Goal: Task Accomplishment & Management: Manage account settings

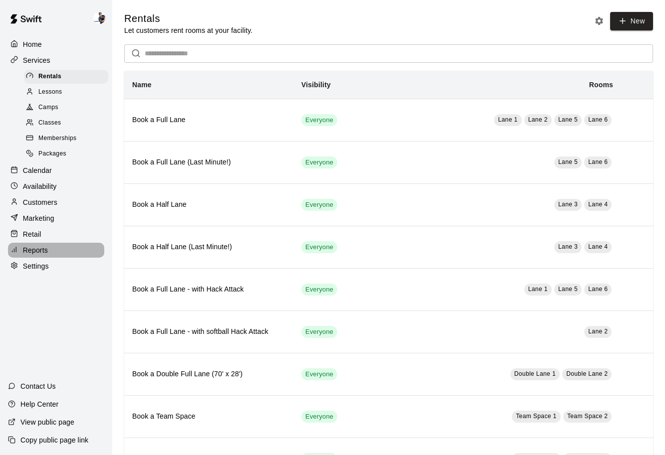
click at [48, 245] on div "Reports" at bounding box center [56, 250] width 96 height 15
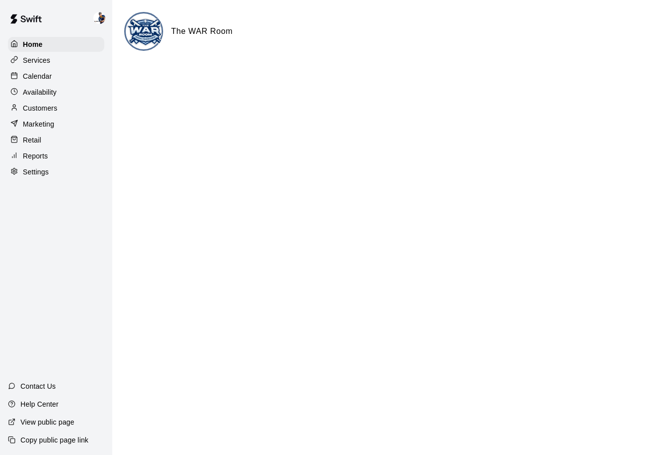
click at [24, 58] on p "Services" at bounding box center [36, 60] width 27 height 10
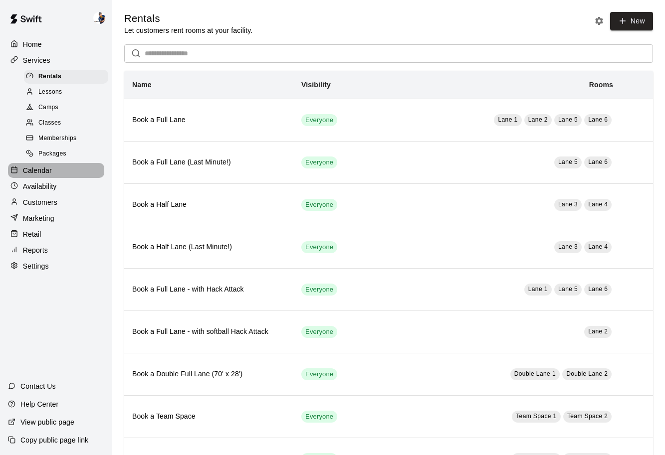
click at [48, 170] on p "Calendar" at bounding box center [37, 171] width 29 height 10
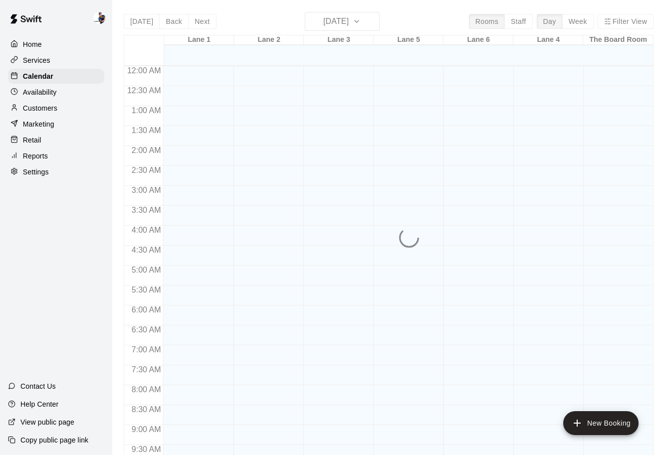
scroll to position [458, 0]
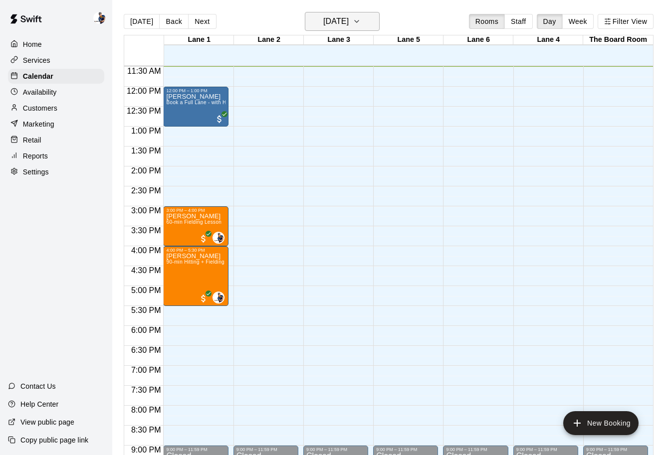
click at [332, 29] on button "[DATE]" at bounding box center [342, 21] width 75 height 19
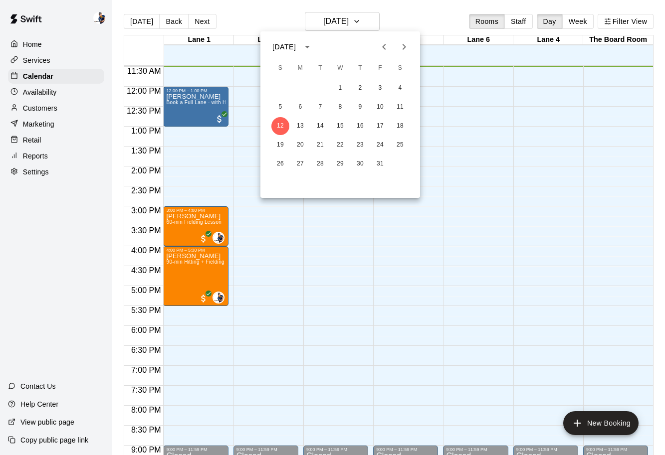
click at [408, 43] on icon "Next month" at bounding box center [404, 47] width 12 height 12
click at [384, 50] on icon "Previous month" at bounding box center [384, 47] width 12 height 12
click at [379, 163] on button "31" at bounding box center [380, 164] width 18 height 18
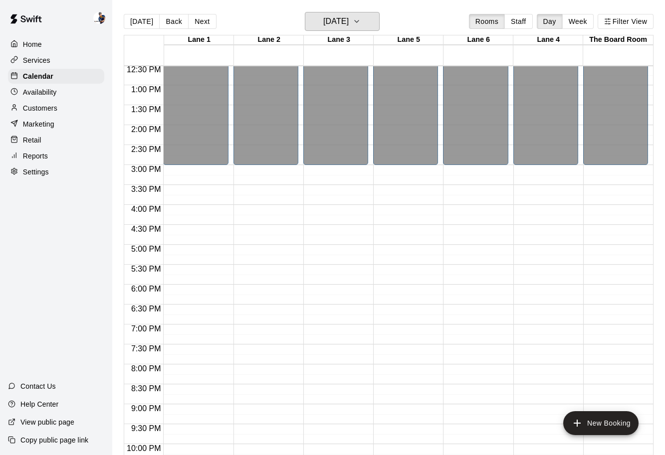
scroll to position [557, 0]
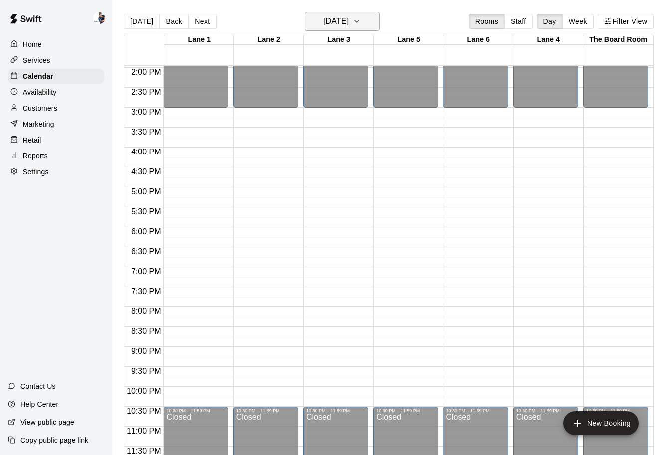
click at [351, 12] on button "Friday Oct 31" at bounding box center [342, 21] width 75 height 19
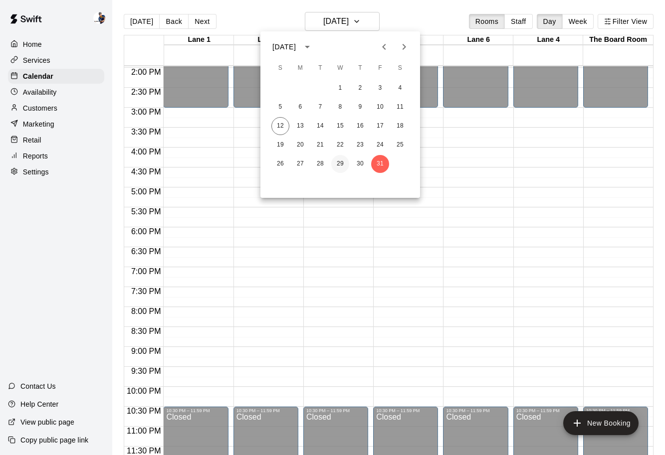
click at [334, 160] on button "29" at bounding box center [340, 164] width 18 height 18
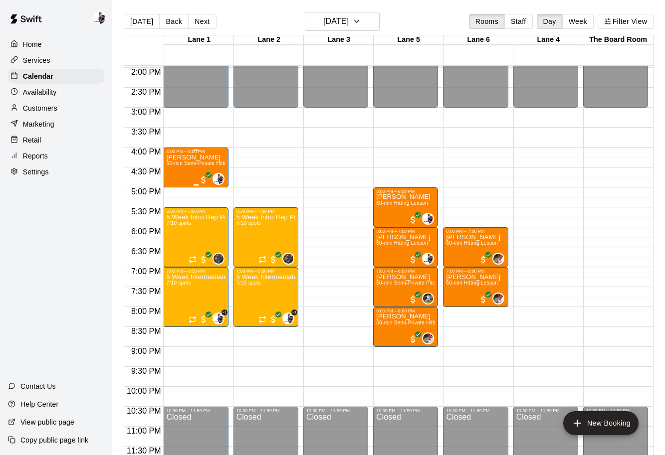
click at [209, 160] on div "Niall Murphy 60-min Semi-Private Hitting Lesson (2 players)" at bounding box center [195, 381] width 59 height 455
click at [179, 184] on img "edit" at bounding box center [176, 187] width 11 height 11
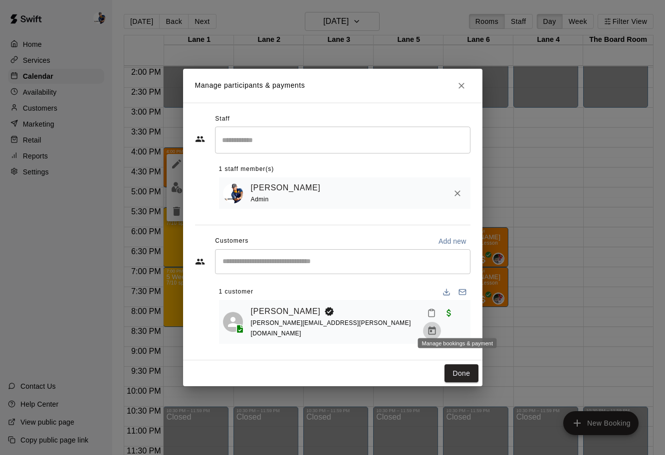
click at [437, 327] on icon "Manage bookings & payment" at bounding box center [432, 331] width 10 height 10
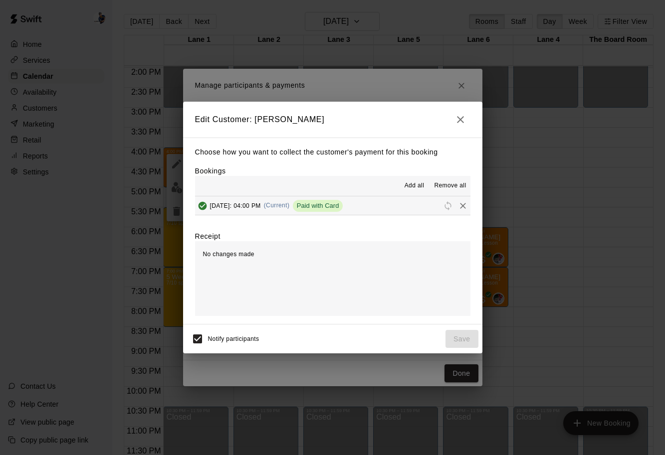
click at [444, 189] on span "Remove all" at bounding box center [450, 186] width 32 height 10
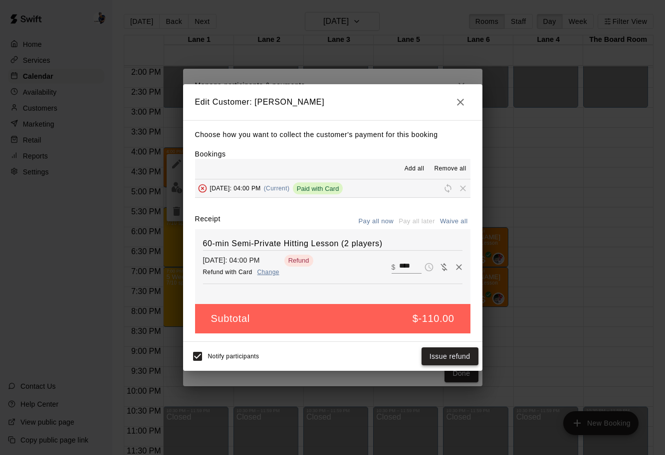
click at [461, 357] on button "Issue refund" at bounding box center [449, 356] width 57 height 18
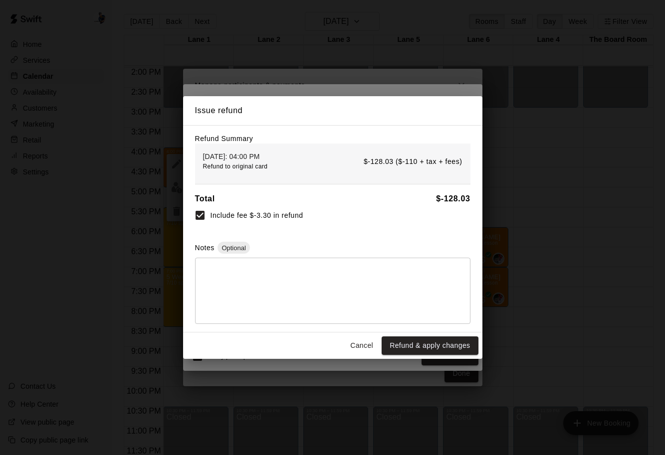
click at [98, 88] on div "Issue refund Refund Summary Wednesday, October 29: 04:00 PM Refund to original …" at bounding box center [332, 227] width 665 height 455
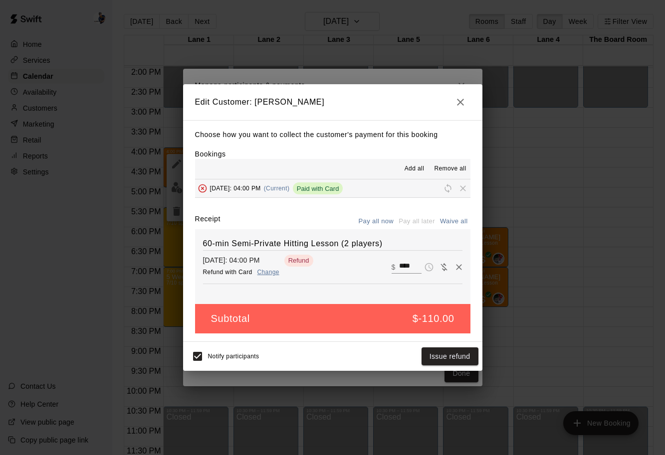
click at [462, 108] on icon "button" at bounding box center [460, 102] width 12 height 12
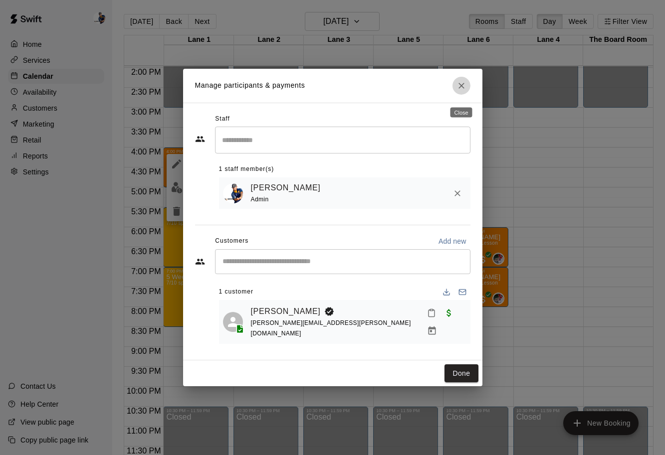
click at [456, 93] on button "Close" at bounding box center [461, 86] width 18 height 18
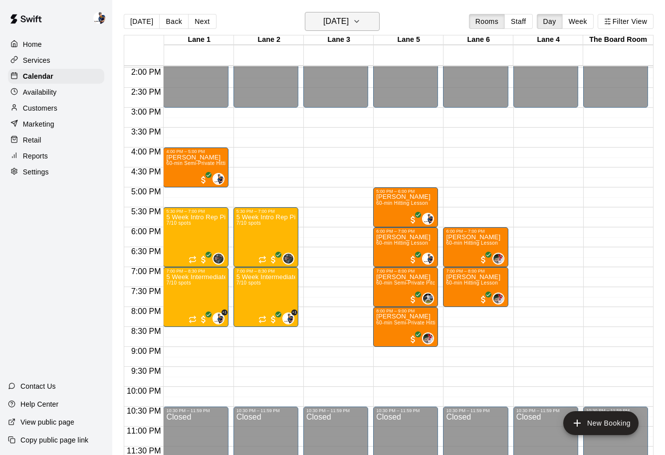
click at [347, 19] on h6 "Wednesday Oct 29" at bounding box center [335, 21] width 25 height 14
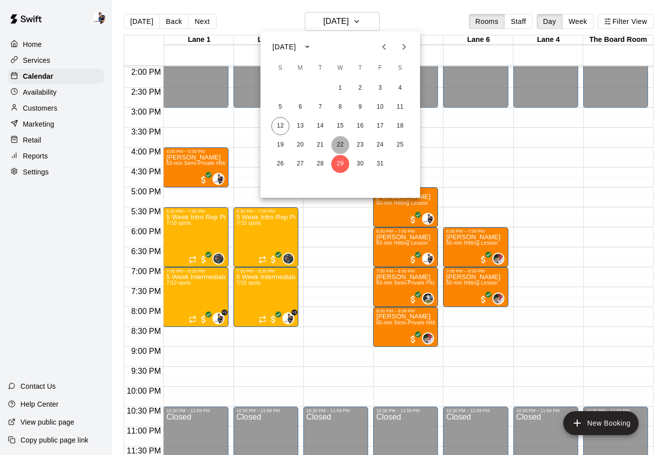
click at [336, 141] on button "22" at bounding box center [340, 145] width 18 height 18
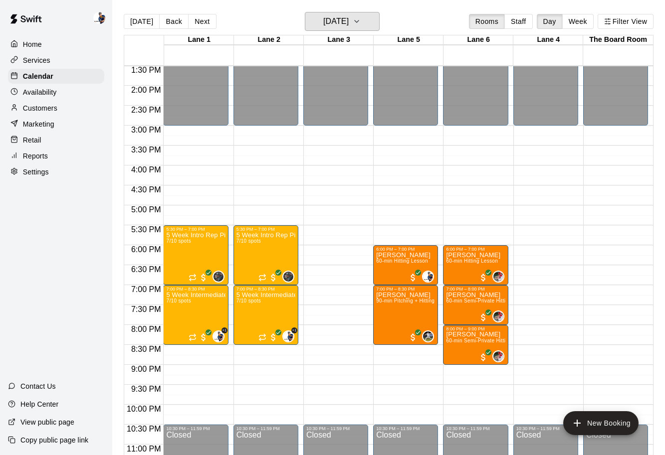
scroll to position [537, 0]
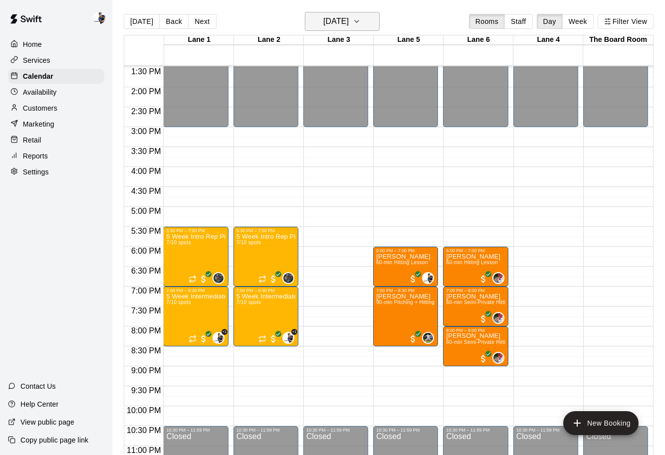
click at [338, 23] on h6 "[DATE]" at bounding box center [335, 21] width 25 height 14
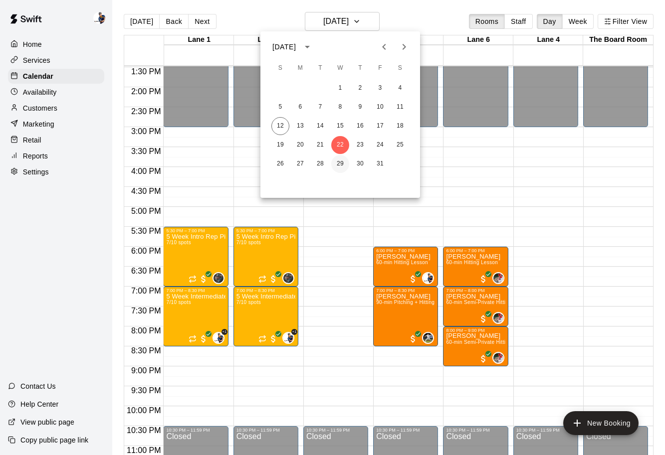
click at [343, 167] on button "29" at bounding box center [340, 164] width 18 height 18
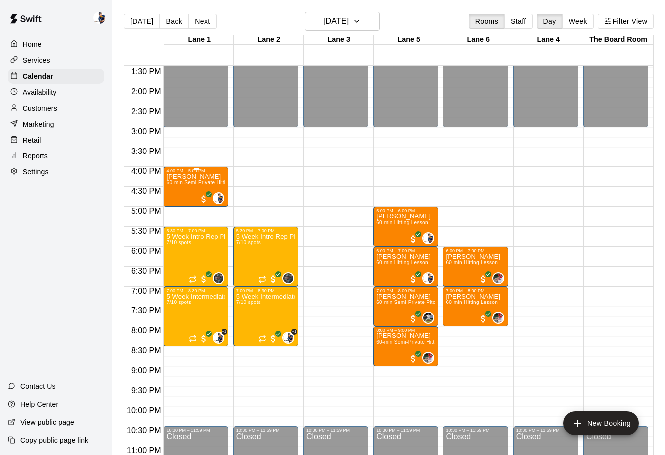
click at [211, 185] on span "60-min Semi-Private Hitting Lesson (2 players)" at bounding box center [221, 182] width 111 height 5
click at [178, 212] on img "edit" at bounding box center [176, 214] width 11 height 11
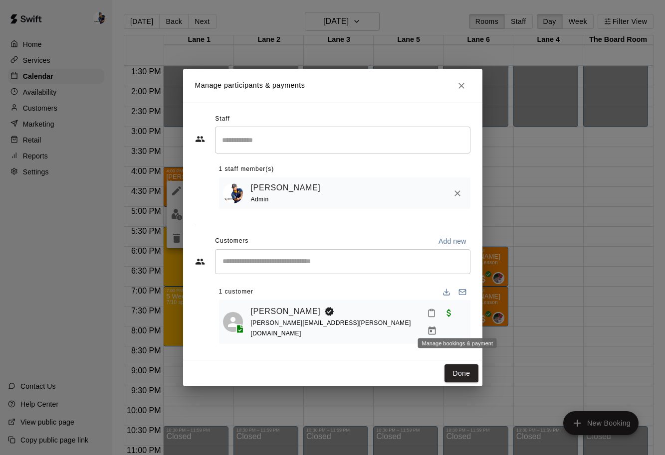
click at [435, 327] on icon "Manage bookings & payment" at bounding box center [431, 331] width 7 height 8
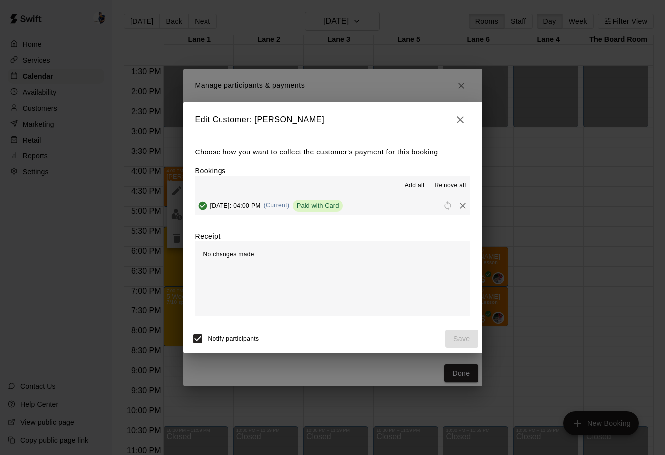
click at [446, 188] on span "Remove all" at bounding box center [450, 186] width 32 height 10
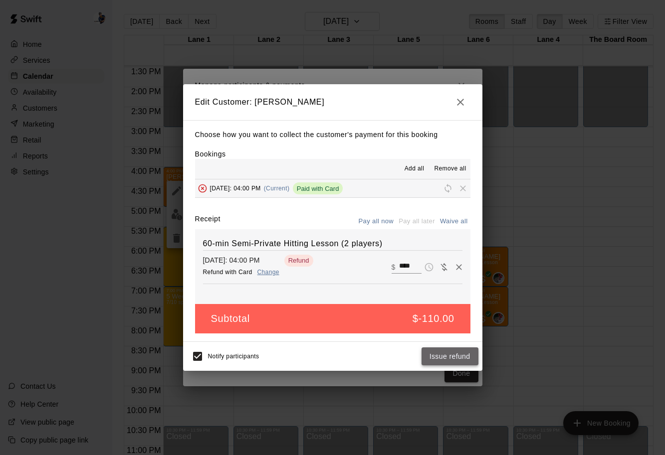
click at [451, 358] on button "Issue refund" at bounding box center [449, 356] width 57 height 18
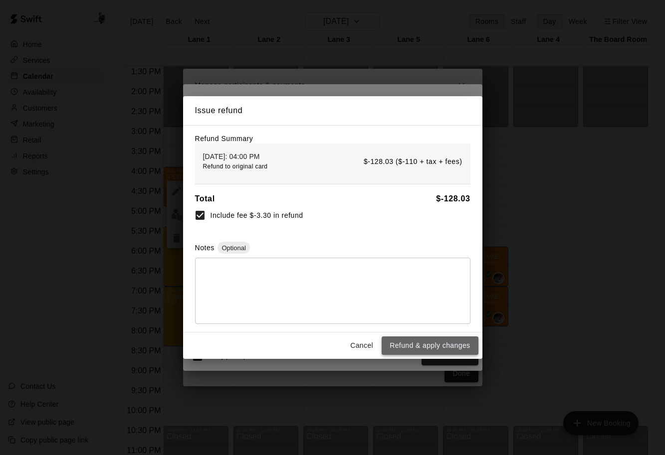
click at [448, 345] on button "Refund & apply changes" at bounding box center [429, 345] width 96 height 18
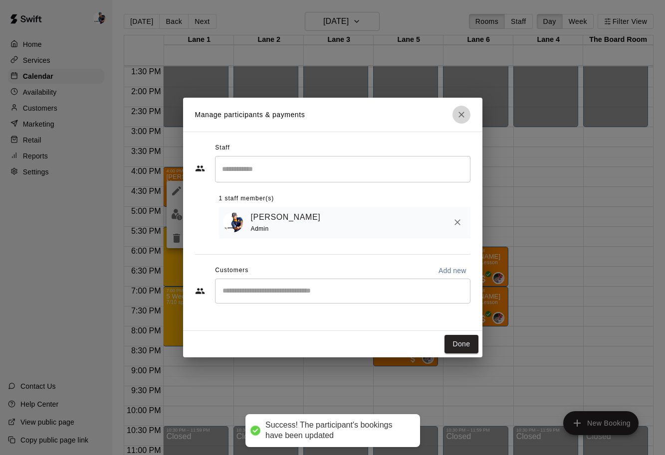
click at [458, 114] on icon "Close" at bounding box center [461, 115] width 10 height 10
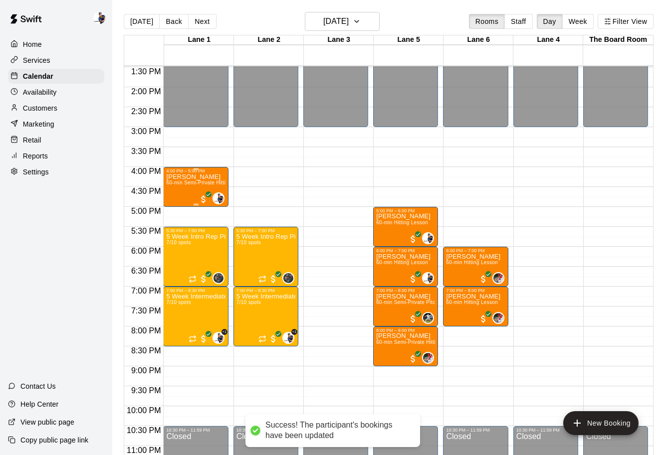
click at [222, 184] on span "60-min Semi-Private Hitting Lesson (2 players)" at bounding box center [221, 182] width 111 height 5
click at [250, 180] on div at bounding box center [332, 227] width 665 height 455
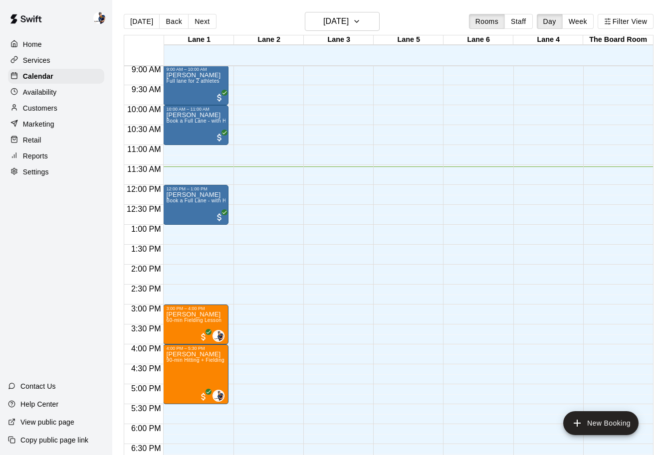
scroll to position [335, 0]
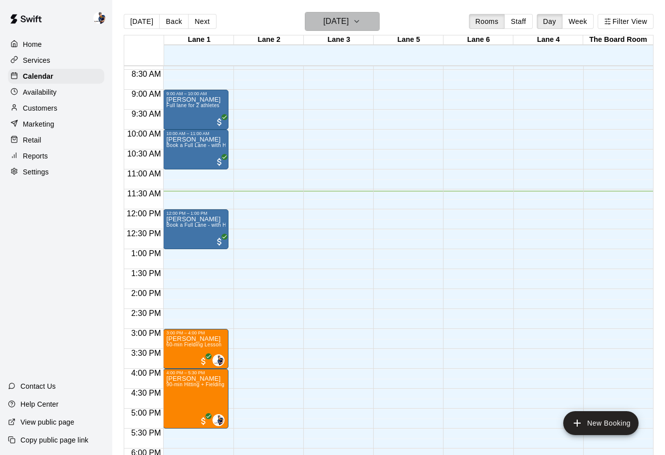
click at [348, 22] on h6 "[DATE]" at bounding box center [335, 21] width 25 height 14
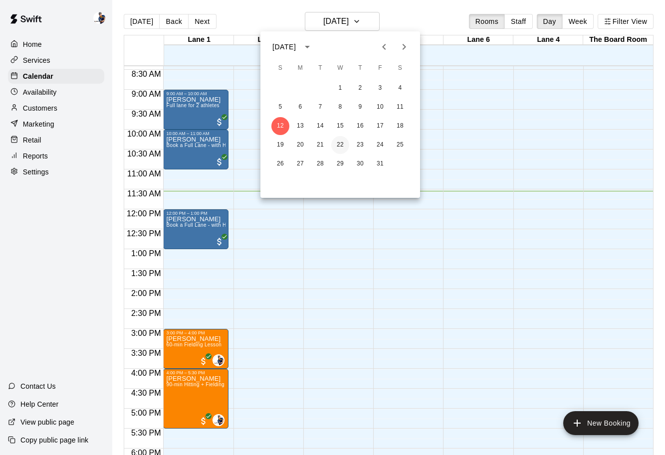
click at [340, 147] on button "22" at bounding box center [340, 145] width 18 height 18
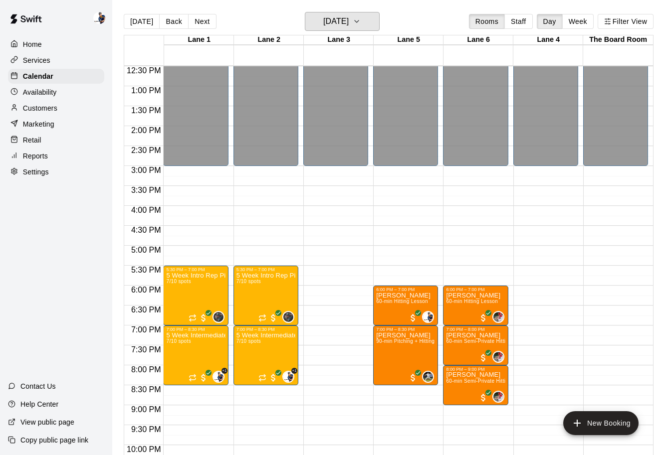
scroll to position [501, 0]
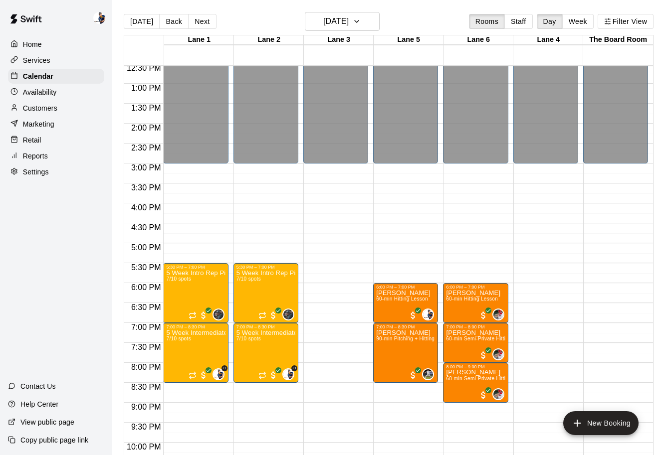
click at [59, 107] on div "Customers" at bounding box center [56, 108] width 96 height 15
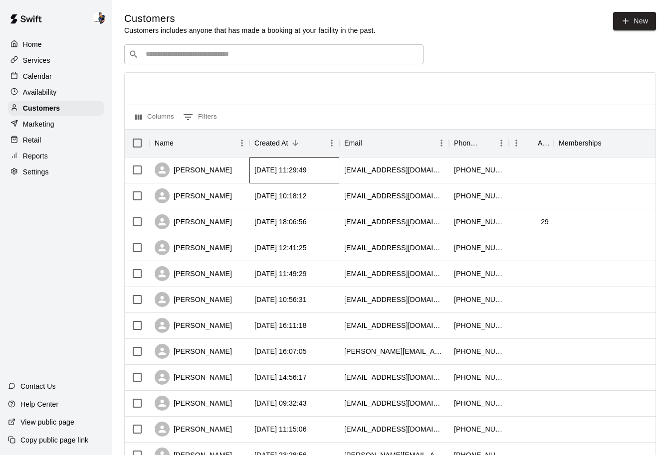
click at [253, 176] on div "[DATE] 11:29:49" at bounding box center [294, 171] width 90 height 26
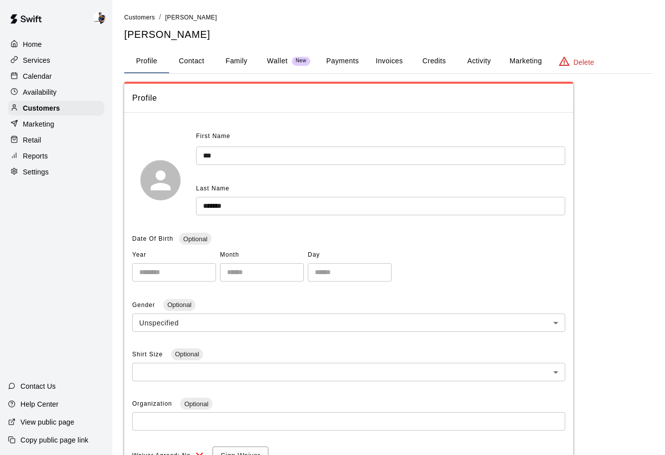
click at [380, 51] on button "Invoices" at bounding box center [388, 61] width 45 height 24
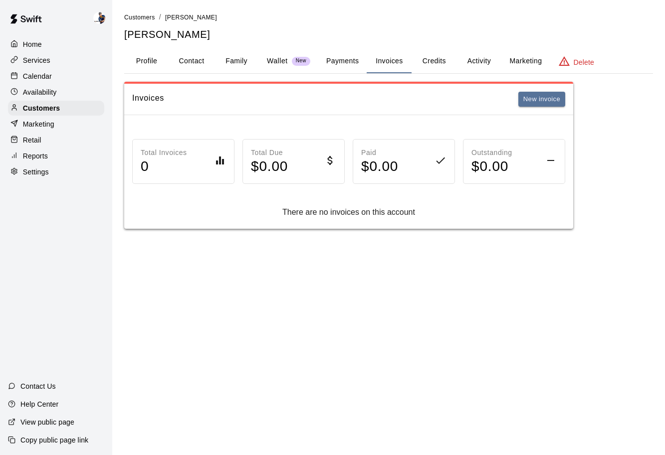
click at [342, 65] on button "Payments" at bounding box center [342, 61] width 48 height 24
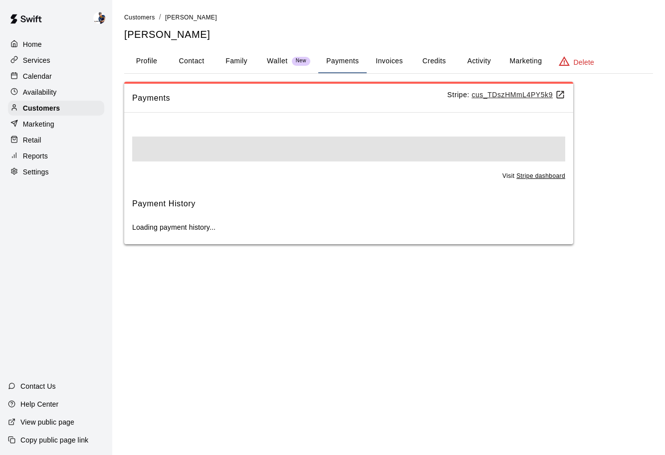
click at [285, 68] on button "Wallet New" at bounding box center [288, 61] width 59 height 24
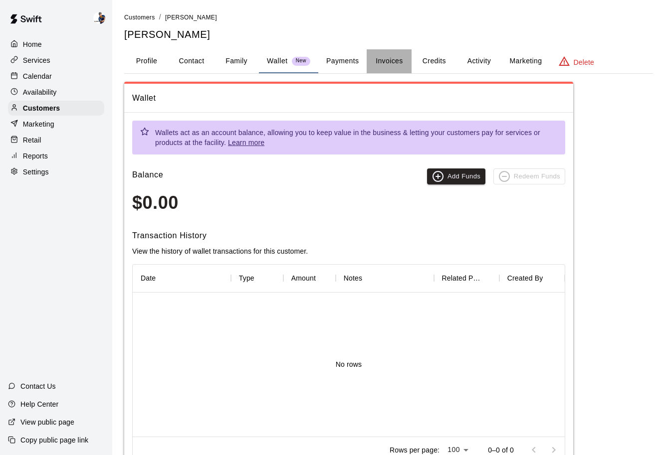
click at [368, 72] on button "Invoices" at bounding box center [388, 61] width 45 height 24
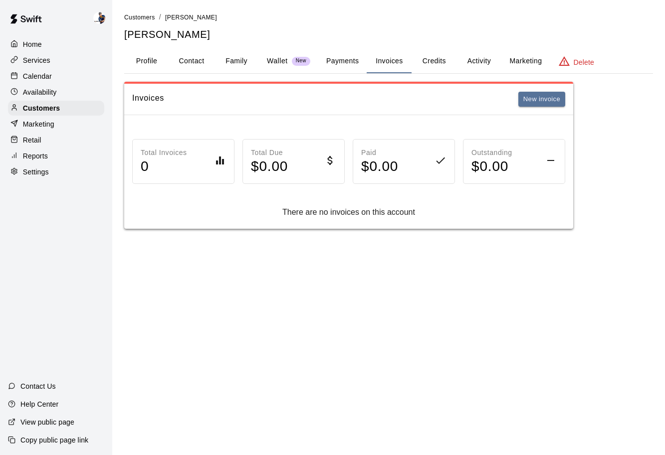
click at [357, 69] on button "Payments" at bounding box center [342, 61] width 48 height 24
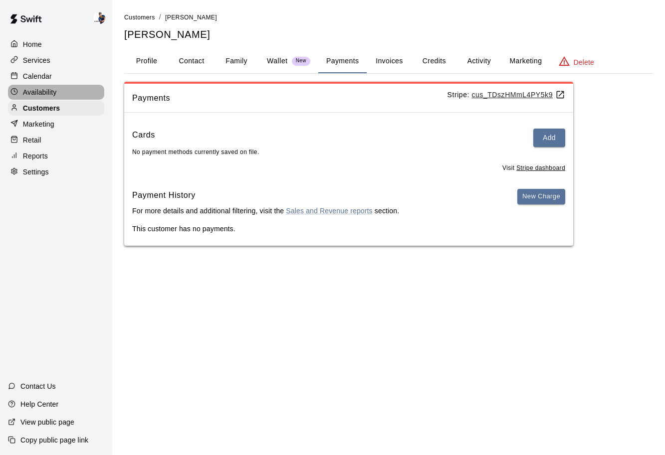
click at [41, 90] on p "Availability" at bounding box center [40, 92] width 34 height 10
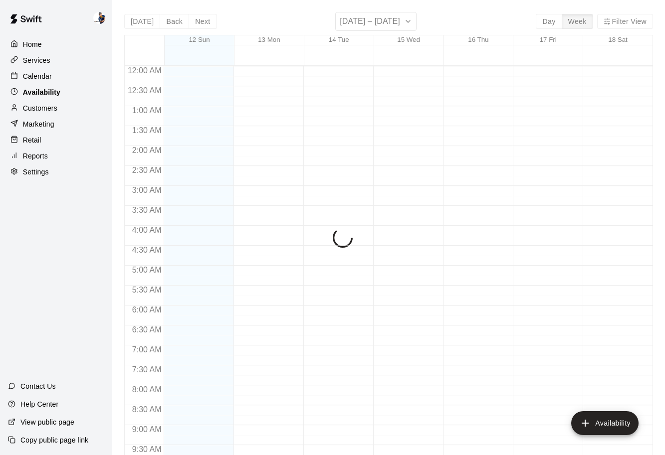
scroll to position [461, 0]
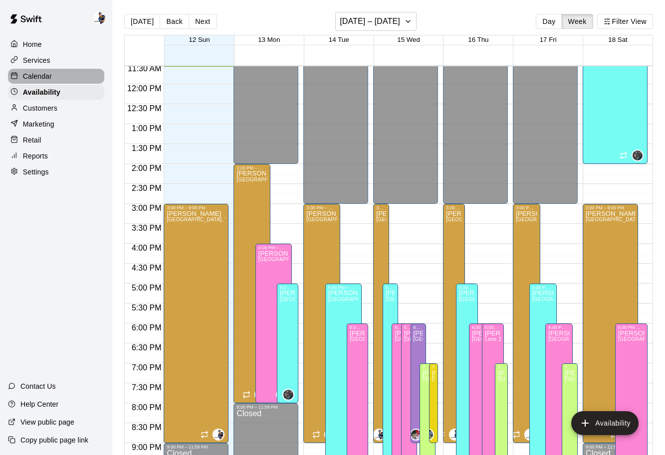
click at [42, 71] on p "Calendar" at bounding box center [37, 76] width 29 height 10
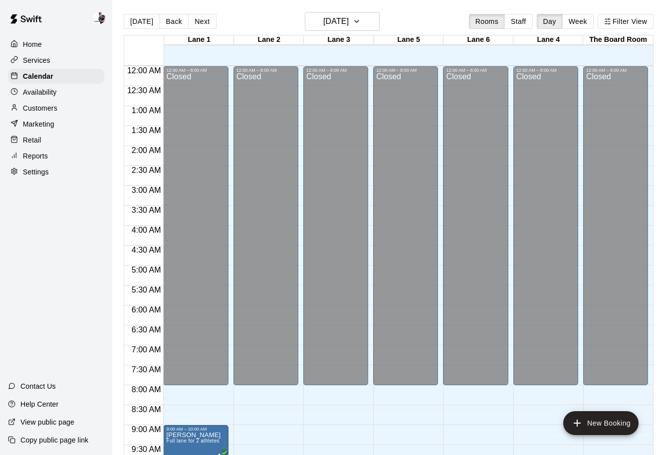
scroll to position [461, 0]
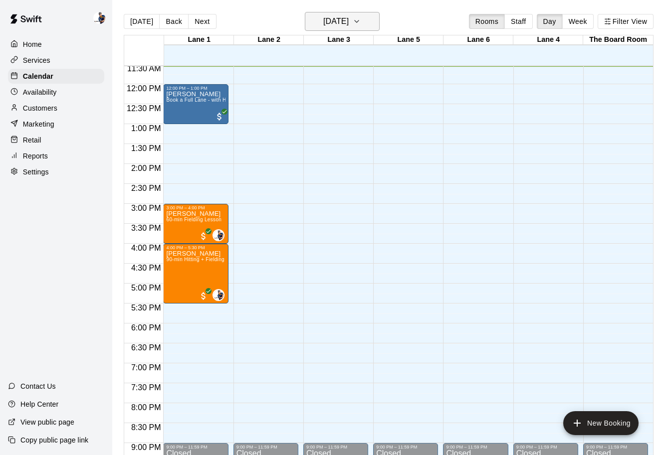
click at [343, 23] on h6 "[DATE]" at bounding box center [335, 21] width 25 height 14
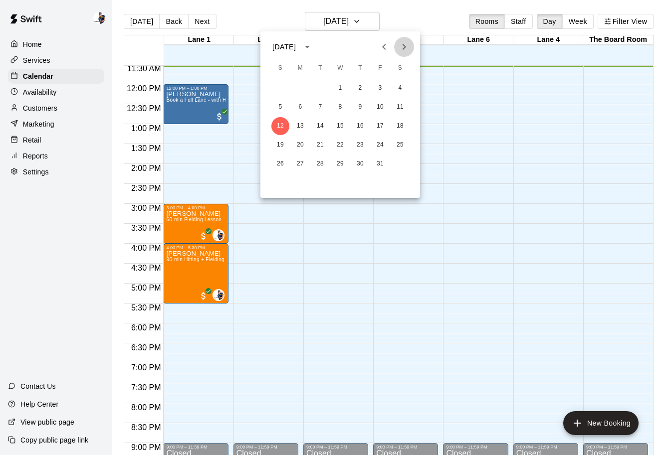
click at [406, 49] on icon "Next month" at bounding box center [404, 47] width 12 height 12
click at [399, 105] on button "8" at bounding box center [400, 107] width 18 height 18
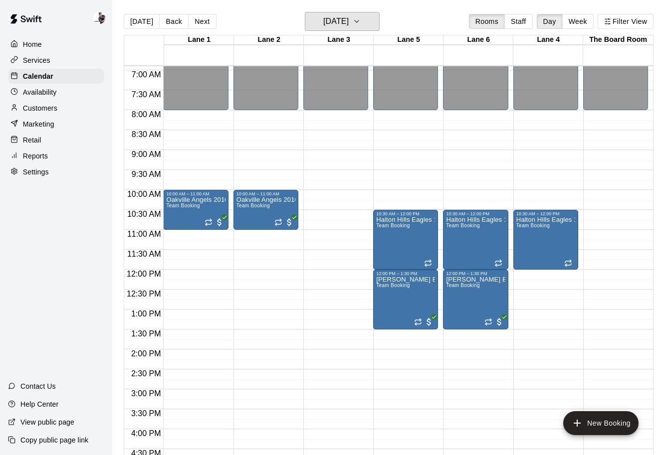
scroll to position [268, 0]
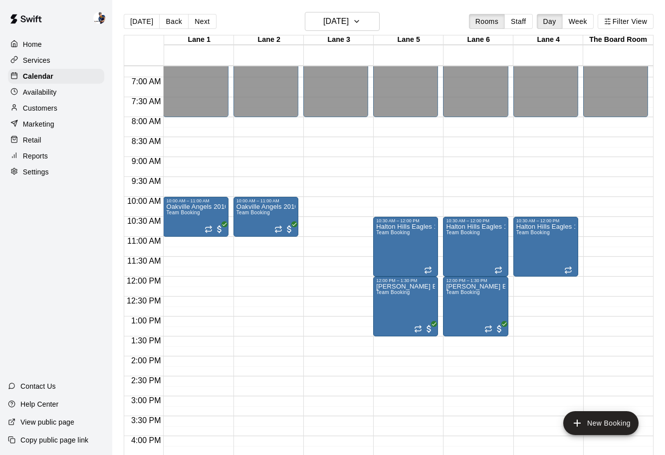
click at [69, 152] on div "Reports" at bounding box center [56, 156] width 96 height 15
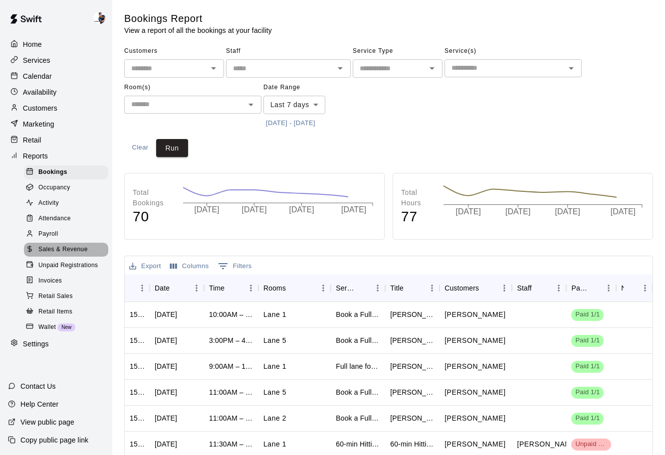
click at [58, 249] on span "Sales & Revenue" at bounding box center [62, 250] width 49 height 10
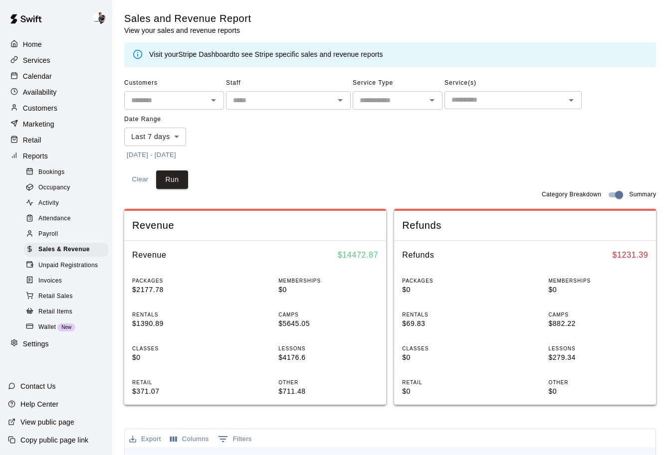
click at [47, 139] on div "Retail" at bounding box center [56, 140] width 96 height 15
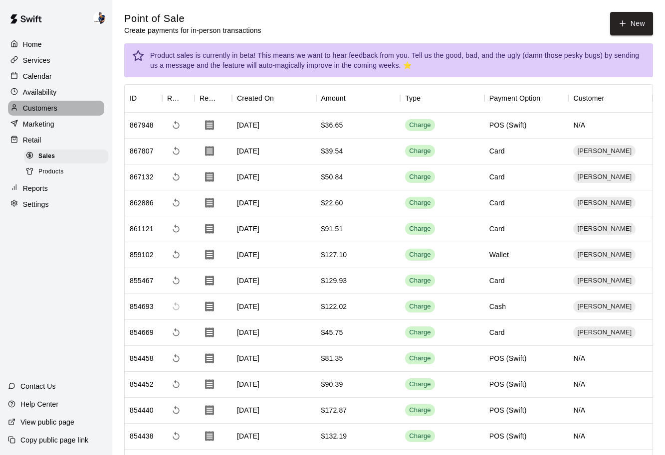
click at [56, 111] on p "Customers" at bounding box center [40, 108] width 34 height 10
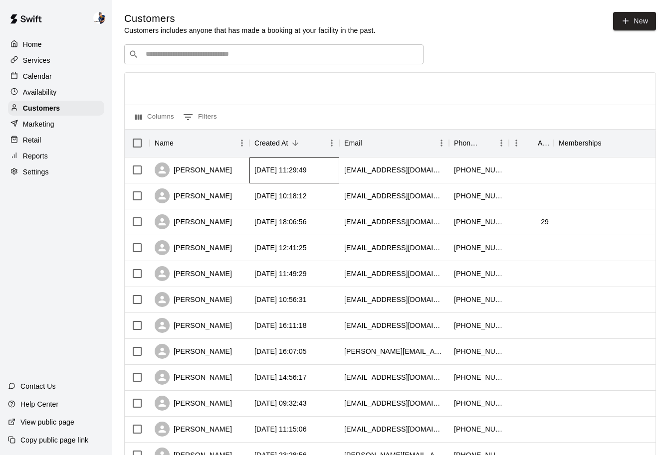
click at [307, 174] on div "[DATE] 11:29:49" at bounding box center [280, 170] width 52 height 10
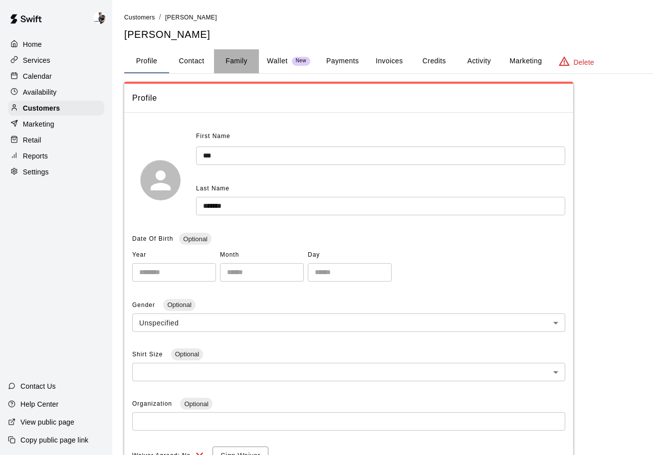
click at [217, 61] on button "Family" at bounding box center [236, 61] width 45 height 24
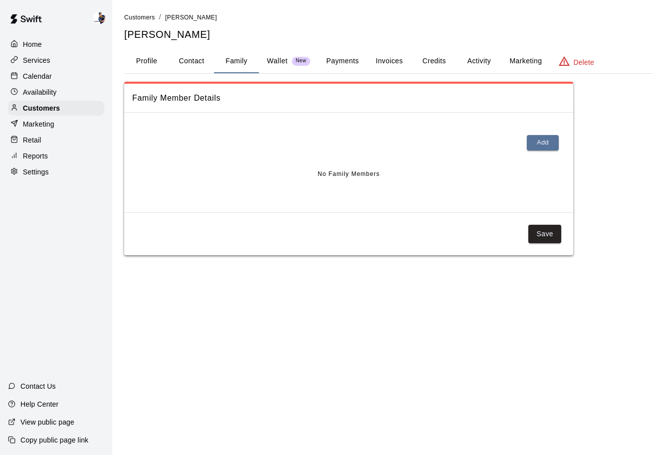
click at [191, 61] on button "Contact" at bounding box center [191, 61] width 45 height 24
select select "**"
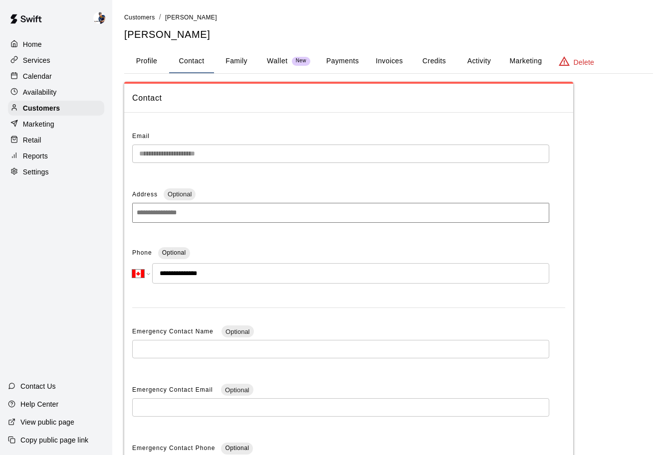
click at [221, 60] on button "Family" at bounding box center [236, 61] width 45 height 24
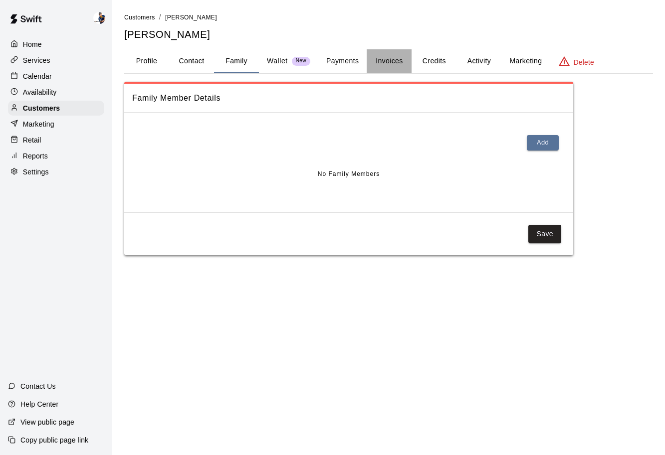
click at [380, 56] on button "Invoices" at bounding box center [388, 61] width 45 height 24
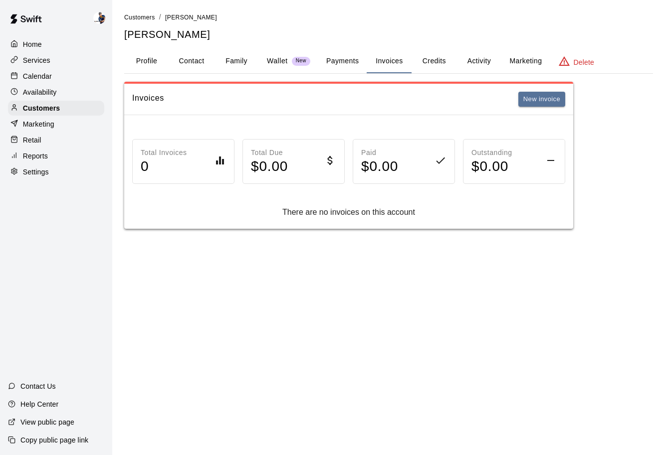
click at [433, 64] on button "Credits" at bounding box center [433, 61] width 45 height 24
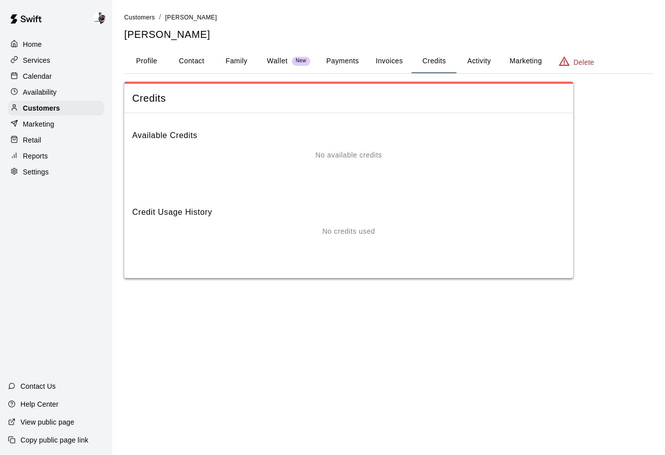
click at [325, 68] on button "Payments" at bounding box center [342, 61] width 48 height 24
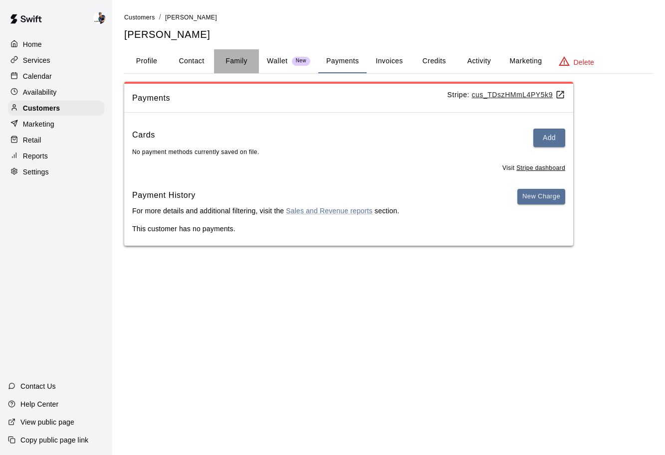
click at [255, 56] on button "Family" at bounding box center [236, 61] width 45 height 24
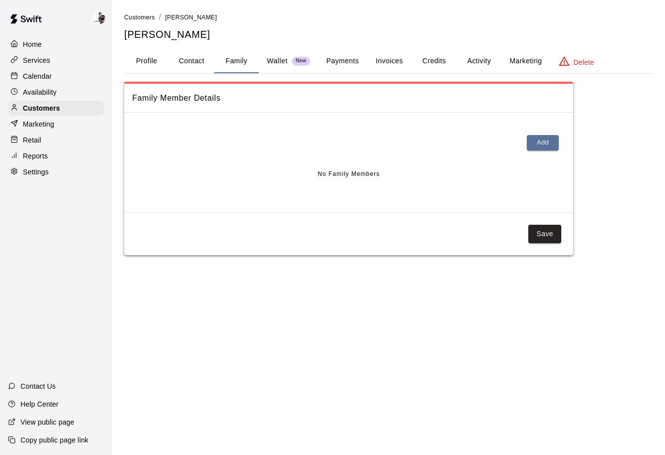
click at [266, 55] on button "Wallet New" at bounding box center [288, 61] width 59 height 24
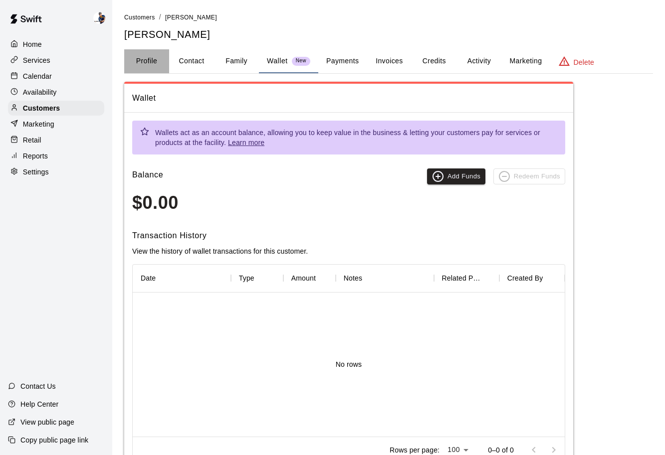
click at [142, 63] on button "Profile" at bounding box center [146, 61] width 45 height 24
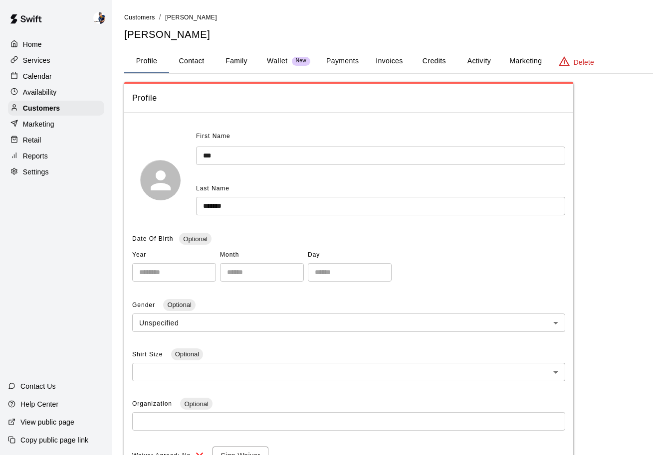
click at [67, 78] on div "Calendar" at bounding box center [56, 76] width 96 height 15
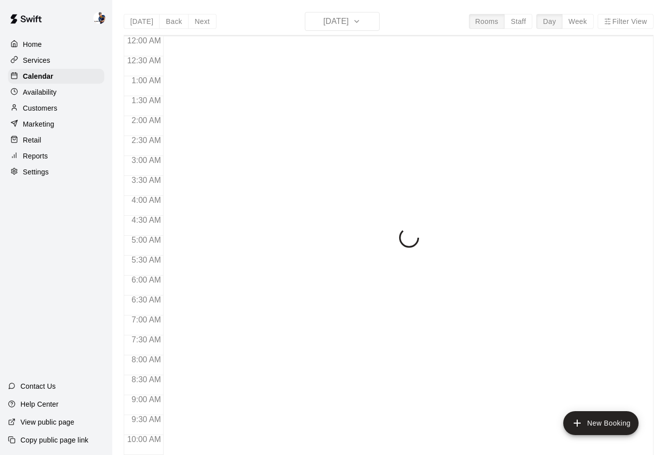
scroll to position [461, 0]
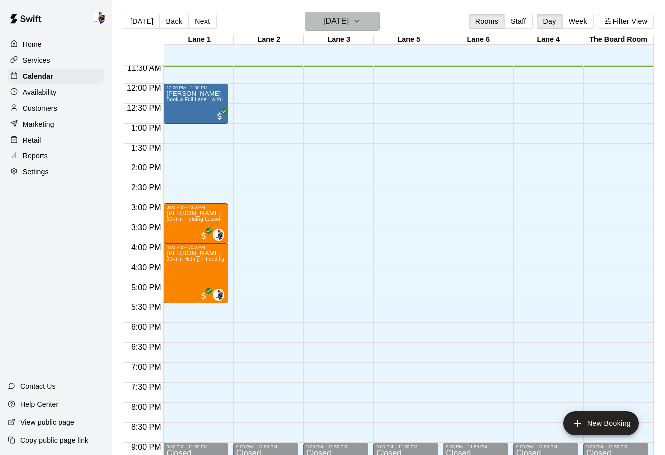
click at [330, 16] on h6 "[DATE]" at bounding box center [335, 21] width 25 height 14
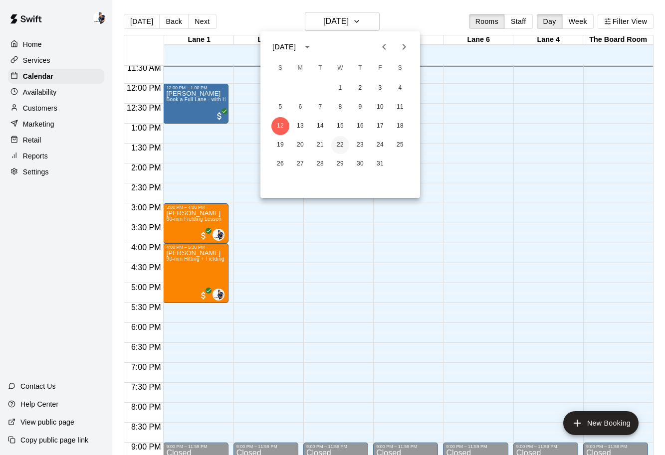
click at [339, 141] on button "22" at bounding box center [340, 145] width 18 height 18
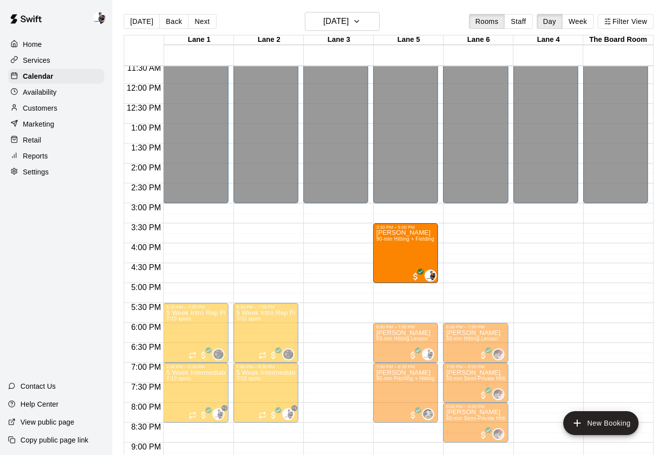
drag, startPoint x: 331, startPoint y: 292, endPoint x: 389, endPoint y: 260, distance: 66.0
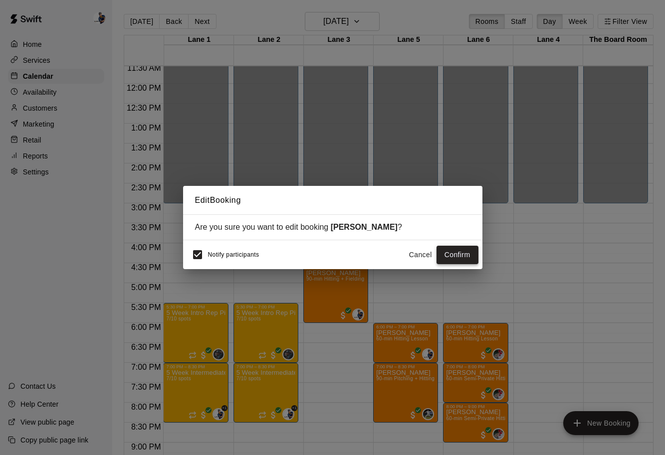
click at [460, 256] on button "Confirm" at bounding box center [457, 255] width 42 height 18
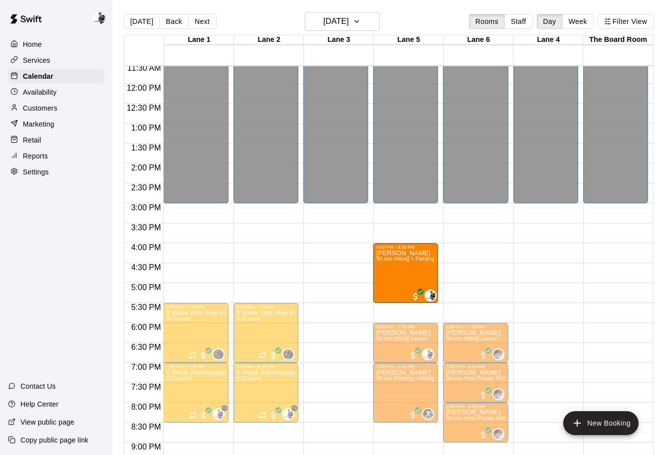
drag, startPoint x: 396, startPoint y: 252, endPoint x: 397, endPoint y: 274, distance: 21.5
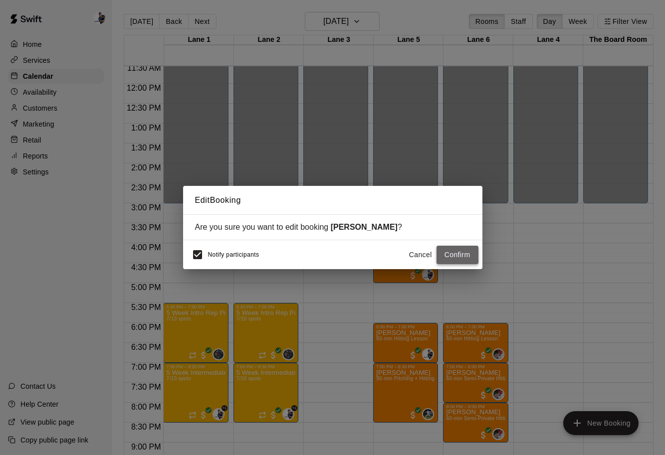
click at [443, 260] on button "Confirm" at bounding box center [457, 255] width 42 height 18
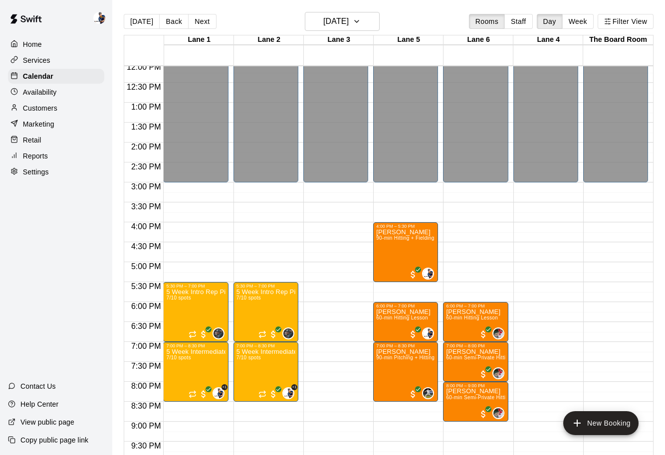
scroll to position [483, 0]
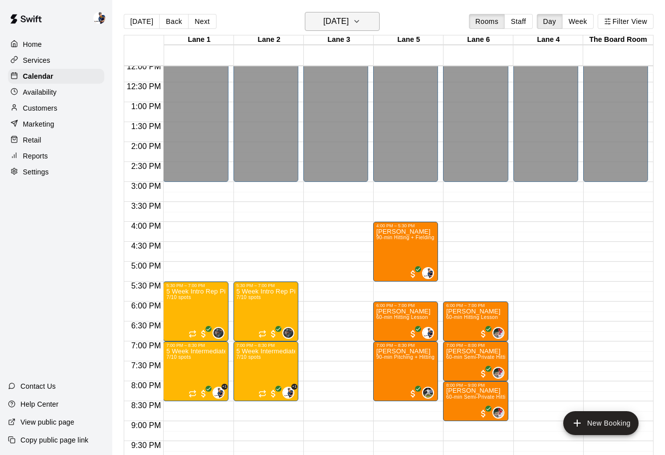
click at [348, 25] on h6 "[DATE]" at bounding box center [335, 21] width 25 height 14
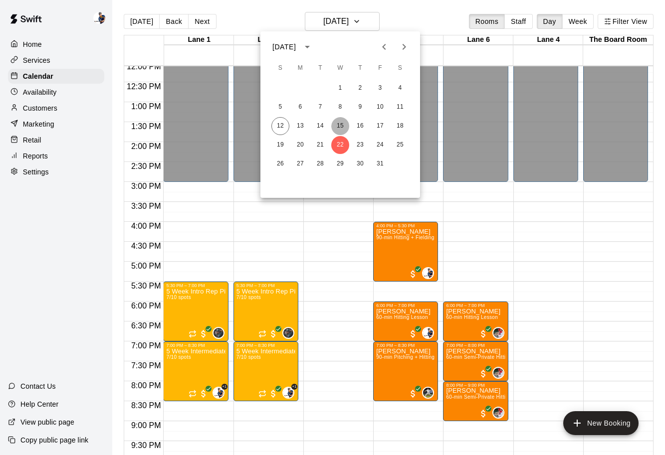
click at [338, 131] on button "15" at bounding box center [340, 126] width 18 height 18
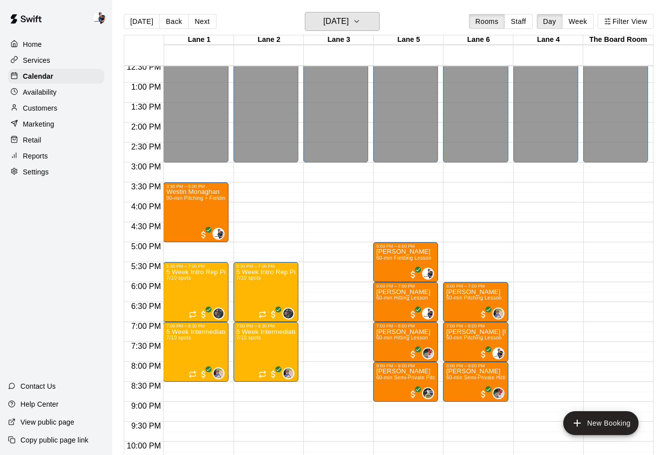
scroll to position [508, 0]
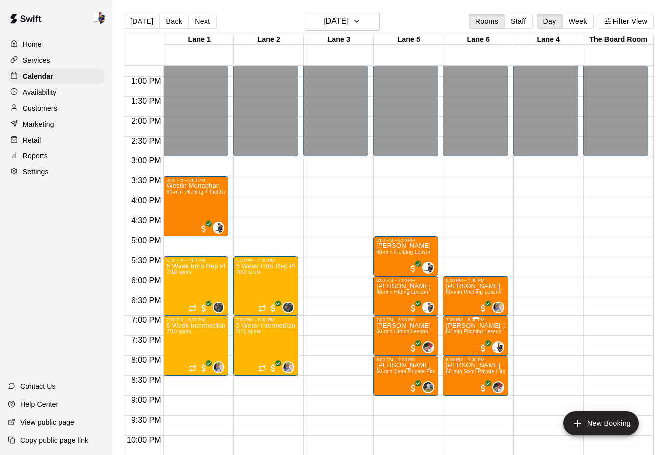
click at [548, 310] on div at bounding box center [332, 227] width 665 height 455
click at [36, 150] on div "Reports" at bounding box center [56, 156] width 96 height 15
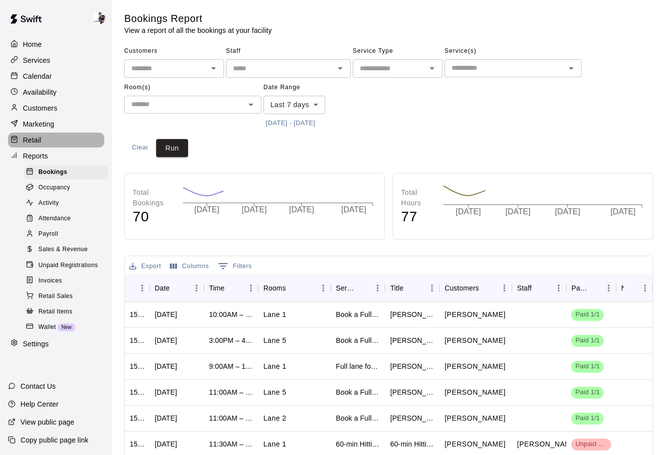
click at [38, 143] on p "Retail" at bounding box center [32, 140] width 18 height 10
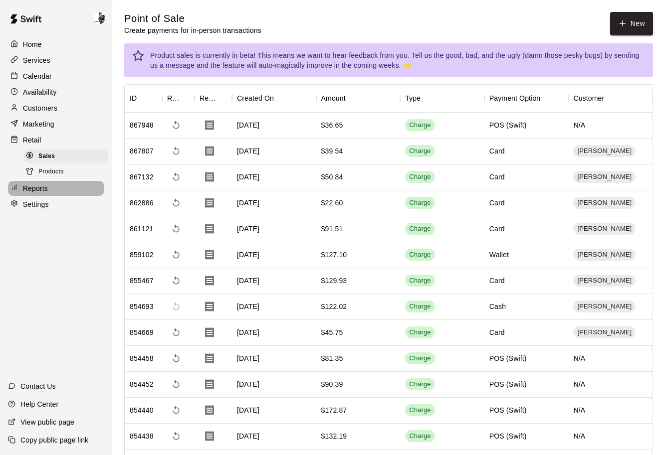
click at [46, 184] on p "Reports" at bounding box center [35, 188] width 25 height 10
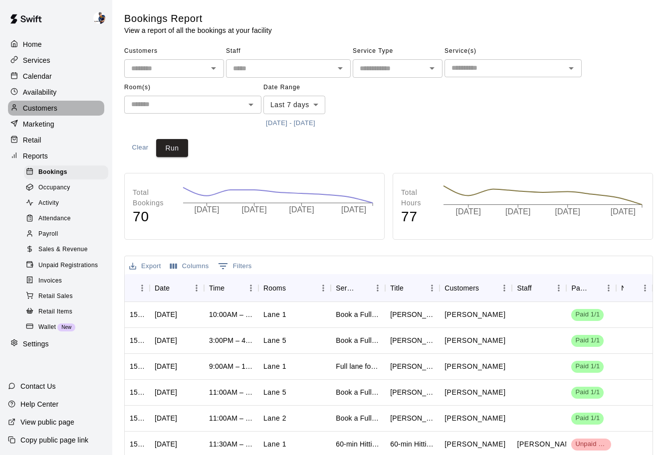
click at [35, 108] on p "Customers" at bounding box center [40, 108] width 34 height 10
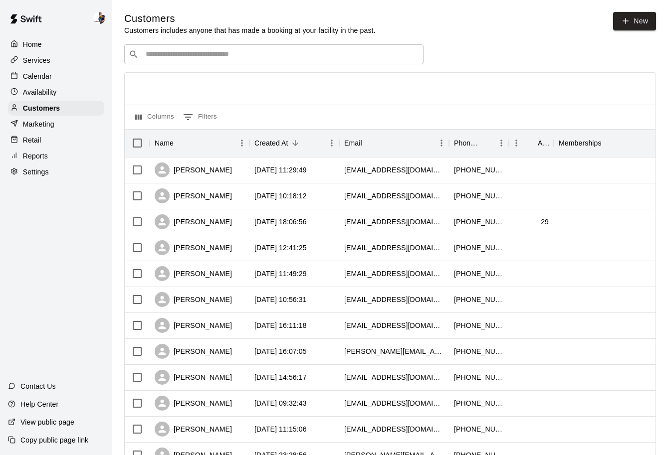
click at [236, 59] on div "​ ​" at bounding box center [273, 54] width 299 height 20
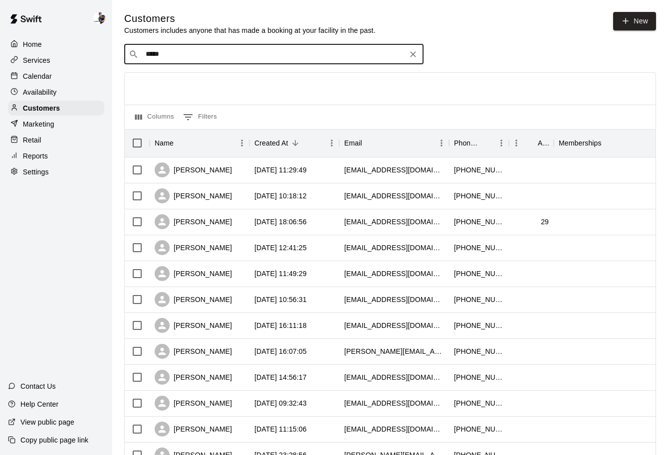
type input "******"
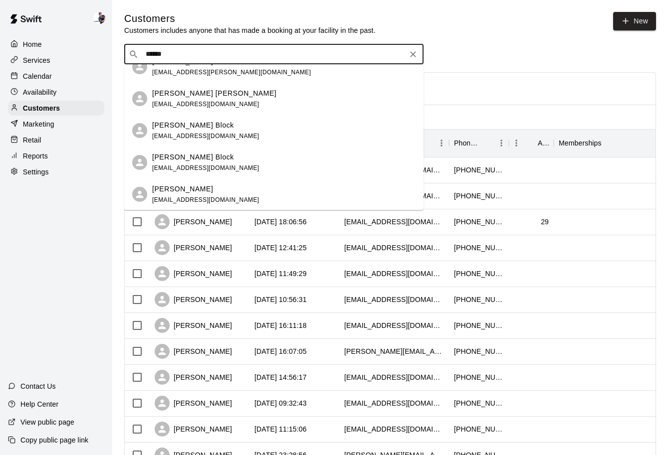
scroll to position [20, 0]
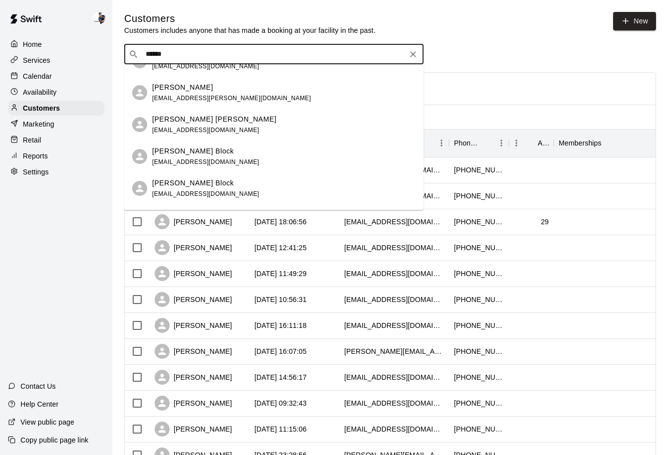
click at [227, 130] on div "[PERSON_NAME] [PERSON_NAME] [PERSON_NAME][EMAIL_ADDRESS][DOMAIN_NAME]" at bounding box center [283, 124] width 263 height 21
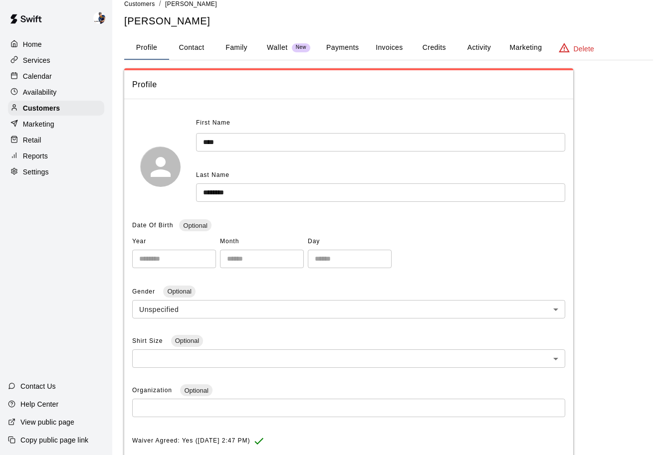
scroll to position [17, 0]
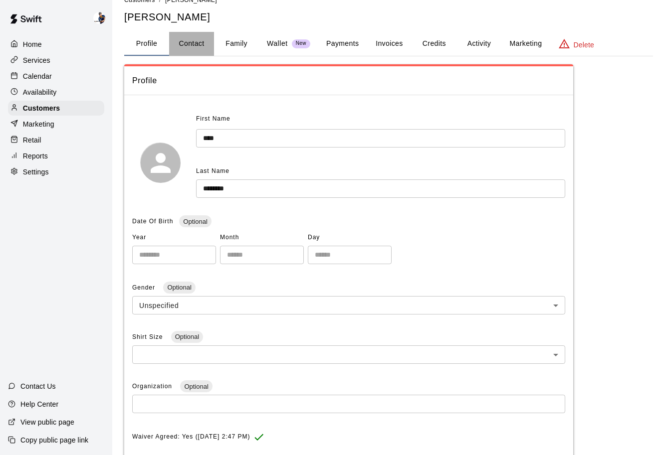
click at [198, 49] on button "Contact" at bounding box center [191, 44] width 45 height 24
select select "**"
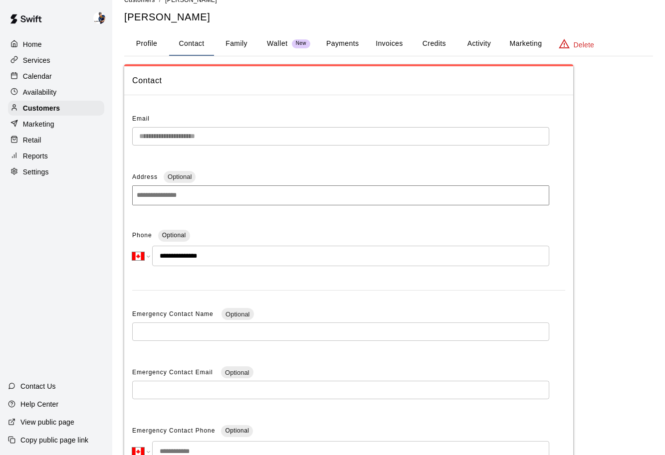
click at [32, 76] on p "Calendar" at bounding box center [37, 76] width 29 height 10
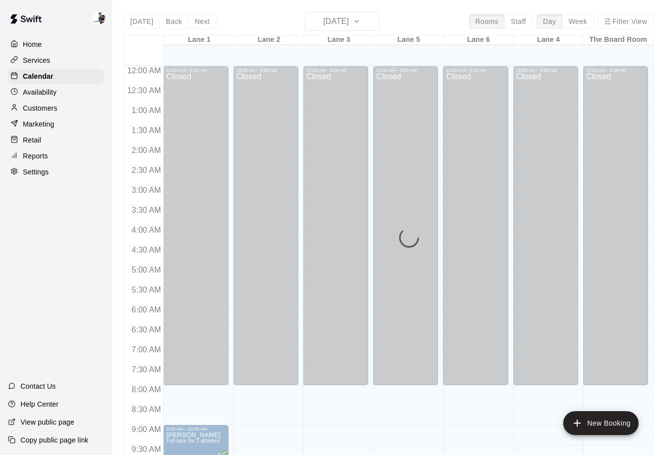
scroll to position [463, 0]
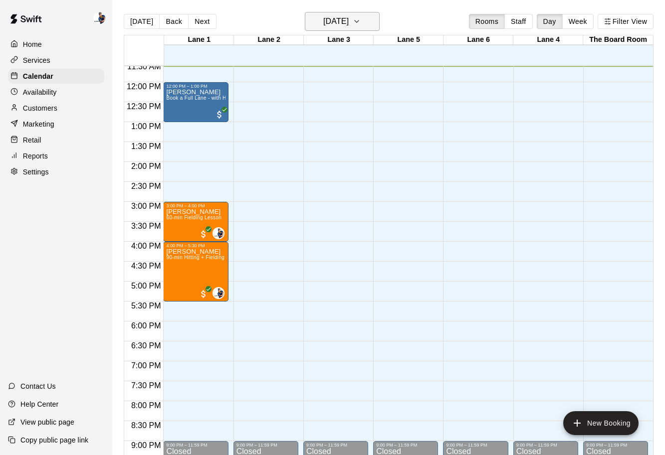
click at [323, 19] on h6 "[DATE]" at bounding box center [335, 21] width 25 height 14
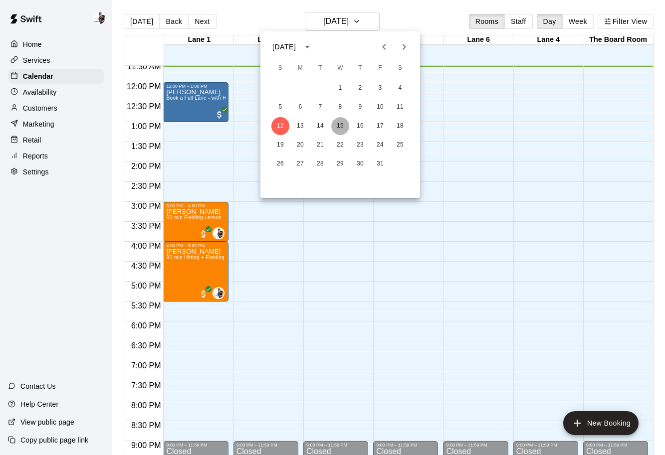
click at [343, 129] on button "15" at bounding box center [340, 126] width 18 height 18
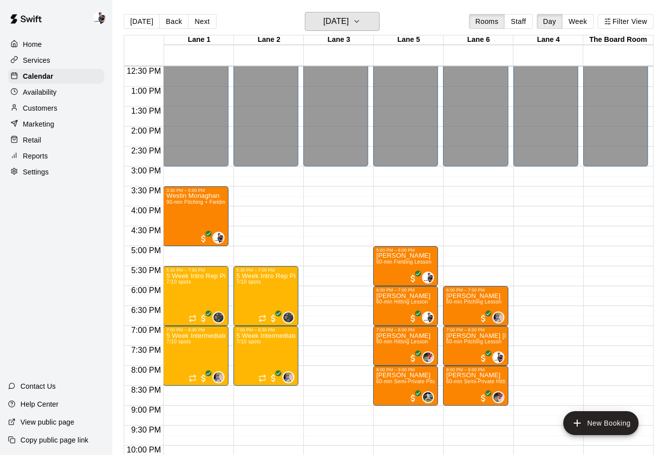
scroll to position [499, 0]
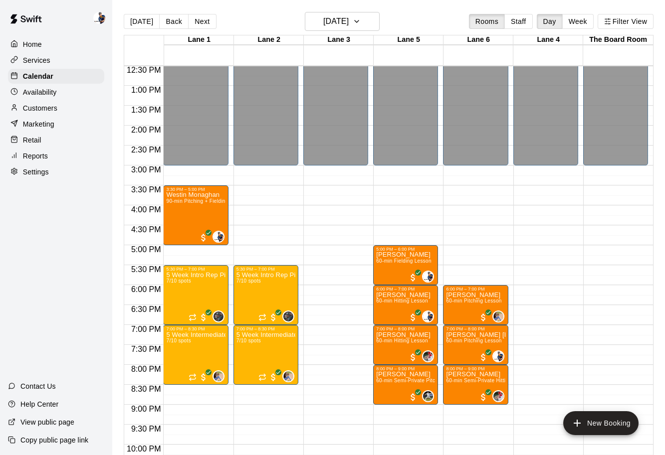
click at [46, 116] on div "Home Services Calendar Availability Customers Marketing Retail Reports Settings" at bounding box center [56, 108] width 112 height 145
click at [45, 105] on p "Customers" at bounding box center [40, 108] width 34 height 10
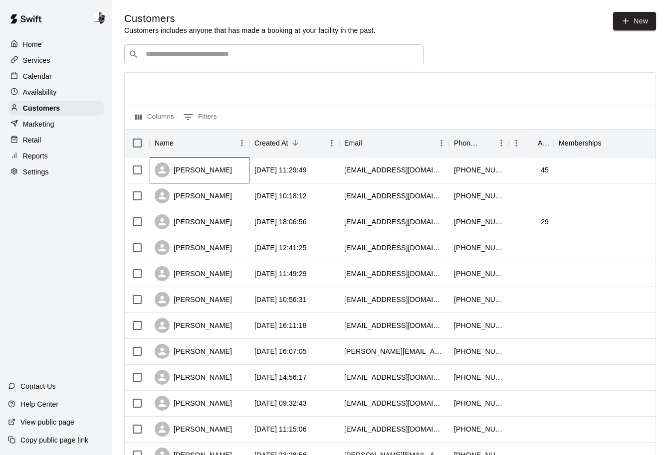
click at [208, 166] on div "[PERSON_NAME]" at bounding box center [193, 170] width 77 height 15
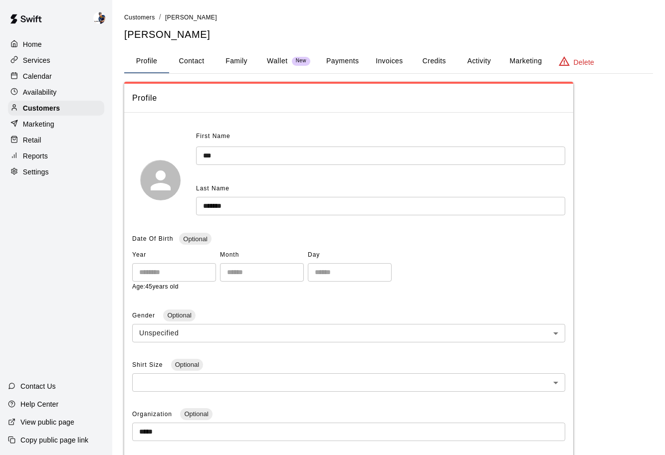
click at [45, 142] on div "Retail" at bounding box center [56, 140] width 96 height 15
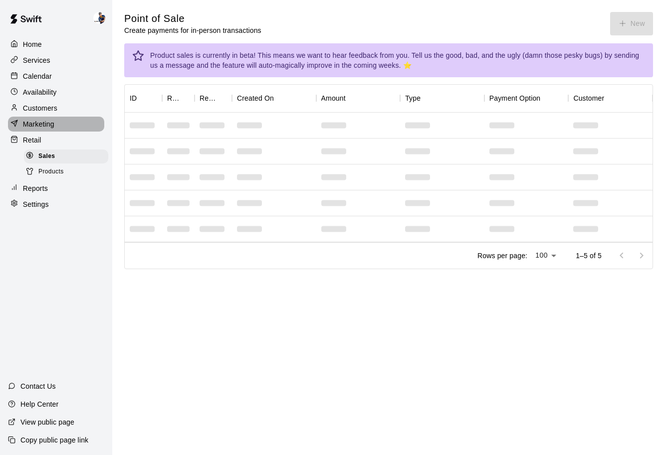
click at [44, 124] on p "Marketing" at bounding box center [38, 124] width 31 height 10
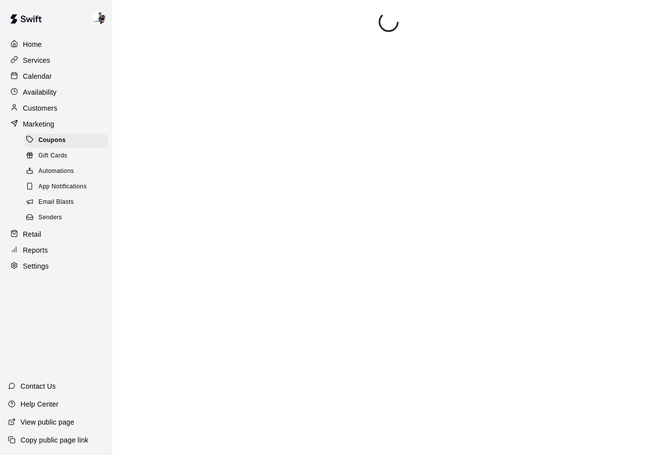
click at [39, 79] on p "Calendar" at bounding box center [37, 76] width 29 height 10
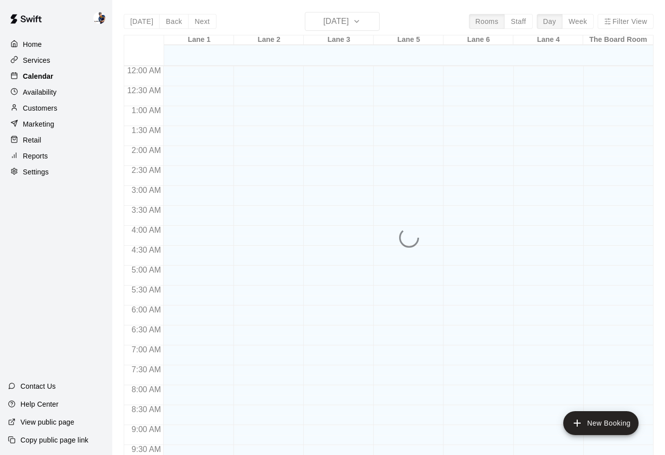
scroll to position [468, 0]
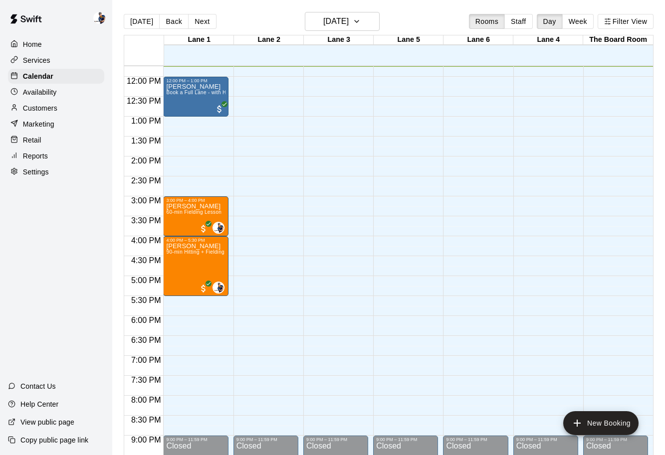
click at [43, 58] on p "Services" at bounding box center [36, 60] width 27 height 10
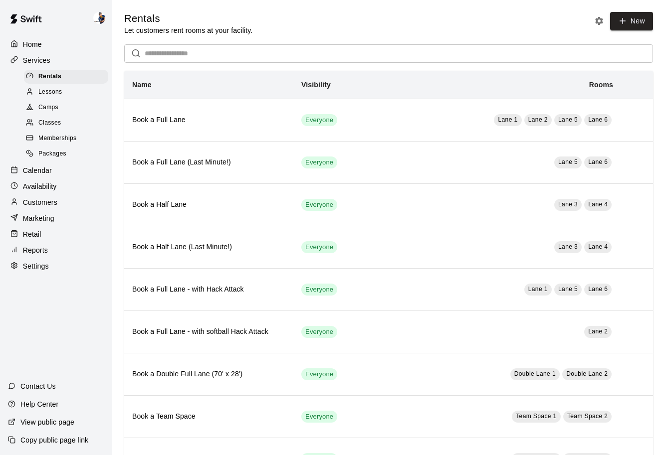
click at [44, 168] on p "Calendar" at bounding box center [37, 171] width 29 height 10
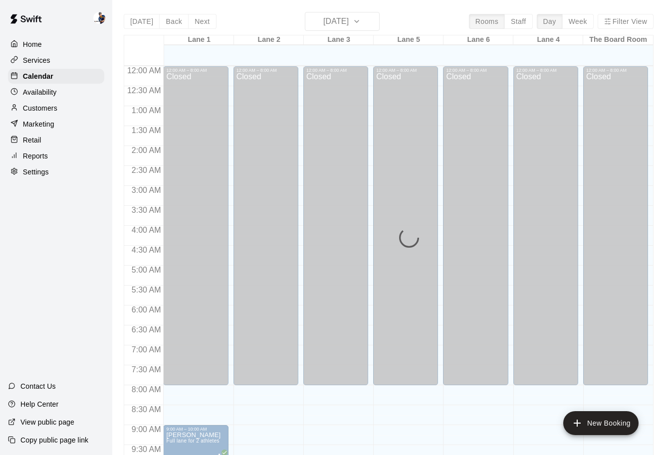
scroll to position [468, 0]
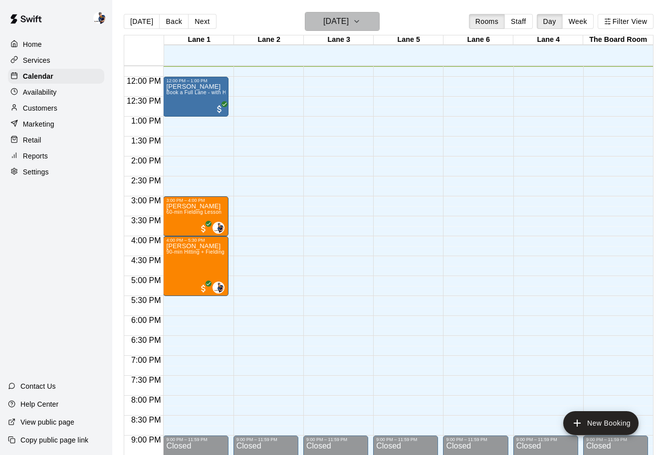
click at [365, 29] on button "[DATE]" at bounding box center [342, 21] width 75 height 19
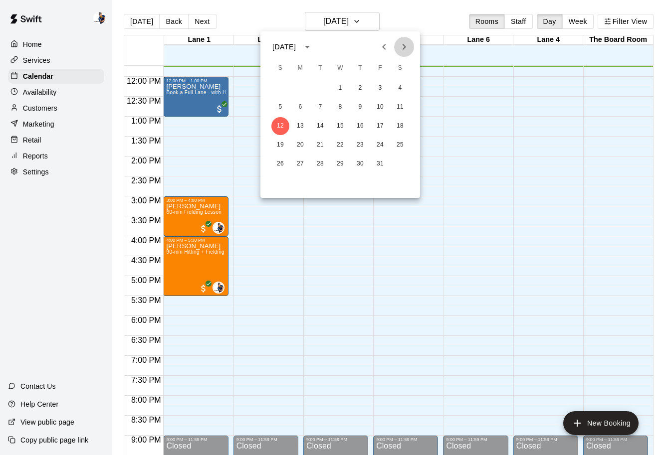
click at [407, 50] on icon "Next month" at bounding box center [404, 47] width 12 height 12
click at [399, 86] on button "1" at bounding box center [400, 88] width 18 height 18
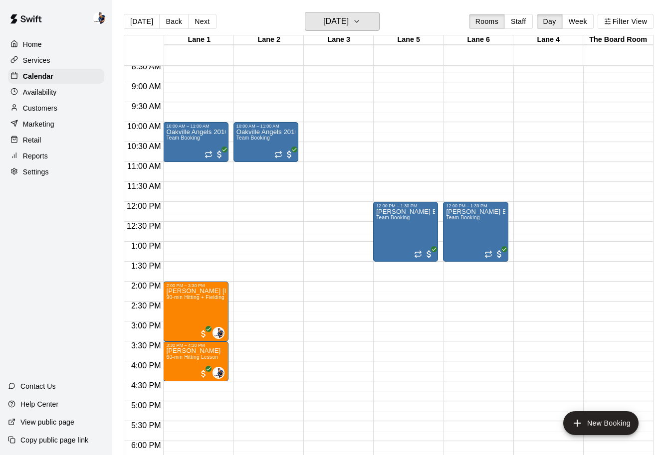
scroll to position [295, 0]
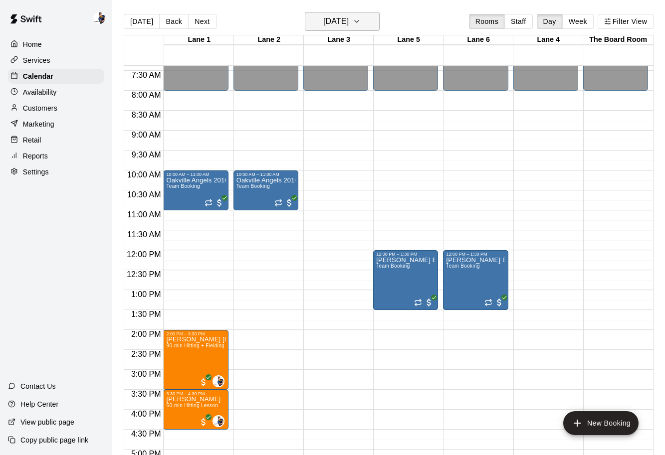
click at [348, 24] on h6 "[DATE]" at bounding box center [335, 21] width 25 height 14
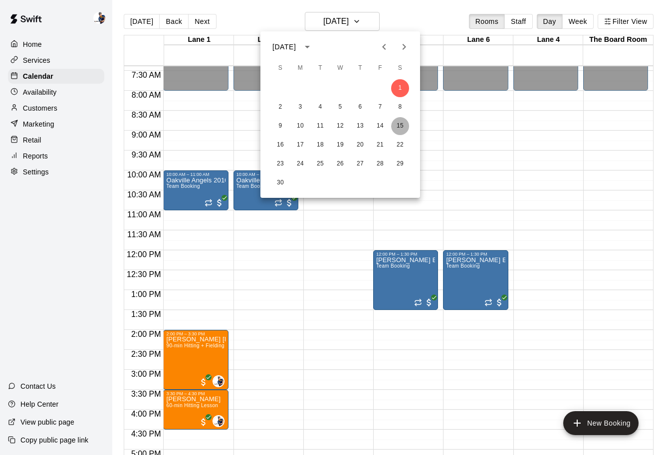
click at [403, 123] on button "15" at bounding box center [400, 126] width 18 height 18
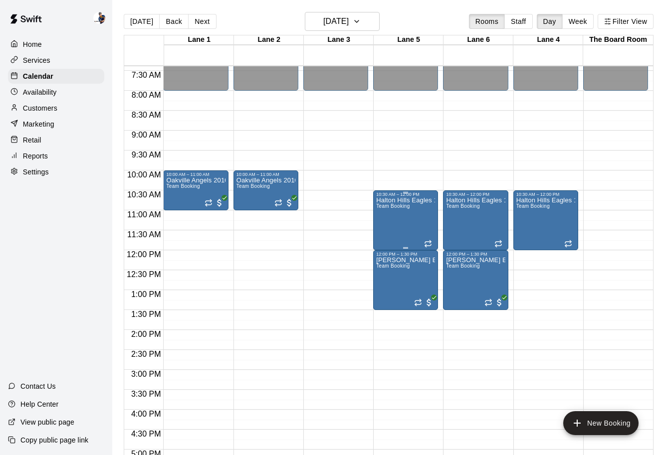
click at [407, 220] on div "Halton Hills Eagles 11u T2 Team Booking" at bounding box center [405, 424] width 59 height 455
click at [393, 231] on button "edit" at bounding box center [386, 230] width 20 height 19
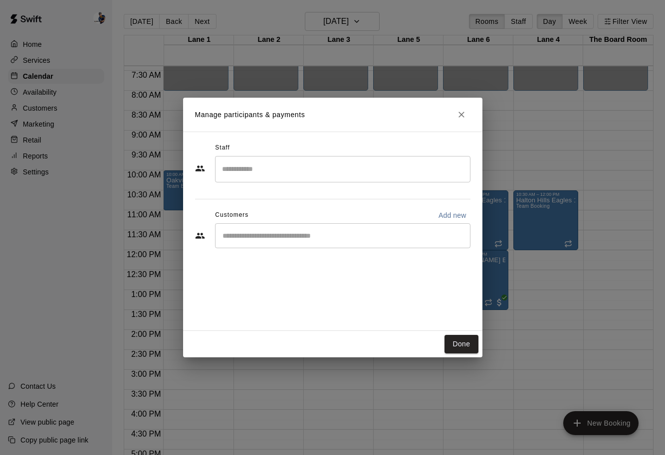
click at [289, 238] on input "Start typing to search customers..." at bounding box center [342, 236] width 246 height 10
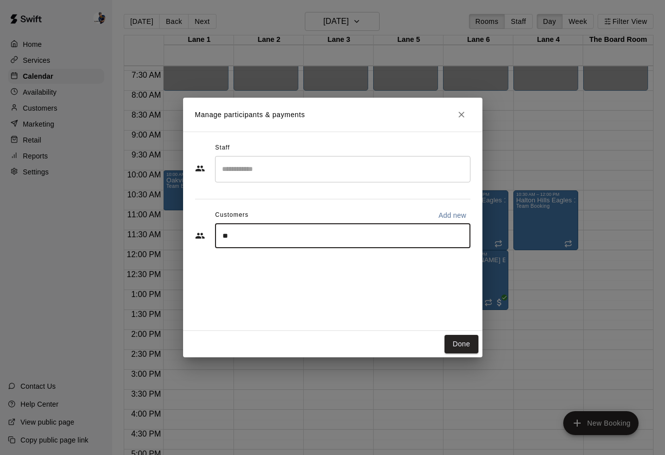
type input "***"
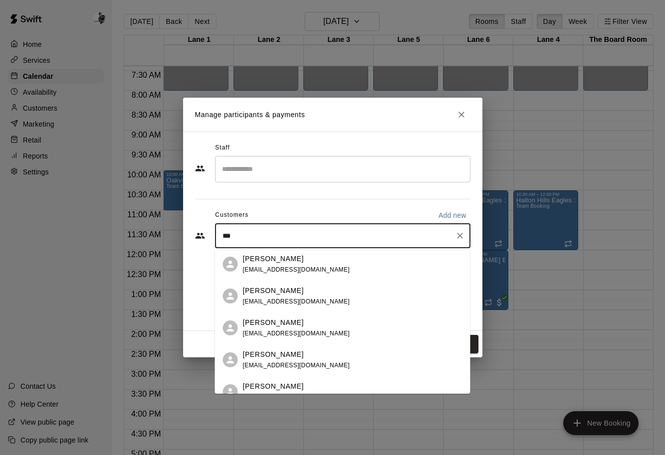
click at [309, 265] on div "[PERSON_NAME] [EMAIL_ADDRESS][DOMAIN_NAME]" at bounding box center [296, 264] width 107 height 21
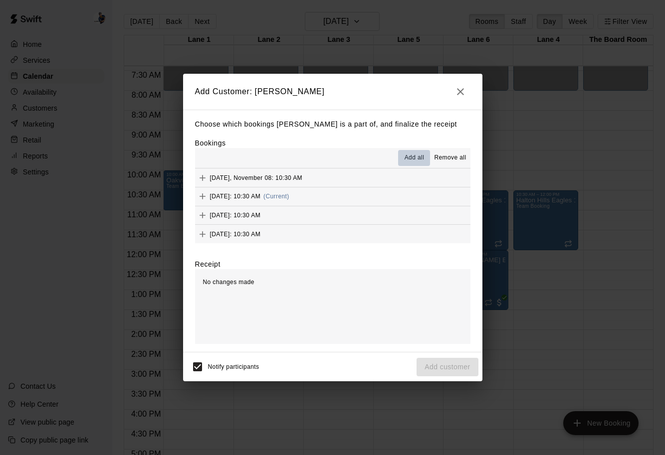
click at [413, 159] on span "Add all" at bounding box center [414, 158] width 20 height 10
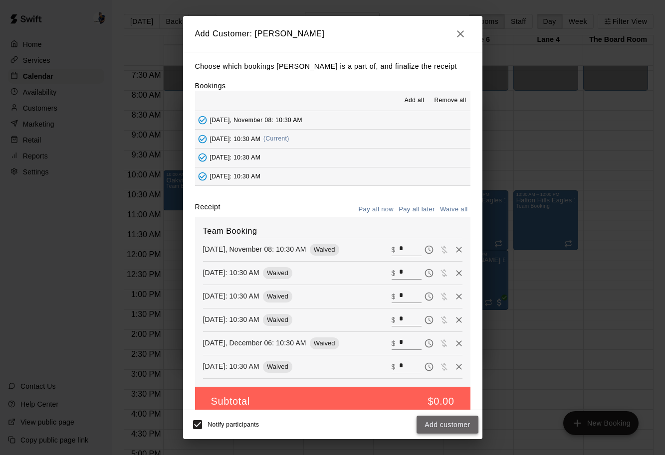
click at [432, 424] on button "Add customer" at bounding box center [446, 425] width 61 height 18
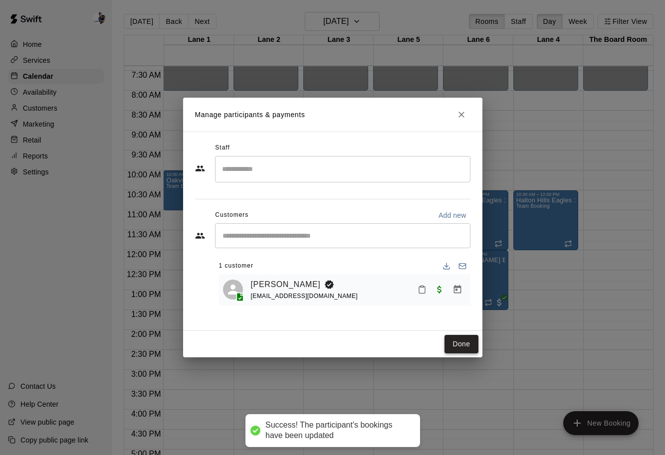
click at [463, 347] on button "Done" at bounding box center [460, 344] width 33 height 18
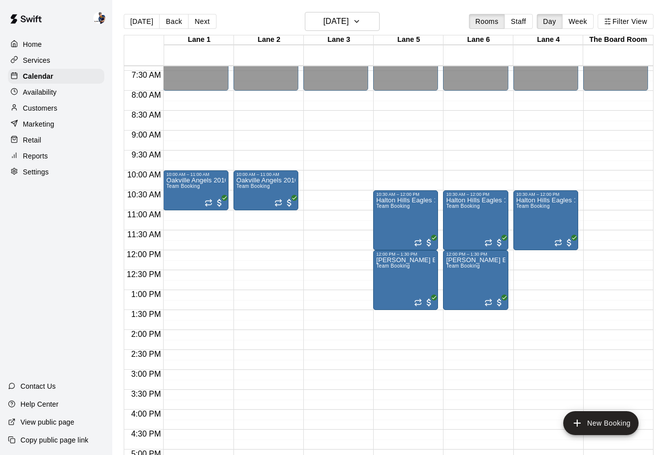
click at [68, 154] on div "Reports" at bounding box center [56, 156] width 96 height 15
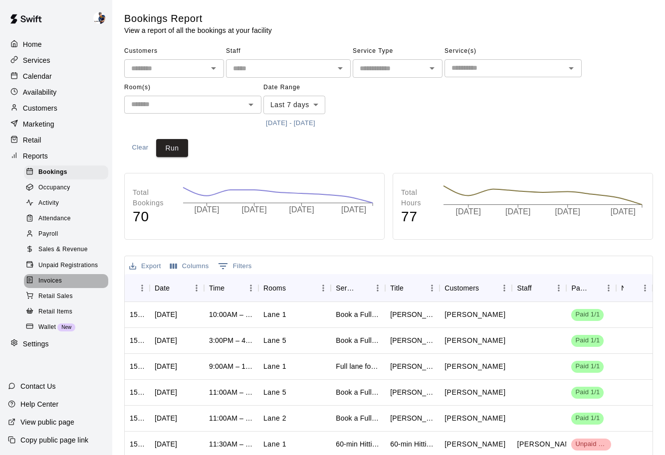
click at [59, 278] on span "Invoices" at bounding box center [49, 281] width 23 height 10
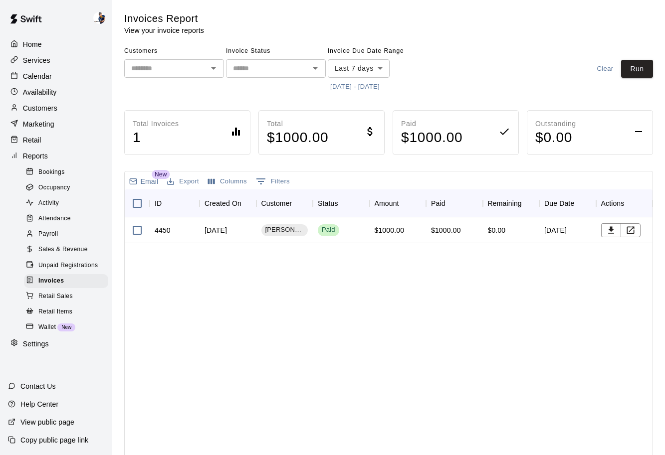
click at [42, 112] on p "Customers" at bounding box center [40, 108] width 34 height 10
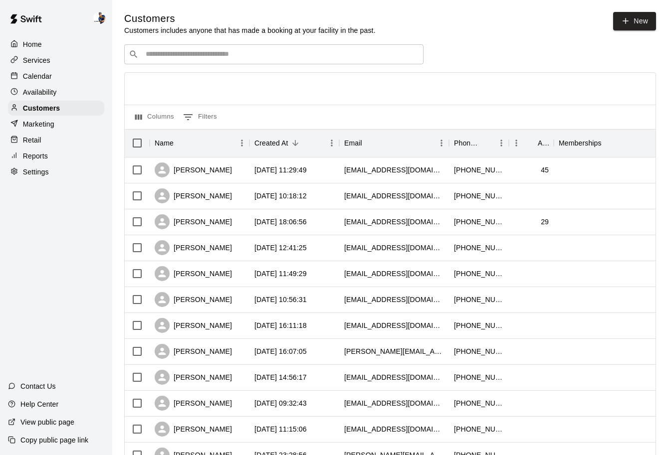
click at [183, 57] on input "Search customers by name or email" at bounding box center [281, 54] width 276 height 10
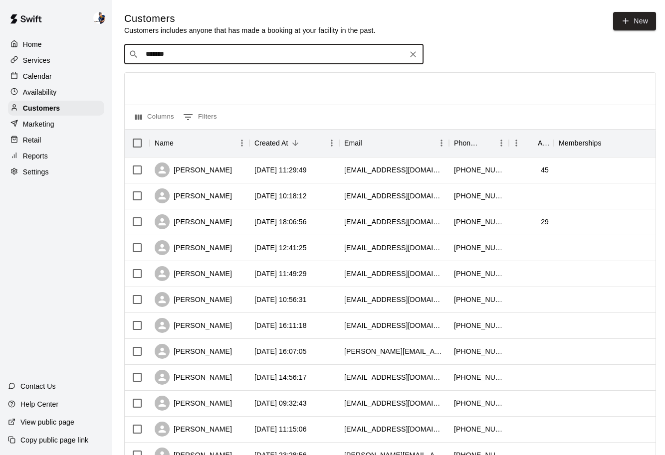
type input "********"
click at [200, 80] on div "Oakville Halos [EMAIL_ADDRESS][DOMAIN_NAME]" at bounding box center [205, 80] width 107 height 21
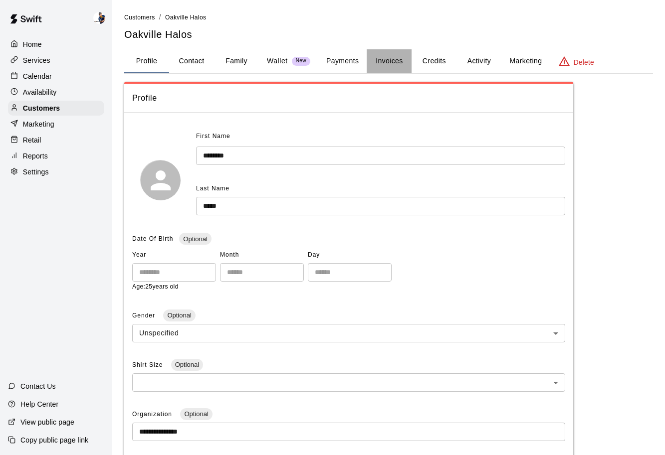
click at [394, 68] on button "Invoices" at bounding box center [388, 61] width 45 height 24
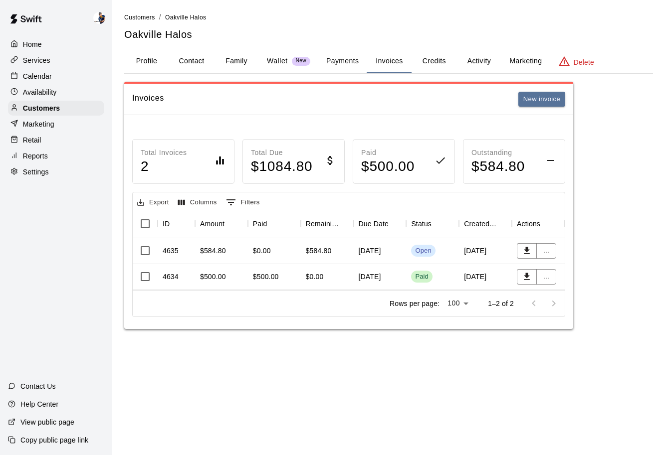
click at [39, 94] on p "Availability" at bounding box center [40, 92] width 34 height 10
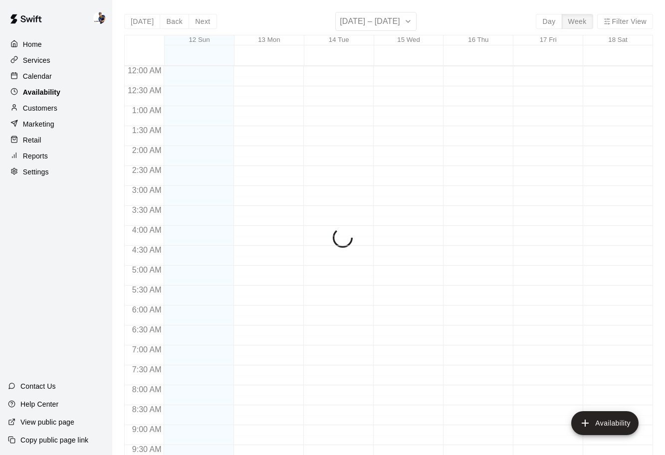
scroll to position [469, 0]
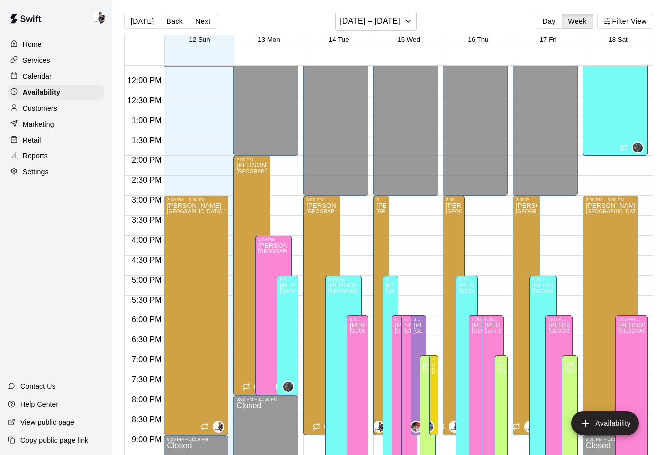
click at [41, 81] on div "Calendar" at bounding box center [56, 76] width 96 height 15
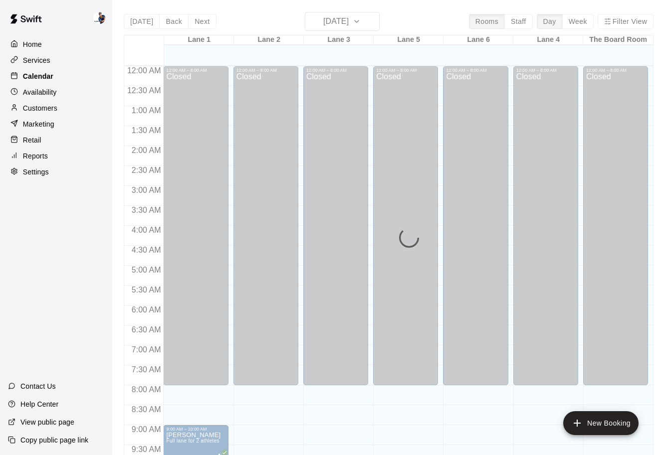
scroll to position [469, 0]
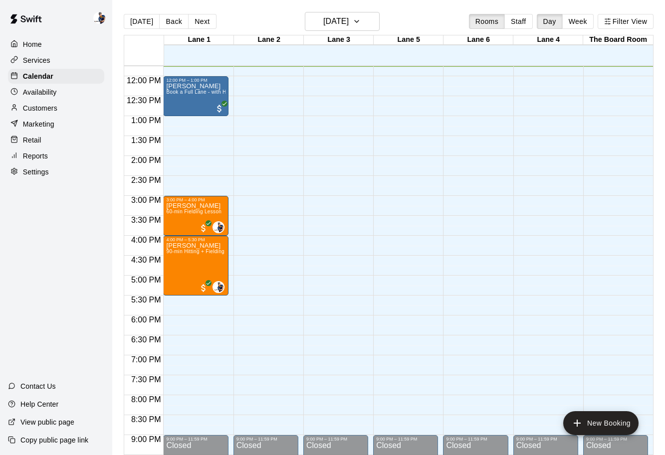
click at [61, 150] on div "Reports" at bounding box center [56, 156] width 96 height 15
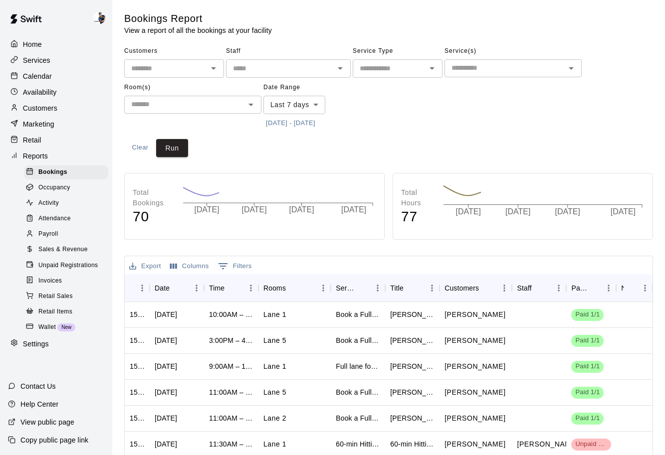
click at [59, 142] on div "Retail" at bounding box center [56, 140] width 96 height 15
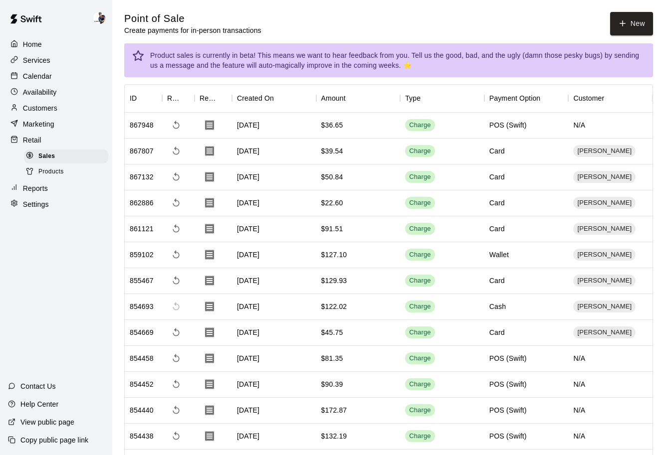
click at [51, 106] on p "Customers" at bounding box center [40, 108] width 34 height 10
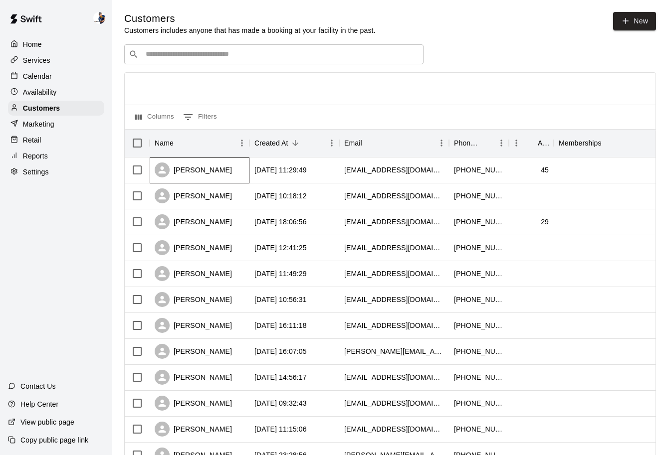
click at [200, 172] on div "[PERSON_NAME]" at bounding box center [193, 170] width 77 height 15
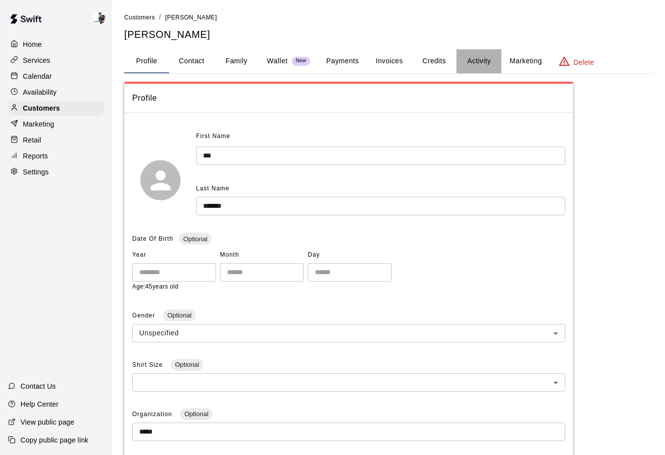
click at [468, 57] on button "Activity" at bounding box center [478, 61] width 45 height 24
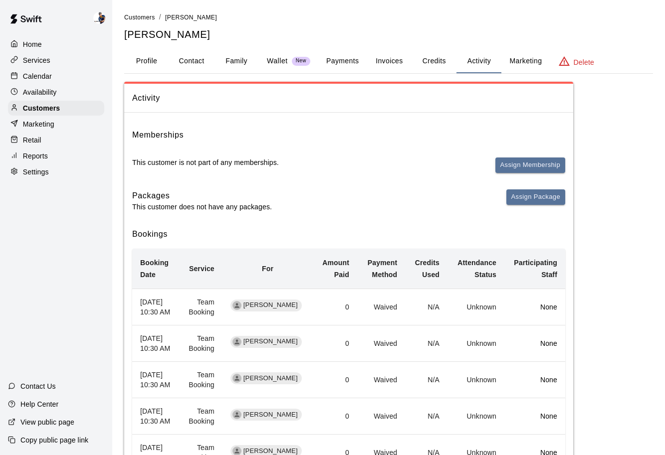
click at [374, 62] on button "Invoices" at bounding box center [388, 61] width 45 height 24
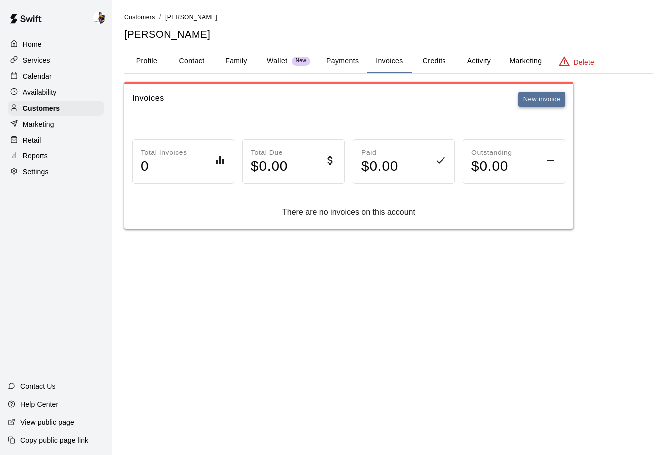
click at [523, 102] on button "New invoice" at bounding box center [541, 99] width 47 height 15
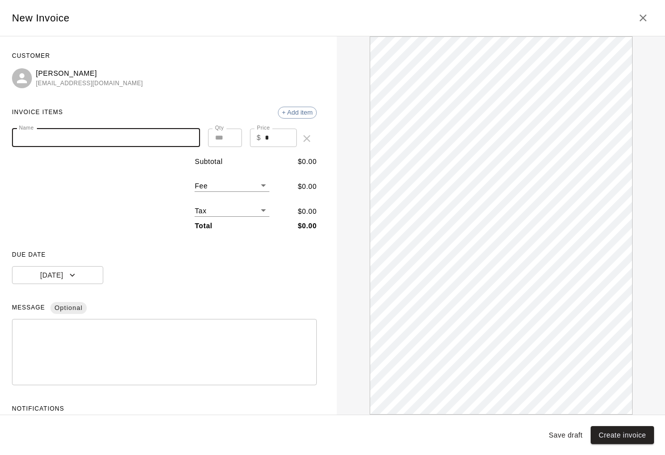
click at [127, 141] on input "Name" at bounding box center [106, 138] width 188 height 18
type input "**********"
click at [279, 135] on input "*" at bounding box center [281, 138] width 32 height 18
click at [246, 199] on div "Tax ​" at bounding box center [231, 206] width 75 height 21
click at [246, 192] on div "Subtotal $ 0.00 Fee ​ $ 0.00 Tax ​ $ 0.00 Total $ 0.00" at bounding box center [255, 194] width 122 height 75
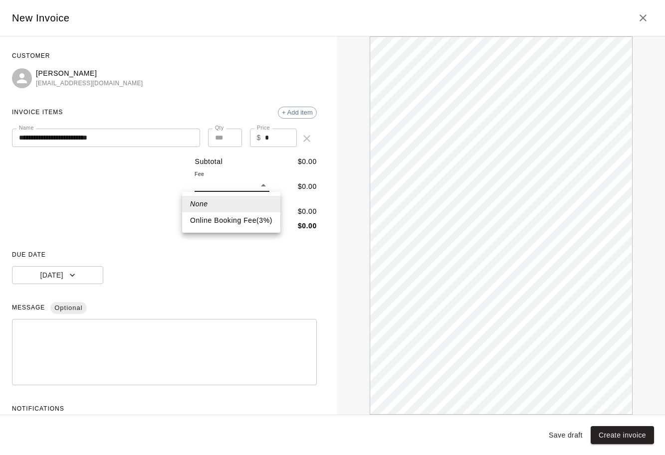
click at [246, 191] on body "**********" at bounding box center [332, 124] width 665 height 249
click at [255, 175] on div at bounding box center [332, 227] width 665 height 455
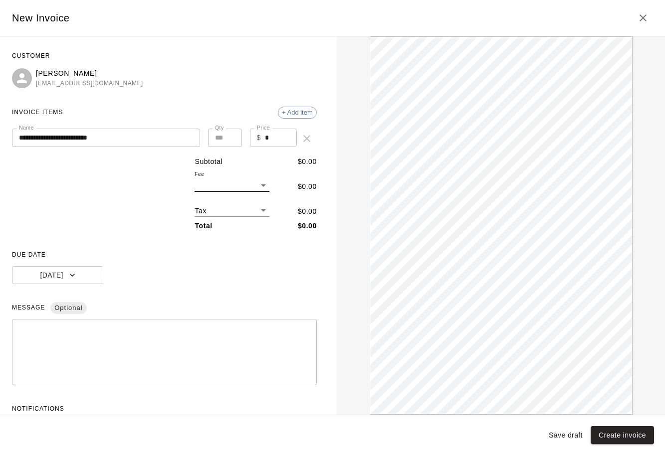
click at [251, 215] on body "**********" at bounding box center [332, 124] width 665 height 249
click at [246, 246] on li "HST ( 13 %)" at bounding box center [231, 245] width 75 height 16
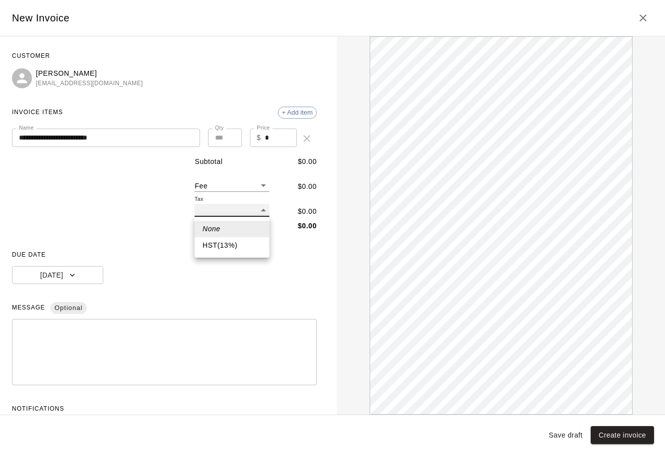
type input "***"
click at [276, 134] on input "*" at bounding box center [281, 138] width 32 height 18
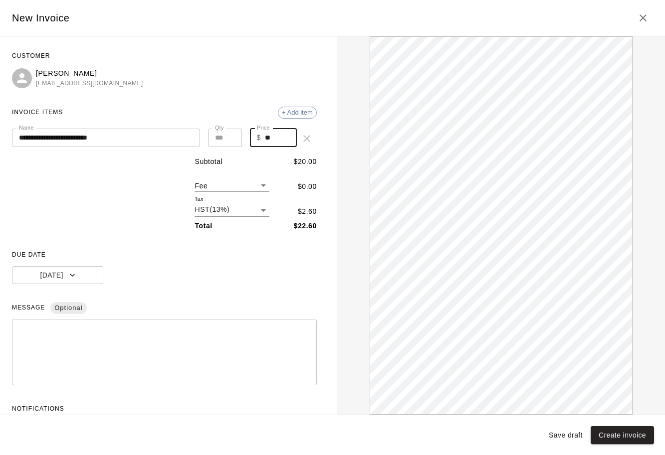
click at [281, 134] on input "**" at bounding box center [281, 138] width 32 height 18
type input "******"
click at [265, 259] on span "DUE DATE" at bounding box center [164, 255] width 305 height 16
click at [91, 282] on button "[DATE]" at bounding box center [57, 275] width 91 height 18
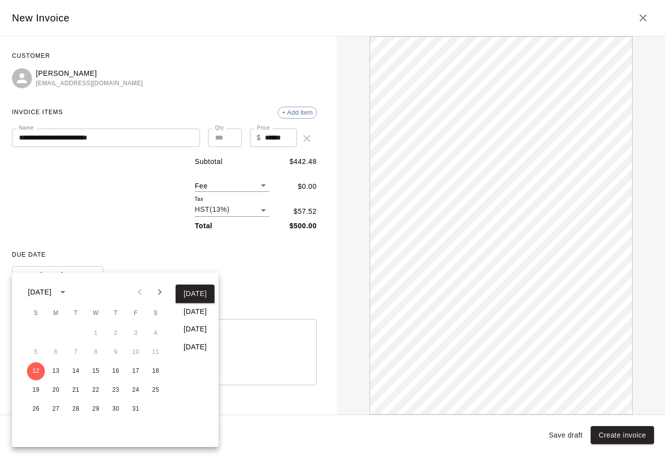
click at [204, 315] on button "[DATE]" at bounding box center [194, 312] width 39 height 18
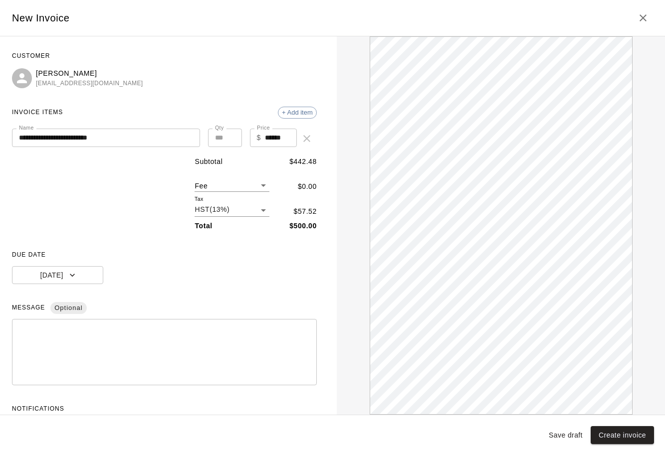
click at [223, 295] on div "**********" at bounding box center [164, 243] width 305 height 391
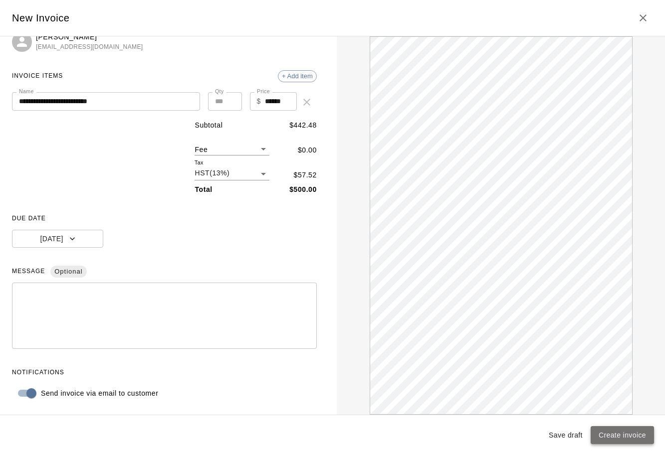
click at [617, 438] on button "Create invoice" at bounding box center [621, 435] width 63 height 18
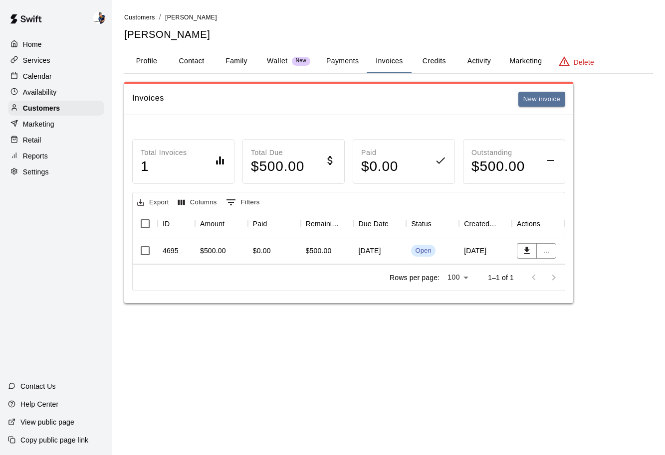
click at [3, 255] on div "Home Services Calendar Availability Customers Marketing Retail Reports Settings…" at bounding box center [56, 227] width 112 height 455
click at [46, 107] on p "Customers" at bounding box center [41, 108] width 37 height 10
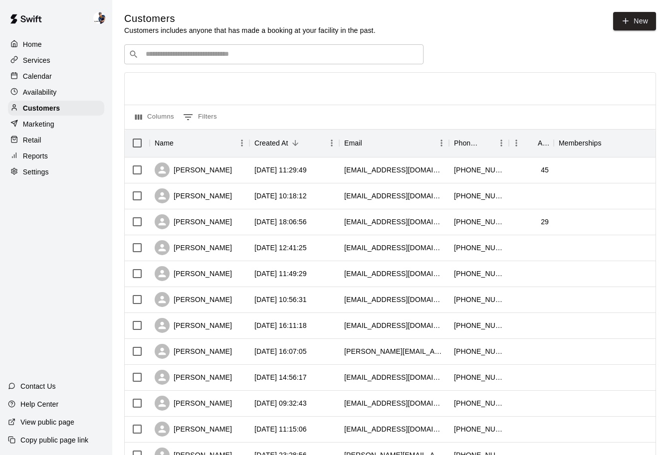
click at [46, 82] on div "Calendar" at bounding box center [56, 76] width 96 height 15
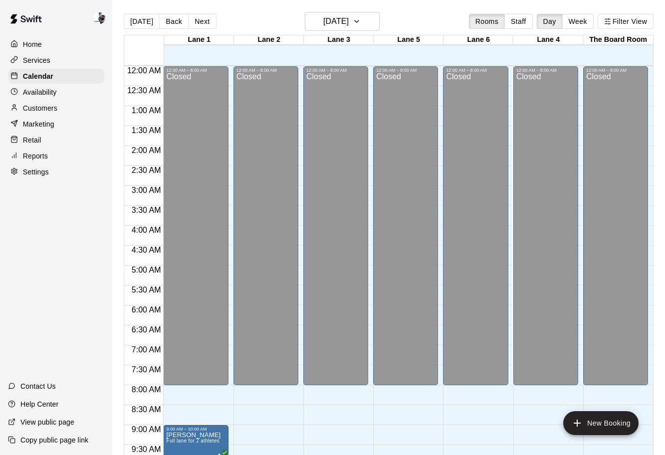
scroll to position [472, 0]
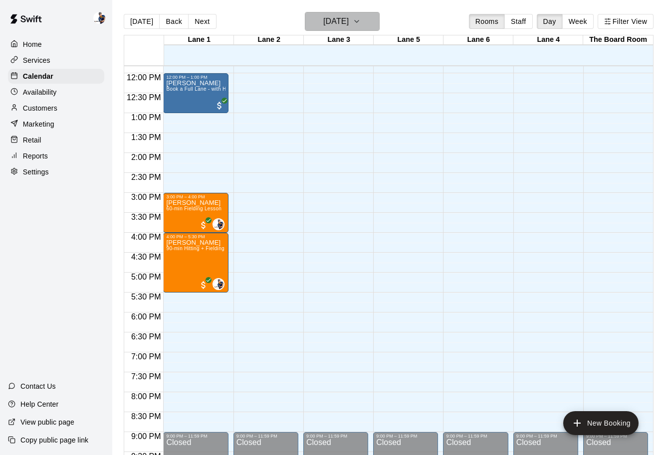
click at [339, 23] on h6 "[DATE]" at bounding box center [335, 21] width 25 height 14
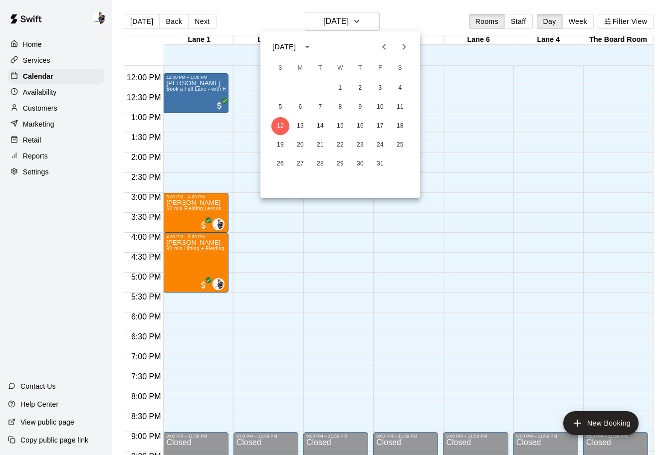
click at [406, 51] on icon "Next month" at bounding box center [404, 47] width 12 height 12
click at [280, 110] on button "2" at bounding box center [280, 107] width 18 height 18
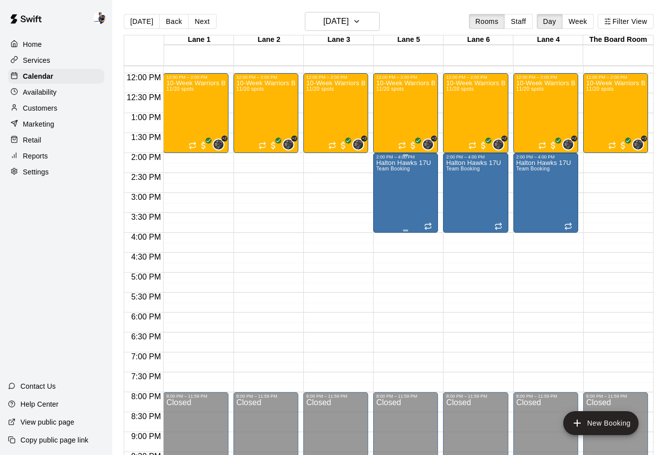
click at [400, 186] on div "Halton Hawks 17U Team Booking" at bounding box center [403, 387] width 55 height 455
click at [385, 191] on img "edit" at bounding box center [386, 193] width 11 height 11
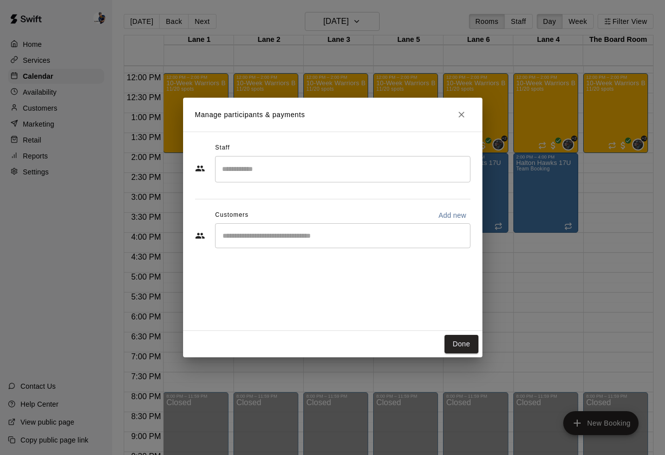
click at [303, 166] on input "Search staff" at bounding box center [342, 169] width 246 height 17
click at [195, 219] on div "Customers Add new" at bounding box center [332, 215] width 275 height 16
click at [267, 228] on div "​" at bounding box center [342, 235] width 255 height 25
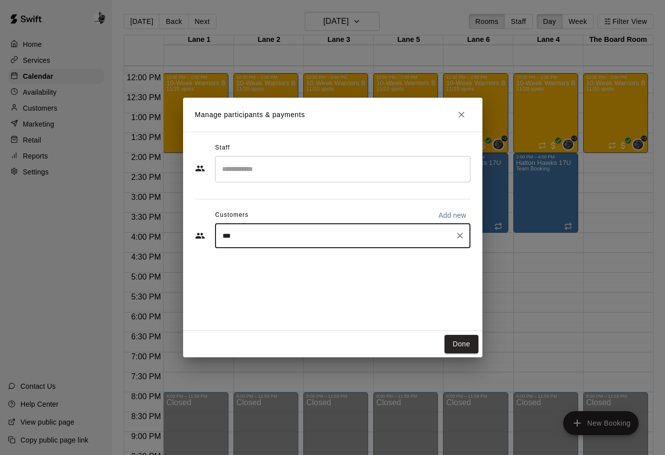
type input "****"
click at [274, 257] on p "[PERSON_NAME]" at bounding box center [273, 259] width 61 height 10
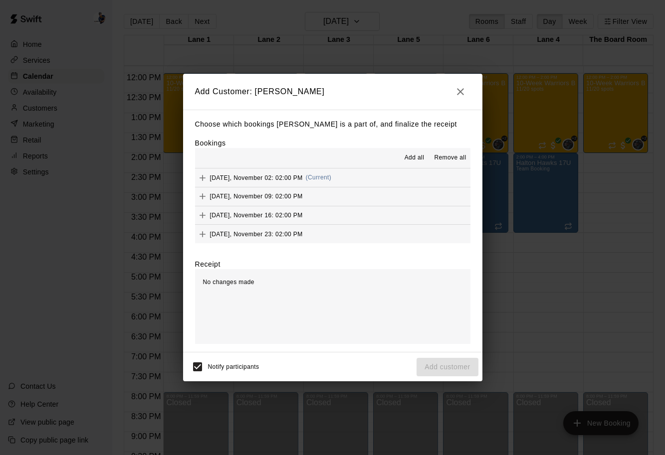
click at [411, 159] on span "Add all" at bounding box center [414, 158] width 20 height 10
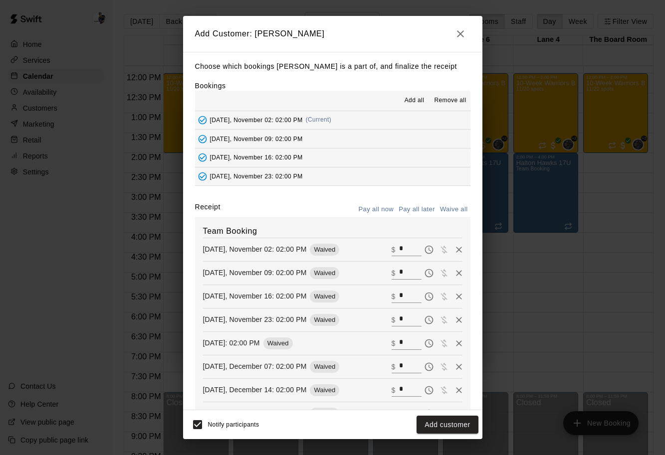
scroll to position [61, 0]
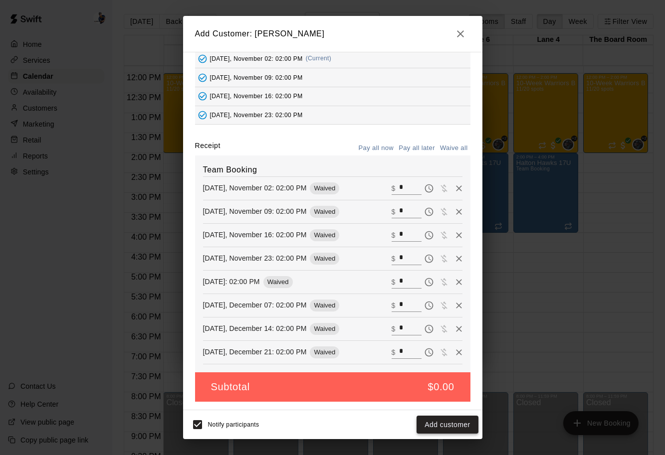
click at [453, 426] on button "Add customer" at bounding box center [446, 425] width 61 height 18
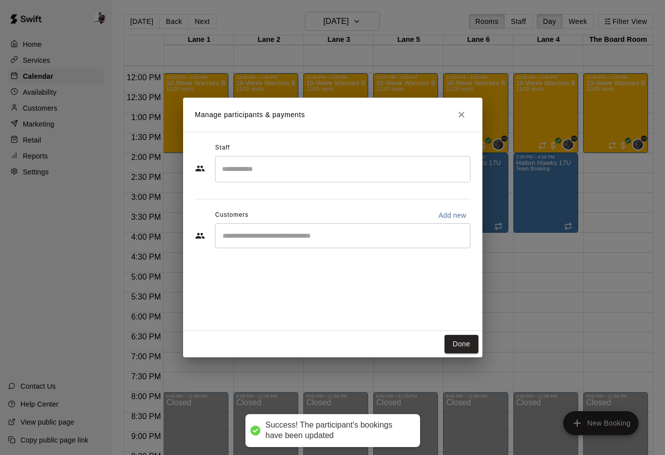
scroll to position [27, 0]
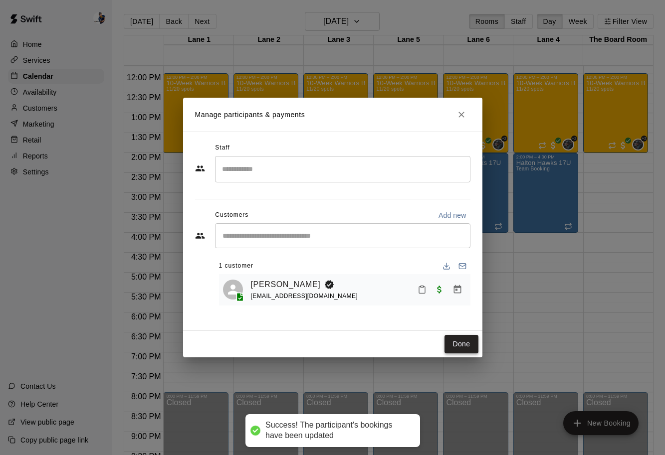
click at [465, 344] on button "Done" at bounding box center [460, 344] width 33 height 18
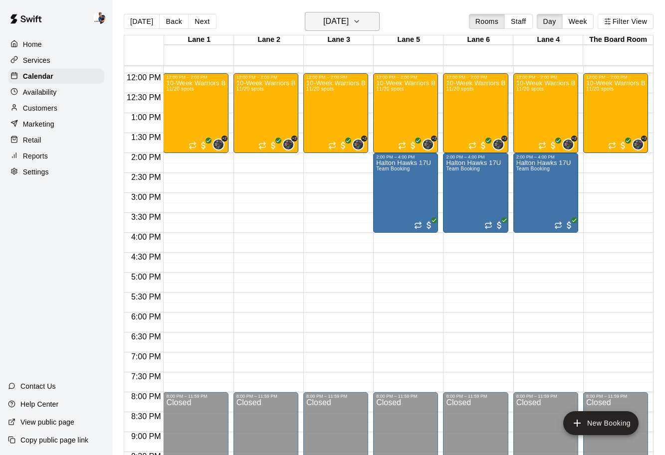
click at [344, 27] on h6 "[DATE]" at bounding box center [335, 21] width 25 height 14
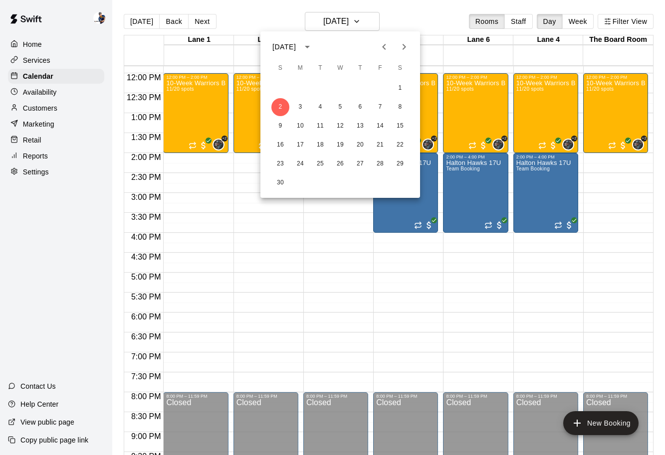
click at [399, 49] on icon "Next month" at bounding box center [404, 47] width 12 height 12
click at [272, 168] on button "28" at bounding box center [280, 164] width 18 height 18
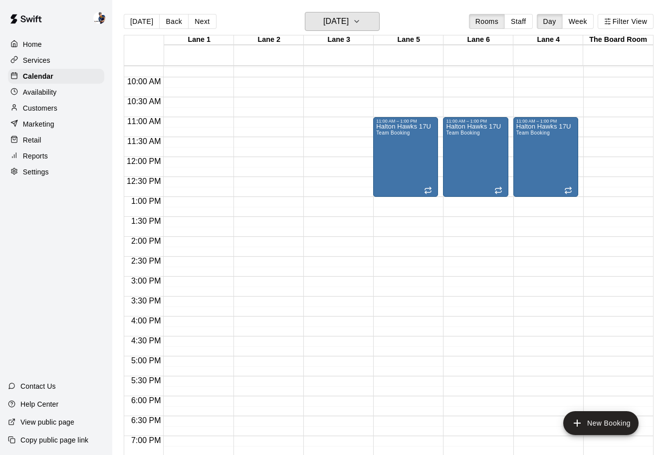
scroll to position [387, 0]
click at [400, 147] on div "Halton Hawks 17U Team Booking" at bounding box center [403, 351] width 55 height 455
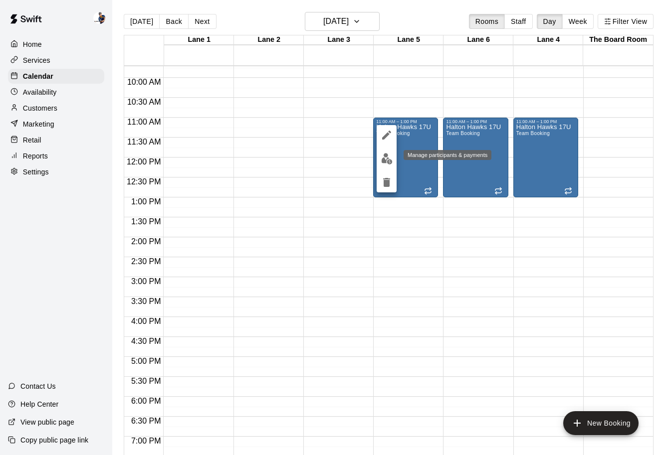
click at [384, 161] on img "edit" at bounding box center [386, 158] width 11 height 11
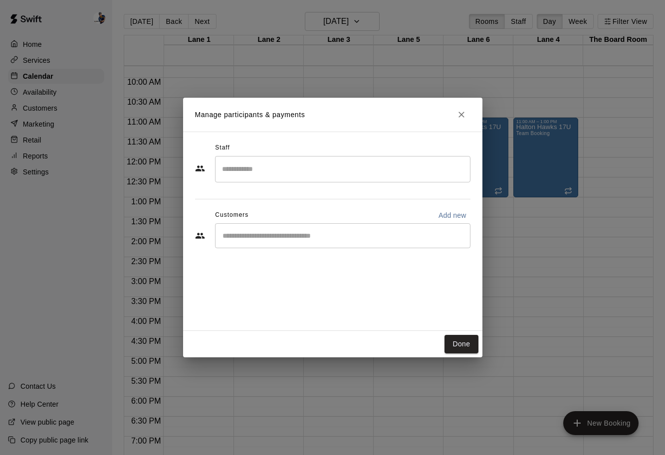
click at [275, 226] on div "​" at bounding box center [342, 235] width 255 height 25
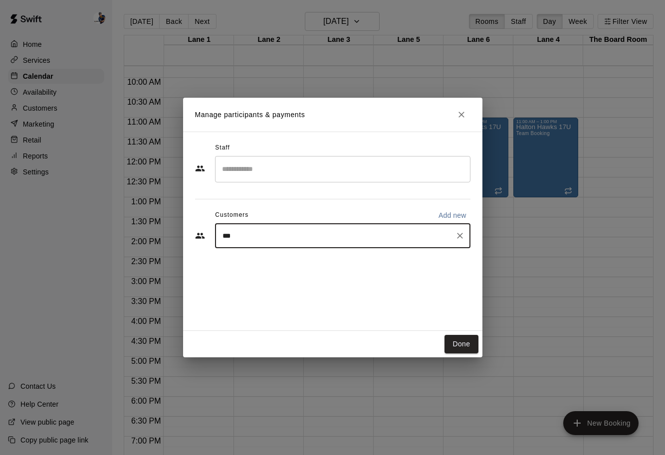
type input "****"
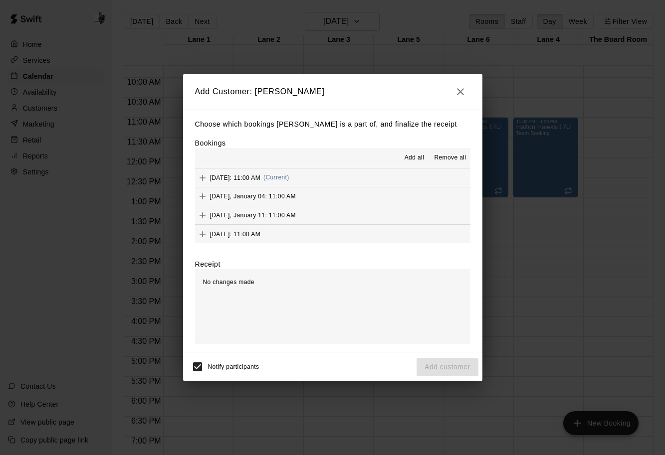
click at [417, 158] on span "Add all" at bounding box center [414, 158] width 20 height 10
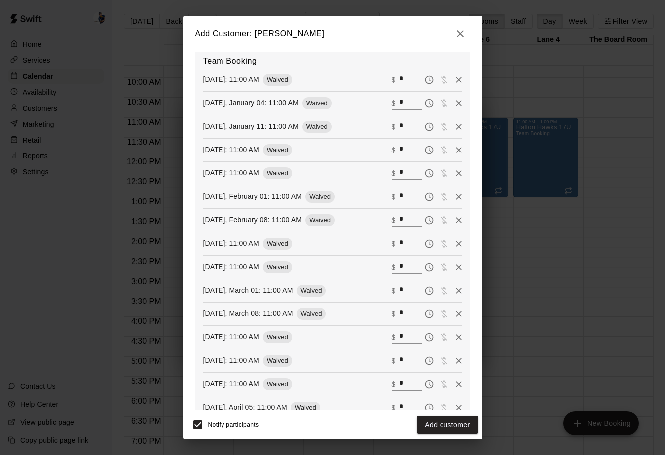
scroll to position [296, 0]
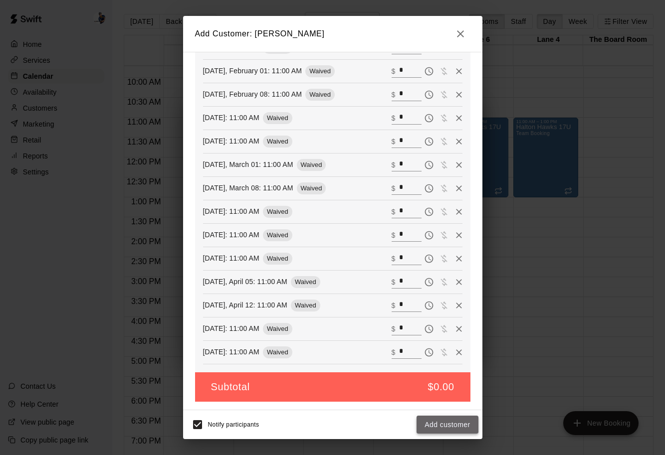
click at [443, 427] on button "Add customer" at bounding box center [446, 425] width 61 height 18
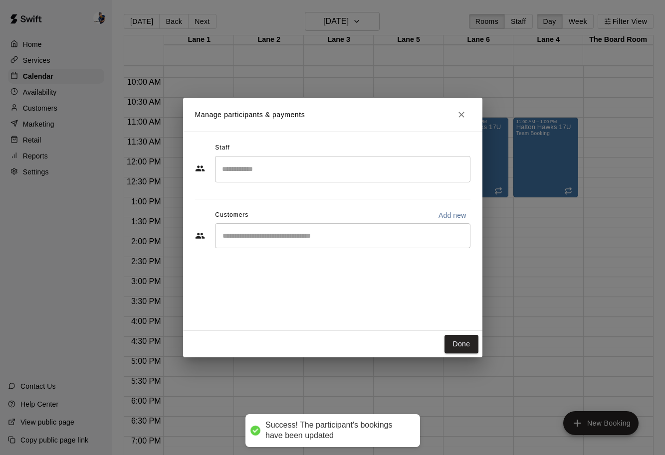
scroll to position [261, 0]
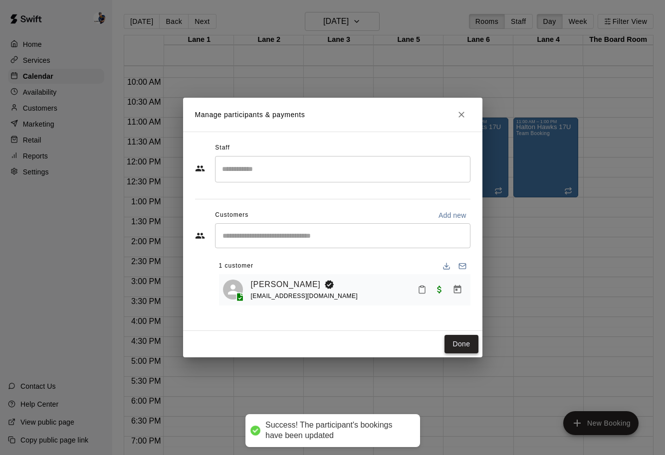
click at [454, 349] on button "Done" at bounding box center [460, 344] width 33 height 18
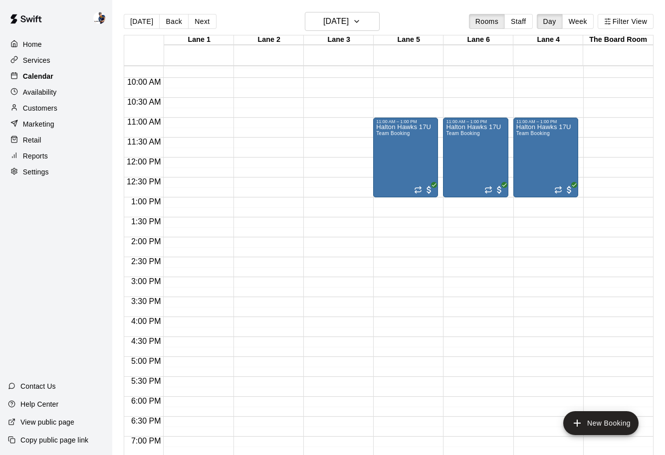
click at [48, 75] on p "Calendar" at bounding box center [38, 76] width 30 height 10
click at [48, 66] on div "Services" at bounding box center [56, 60] width 96 height 15
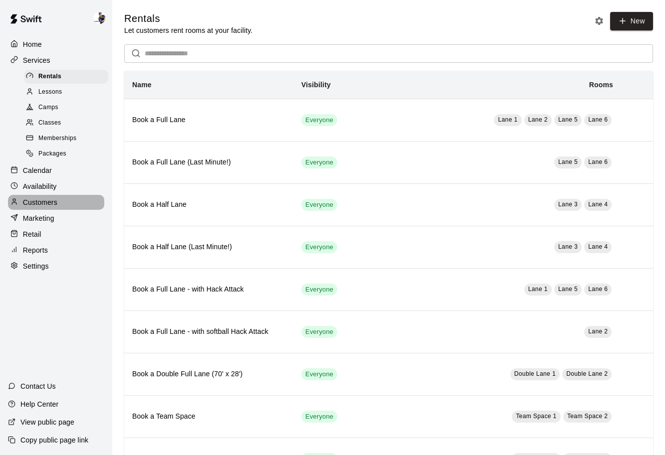
click at [44, 202] on p "Customers" at bounding box center [40, 202] width 34 height 10
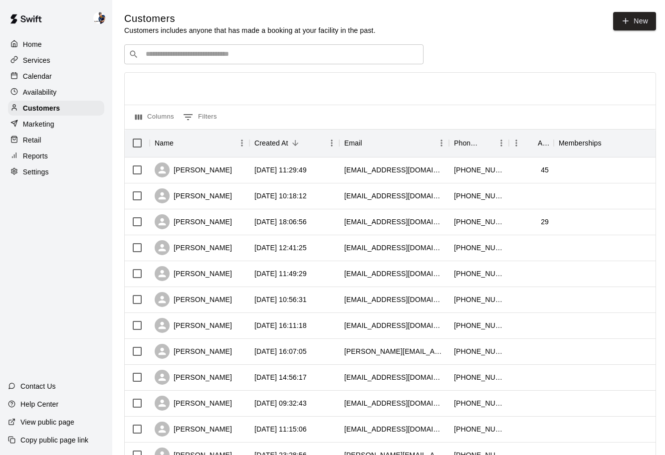
click at [41, 150] on div "Reports" at bounding box center [56, 156] width 96 height 15
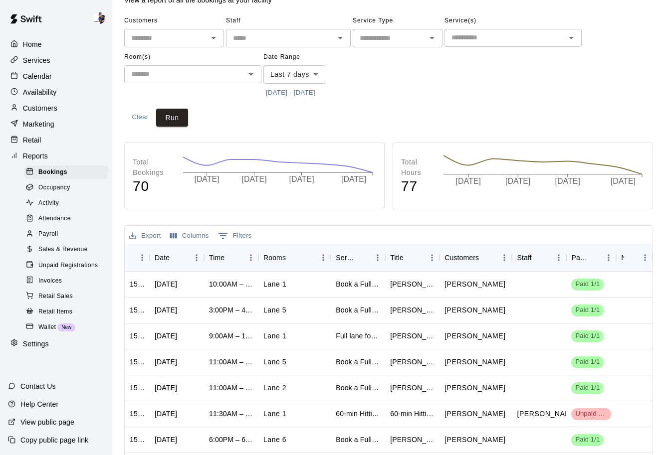
scroll to position [32, 0]
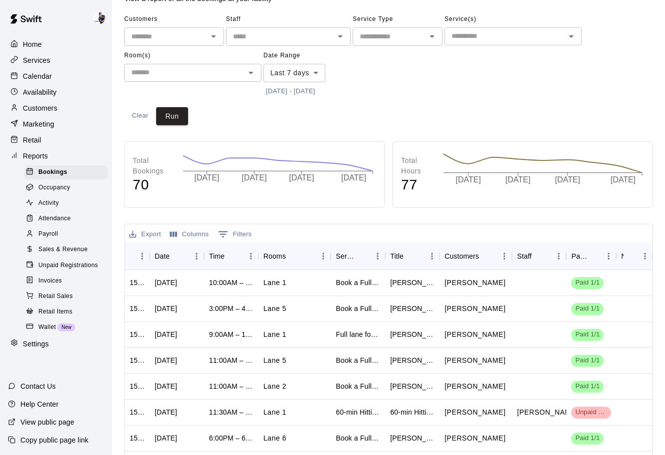
click at [296, 75] on body "Home Services Calendar Availability Customers Marketing Retail Reports Bookings…" at bounding box center [332, 272] width 665 height 609
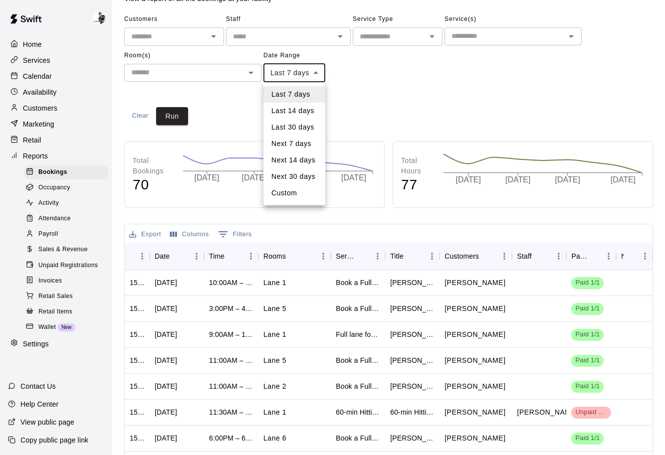
click at [293, 139] on li "Next 7 days" at bounding box center [294, 144] width 62 height 16
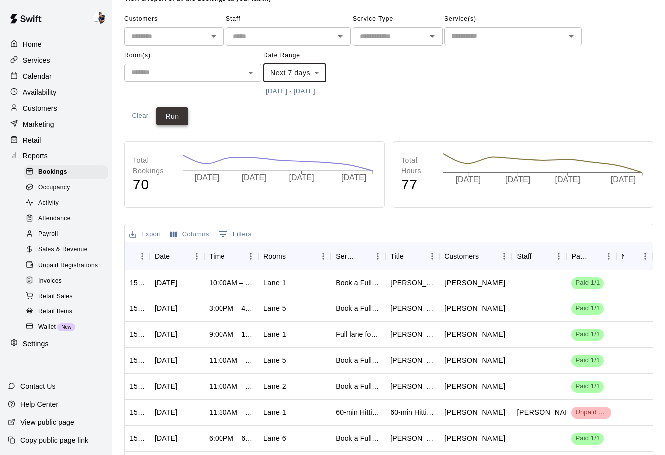
click at [176, 117] on button "Run" at bounding box center [172, 116] width 32 height 18
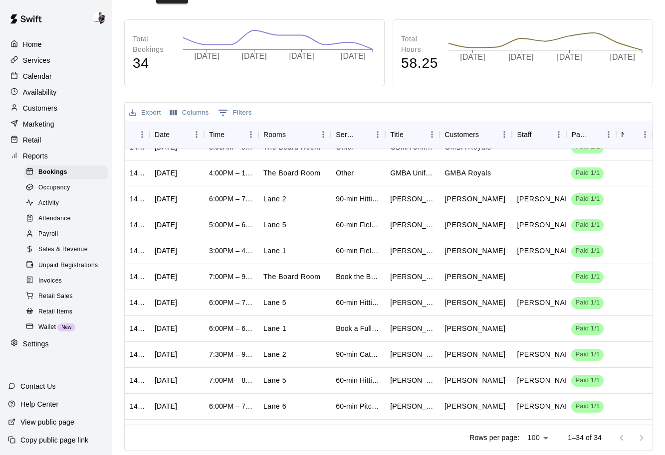
scroll to position [0, 0]
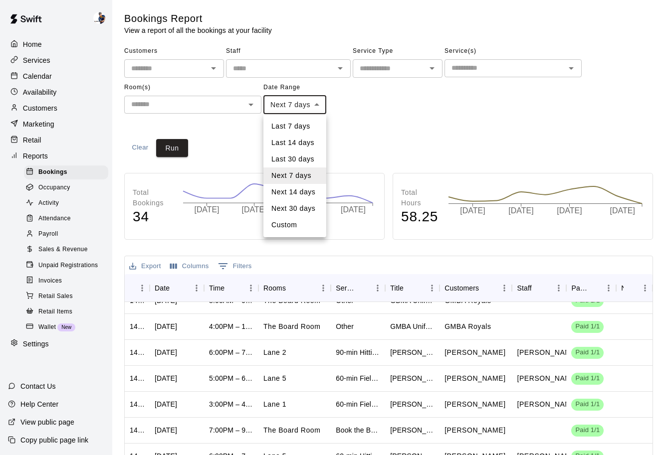
click at [297, 105] on body "Home Services Calendar Availability Customers Marketing Retail Reports Bookings…" at bounding box center [332, 304] width 665 height 609
click at [289, 190] on li "Next 14 days" at bounding box center [294, 192] width 63 height 16
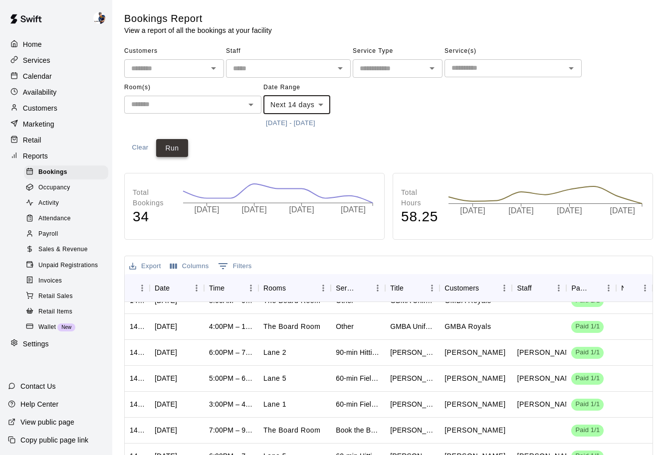
click at [171, 145] on button "Run" at bounding box center [172, 148] width 32 height 18
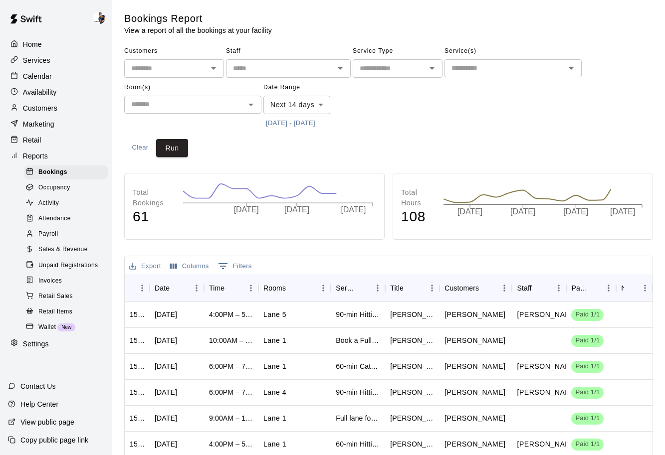
click at [298, 107] on body "**********" at bounding box center [332, 304] width 665 height 609
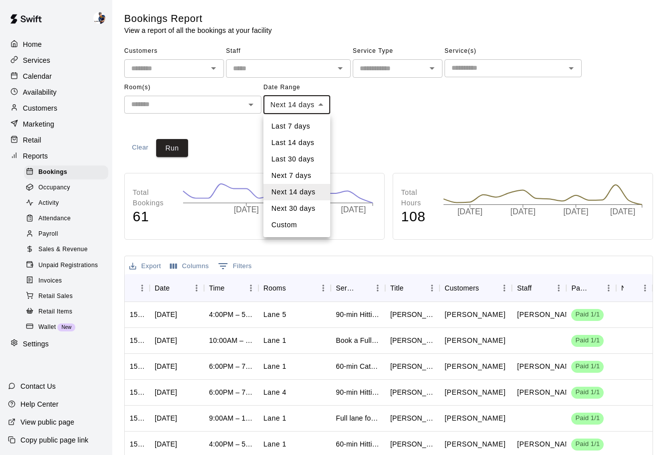
click at [286, 208] on li "Next 30 days" at bounding box center [296, 208] width 67 height 16
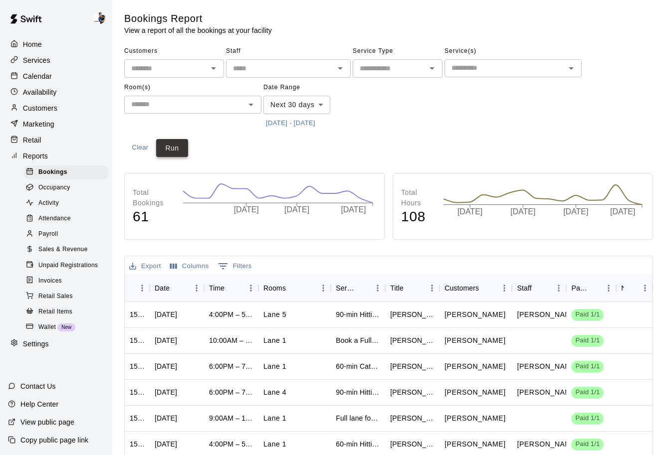
click at [171, 157] on main "Bookings Report View a report of all the bookings at your facility Customers ​ …" at bounding box center [388, 308] width 528 height 593
click at [183, 148] on button "Run" at bounding box center [172, 148] width 32 height 18
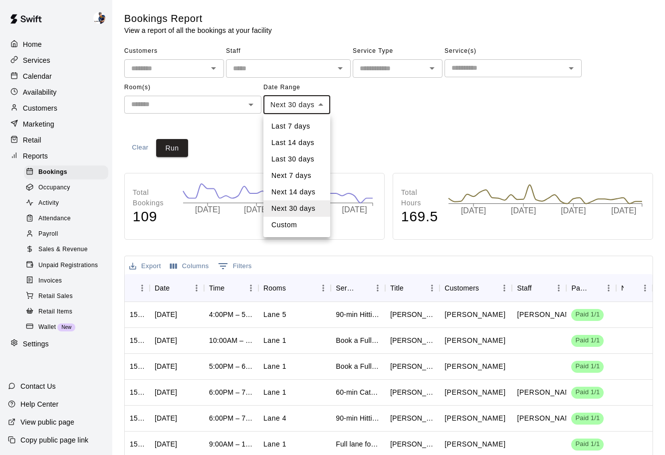
click at [324, 105] on body "Home Services Calendar Availability Customers Marketing Retail Reports Bookings…" at bounding box center [332, 304] width 665 height 609
click at [288, 173] on li "Next 7 days" at bounding box center [296, 175] width 67 height 16
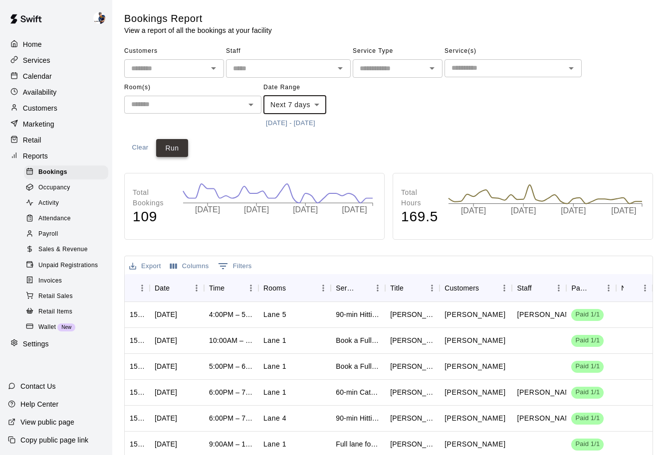
click at [175, 153] on button "Run" at bounding box center [172, 148] width 32 height 18
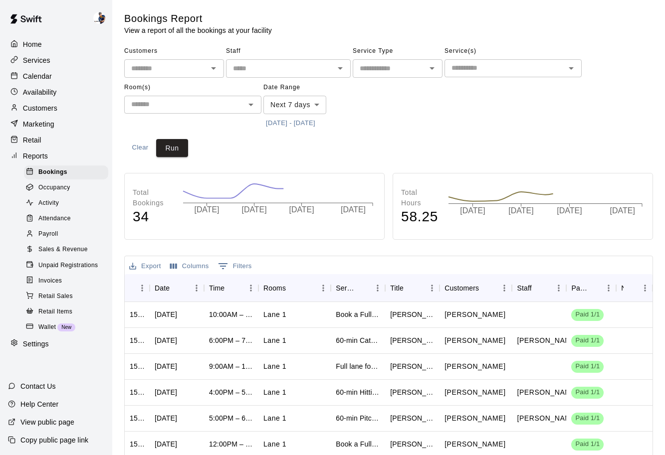
click at [316, 104] on body "Home Services Calendar Availability Customers Marketing Retail Reports Bookings…" at bounding box center [332, 304] width 665 height 609
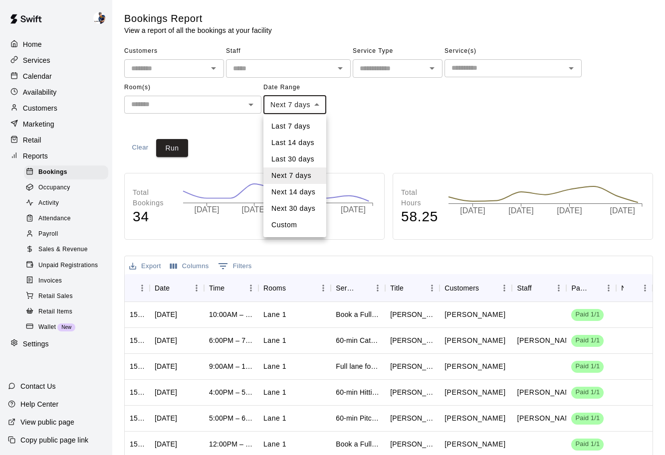
click at [280, 192] on li "Next 14 days" at bounding box center [294, 192] width 63 height 16
type input "**********"
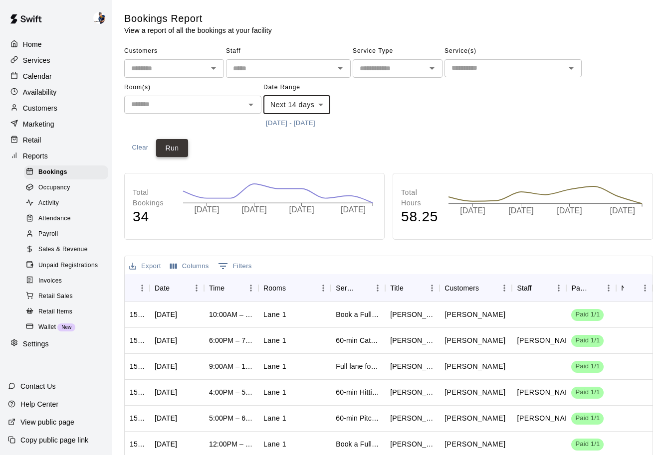
click at [183, 153] on button "Run" at bounding box center [172, 148] width 32 height 18
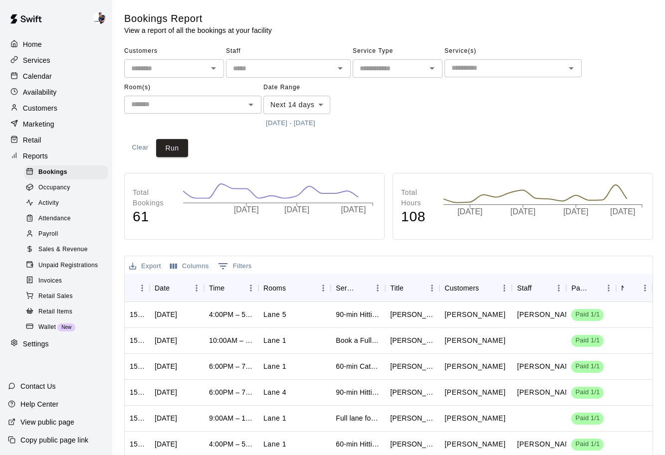
click at [82, 249] on span "Sales & Revenue" at bounding box center [62, 250] width 49 height 10
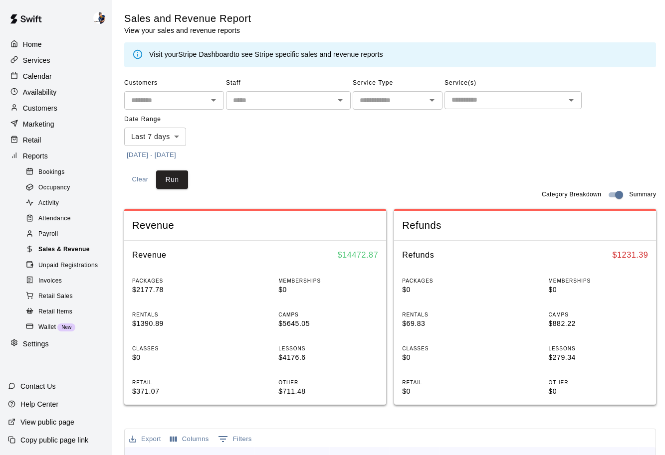
click at [63, 248] on span "Sales & Revenue" at bounding box center [63, 250] width 51 height 10
click at [63, 242] on link "Sales & Revenue" at bounding box center [68, 249] width 88 height 15
click at [63, 237] on div "Payroll" at bounding box center [66, 234] width 84 height 14
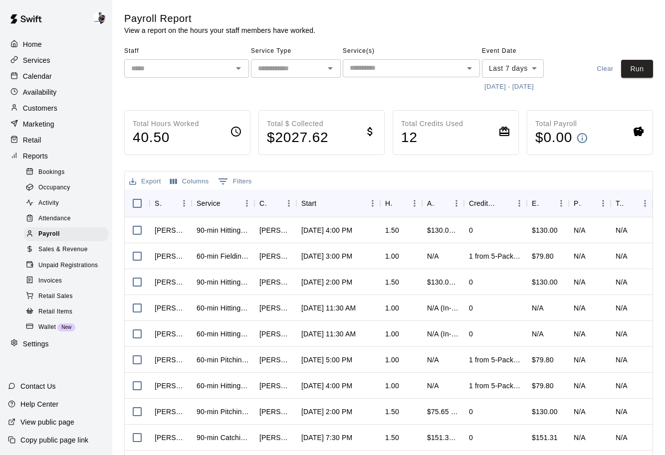
click at [210, 78] on div "Staff ​" at bounding box center [186, 68] width 125 height 51
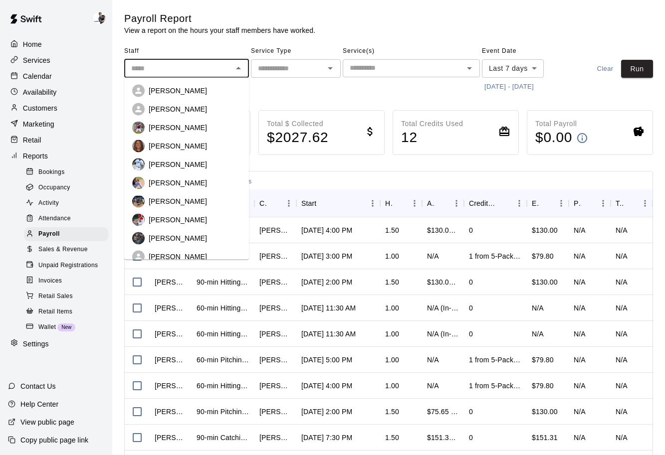
click at [210, 68] on input "text" at bounding box center [178, 68] width 102 height 12
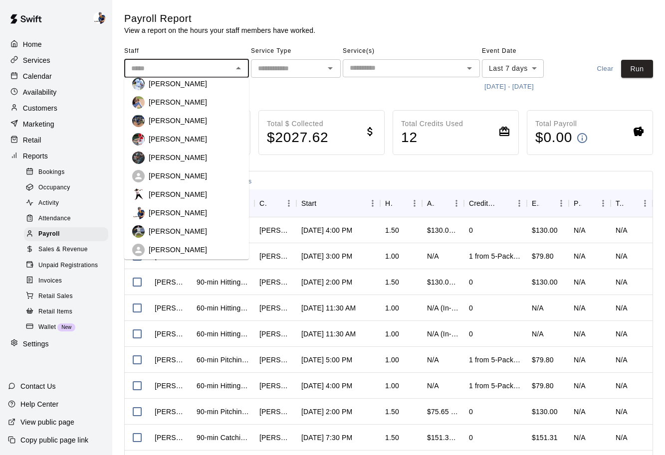
scroll to position [103, 0]
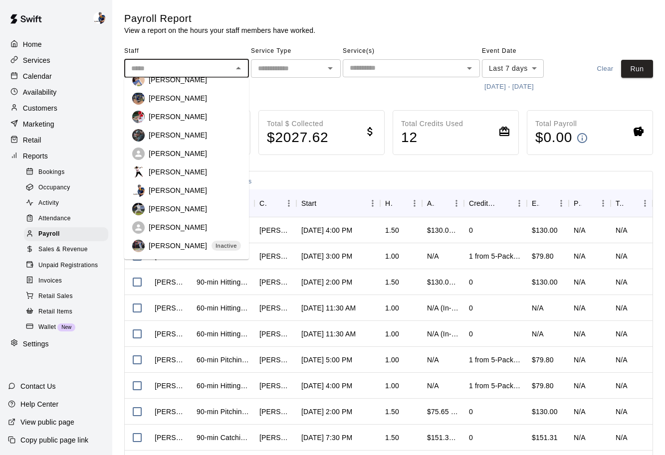
click at [184, 191] on p "[PERSON_NAME]" at bounding box center [178, 191] width 58 height 10
type input "**********"
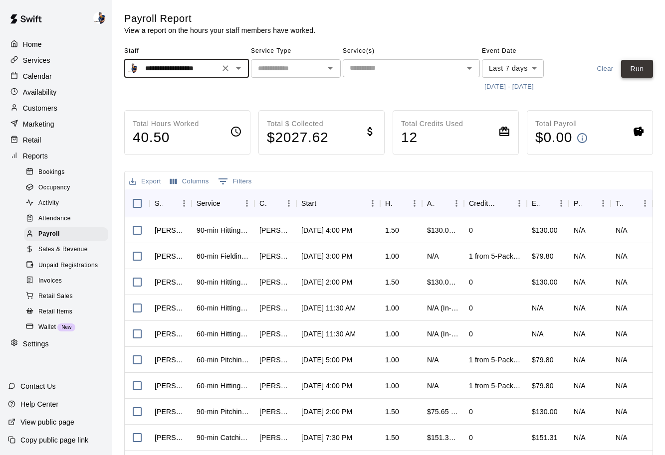
click at [644, 65] on button "Run" at bounding box center [637, 69] width 32 height 18
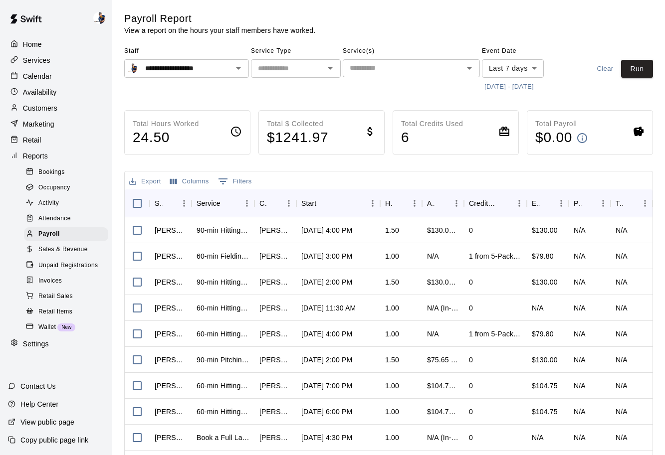
click at [515, 71] on body "**********" at bounding box center [332, 262] width 665 height 524
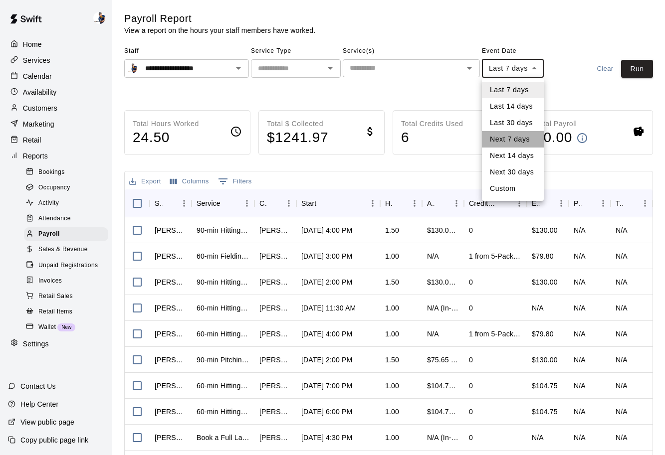
click at [506, 144] on li "Next 7 days" at bounding box center [513, 139] width 62 height 16
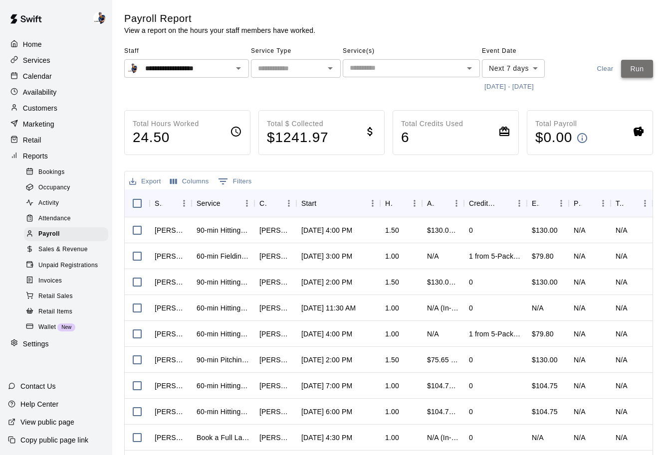
click at [635, 75] on button "Run" at bounding box center [637, 69] width 32 height 18
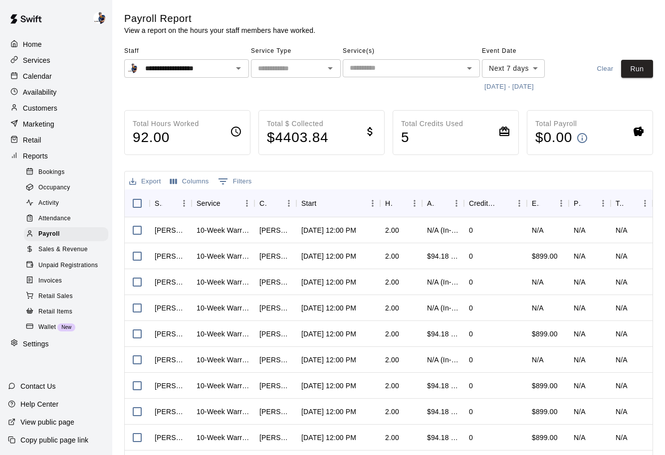
click at [524, 71] on body "**********" at bounding box center [332, 262] width 665 height 524
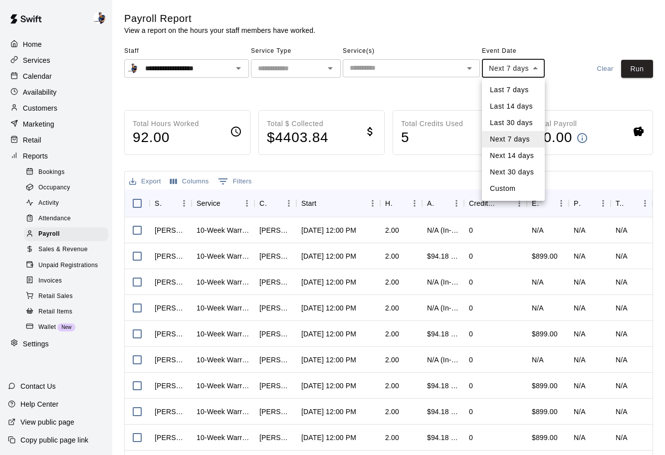
click at [514, 95] on li "Last 7 days" at bounding box center [513, 90] width 63 height 16
type input "****"
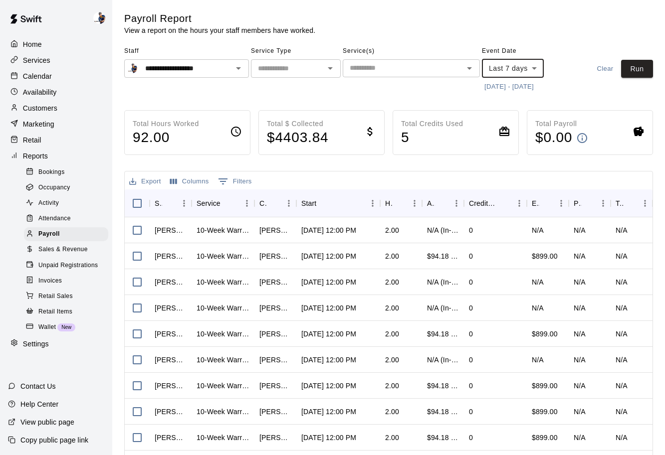
click at [634, 57] on div "**********" at bounding box center [388, 68] width 528 height 51
click at [634, 65] on button "Run" at bounding box center [637, 69] width 32 height 18
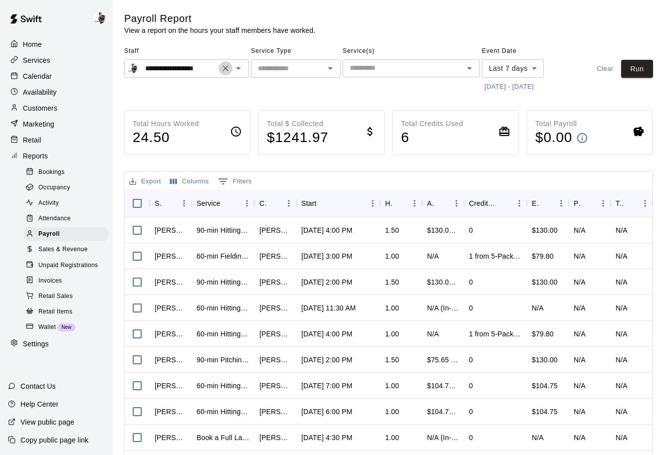
click at [231, 69] on button "Clear" at bounding box center [225, 68] width 14 height 14
click at [237, 69] on icon "Open" at bounding box center [238, 68] width 12 height 12
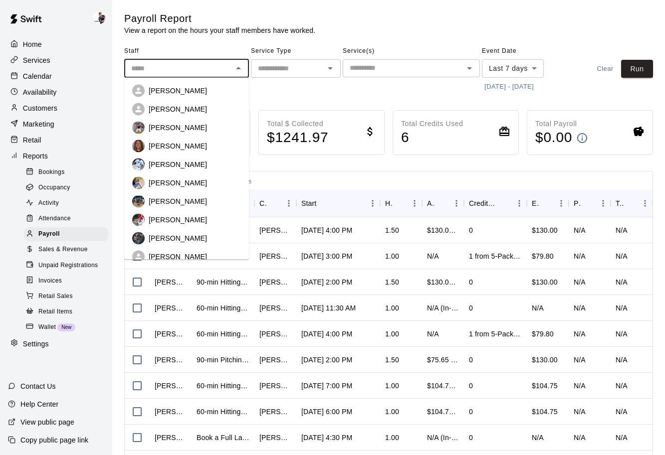
click at [191, 238] on p "[PERSON_NAME]" at bounding box center [178, 238] width 58 height 10
type input "**********"
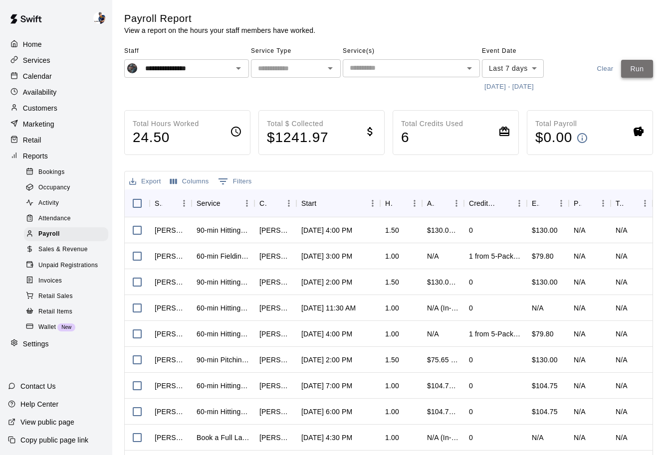
click at [641, 64] on button "Run" at bounding box center [637, 69] width 32 height 18
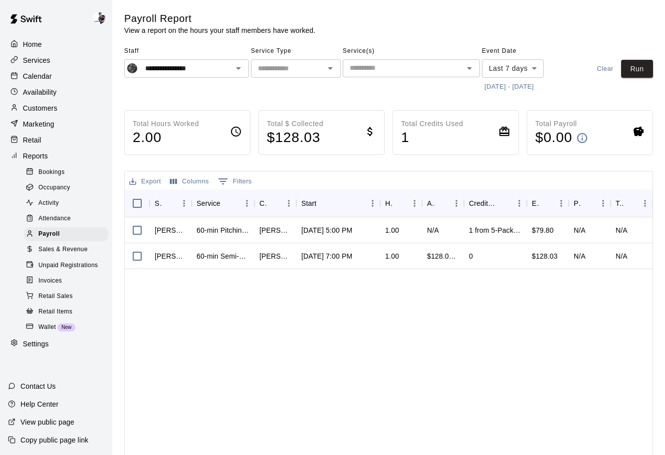
click at [517, 76] on body "**********" at bounding box center [332, 262] width 665 height 524
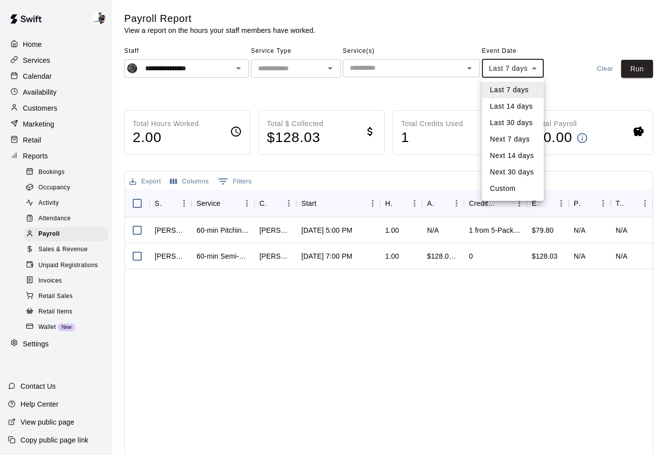
click at [512, 140] on li "Next 7 days" at bounding box center [513, 139] width 62 height 16
type input "********"
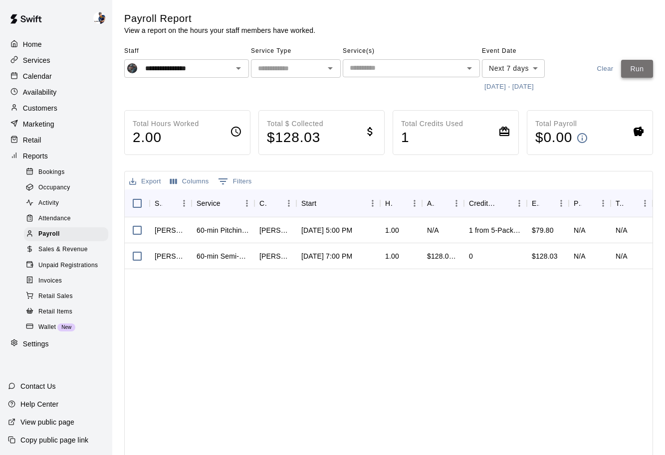
click at [624, 67] on button "Run" at bounding box center [637, 69] width 32 height 18
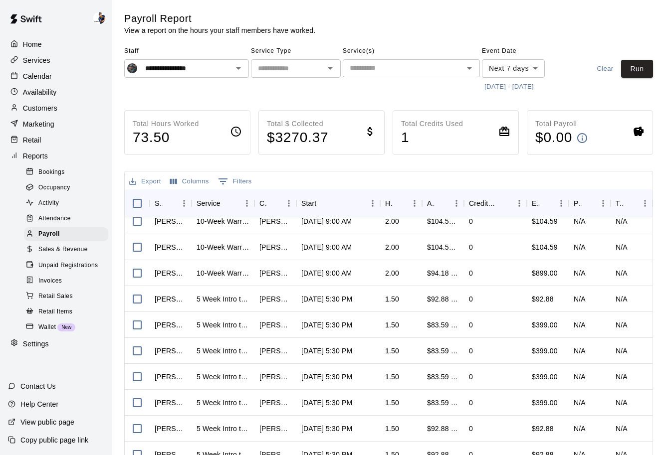
scroll to position [0, 0]
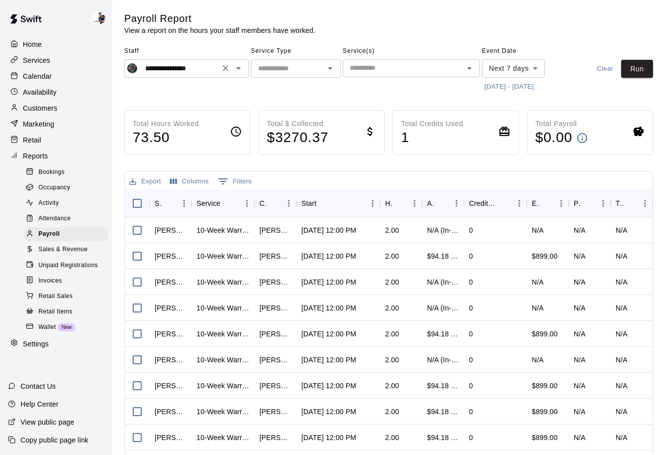
click at [231, 71] on div at bounding box center [231, 68] width 26 height 14
click at [236, 68] on icon "Open" at bounding box center [238, 68] width 12 height 12
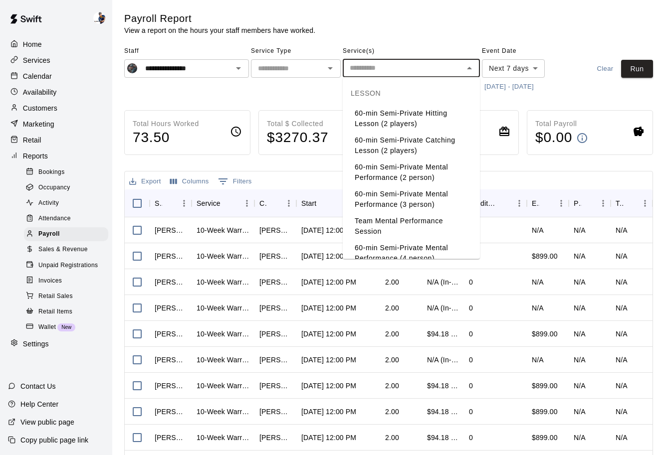
click at [357, 72] on input "text" at bounding box center [402, 68] width 115 height 12
click at [367, 93] on div "LESSON" at bounding box center [410, 93] width 137 height 24
click at [324, 72] on icon "Open" at bounding box center [330, 68] width 12 height 12
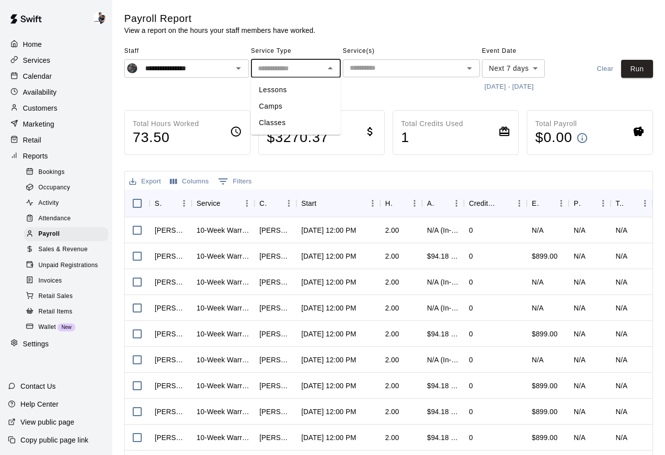
click at [312, 91] on li "Lessons" at bounding box center [296, 90] width 90 height 16
type input "*******"
click at [642, 74] on button "Run" at bounding box center [637, 69] width 32 height 18
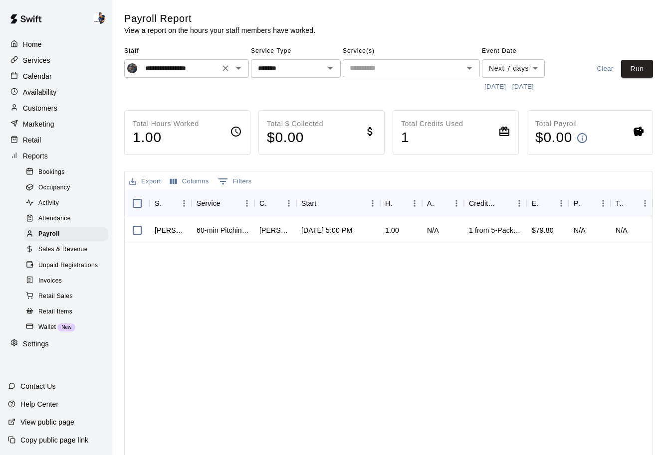
click at [240, 70] on icon "Open" at bounding box center [238, 68] width 12 height 12
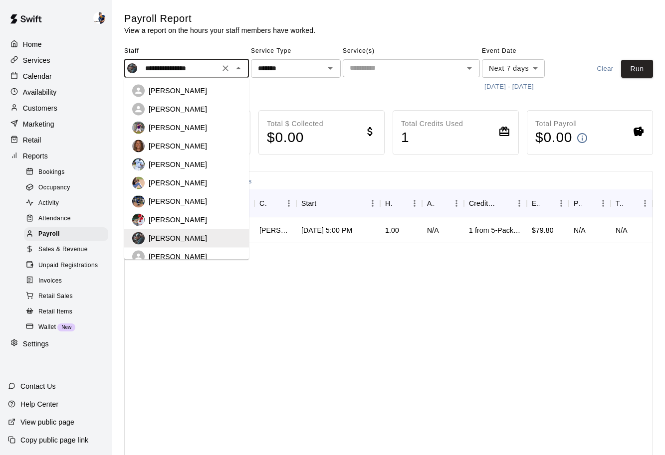
click at [199, 207] on div "[PERSON_NAME]" at bounding box center [186, 201] width 109 height 12
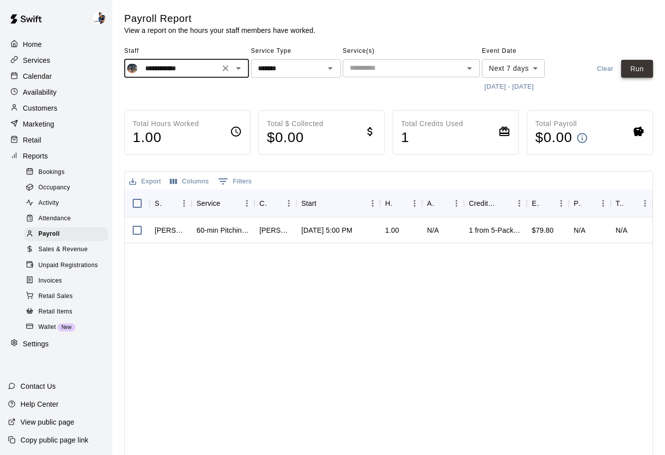
click at [635, 70] on button "Run" at bounding box center [637, 69] width 32 height 18
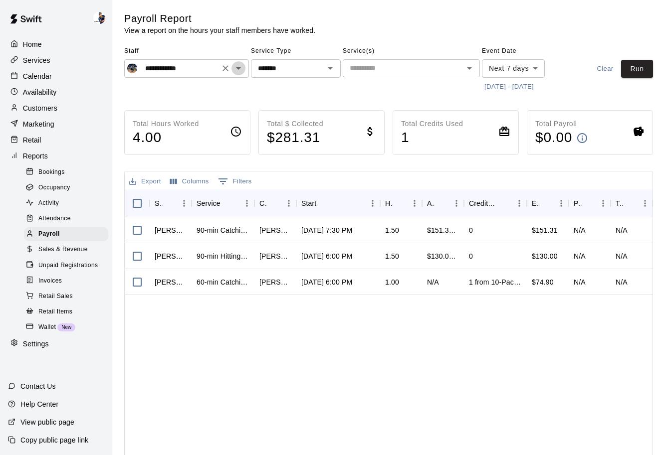
click at [238, 68] on icon "Open" at bounding box center [238, 68] width 5 height 2
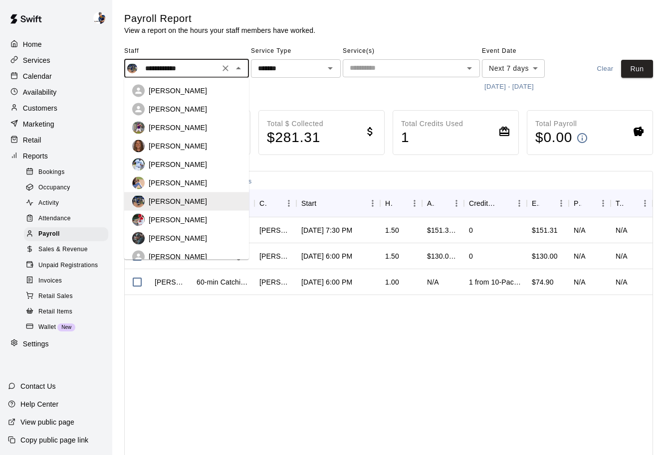
click at [204, 181] on div "[PERSON_NAME]" at bounding box center [195, 183] width 92 height 10
type input "**********"
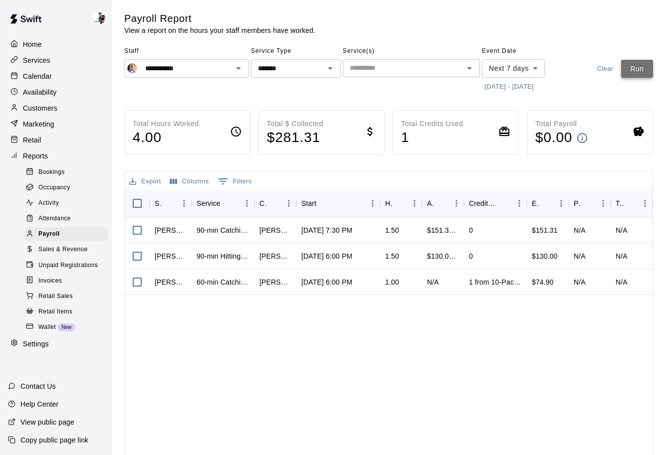
click at [648, 73] on button "Run" at bounding box center [637, 69] width 32 height 18
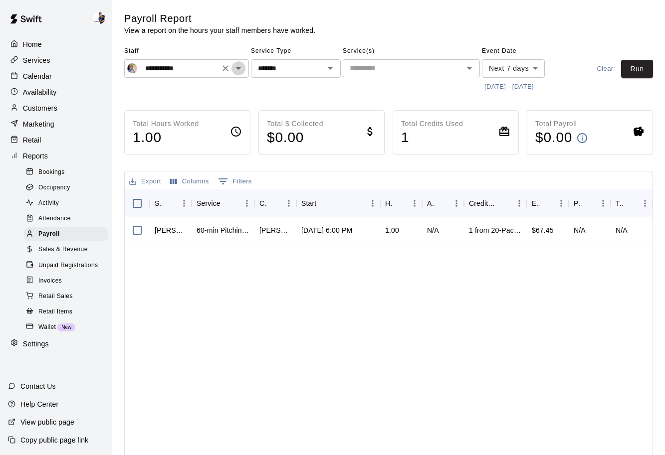
click at [239, 69] on icon "Open" at bounding box center [238, 68] width 5 height 2
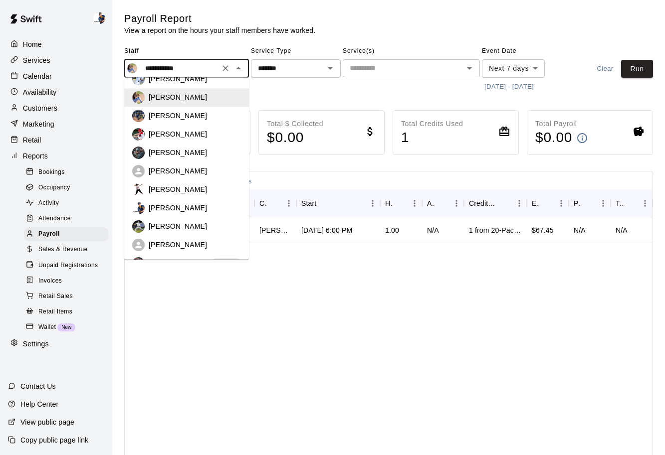
scroll to position [103, 0]
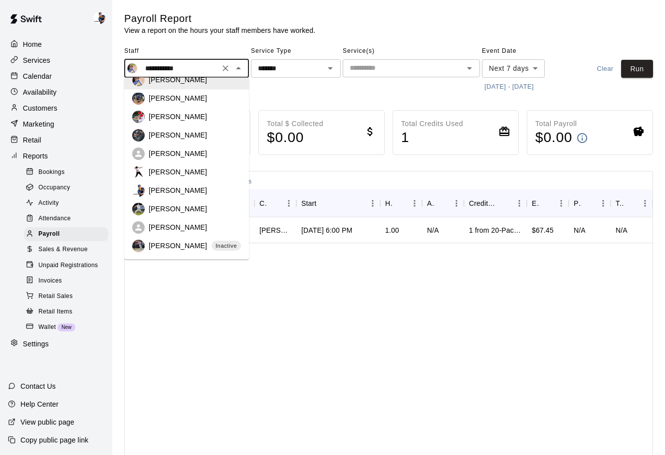
click at [305, 94] on div "Service Type ******* ​" at bounding box center [296, 68] width 90 height 51
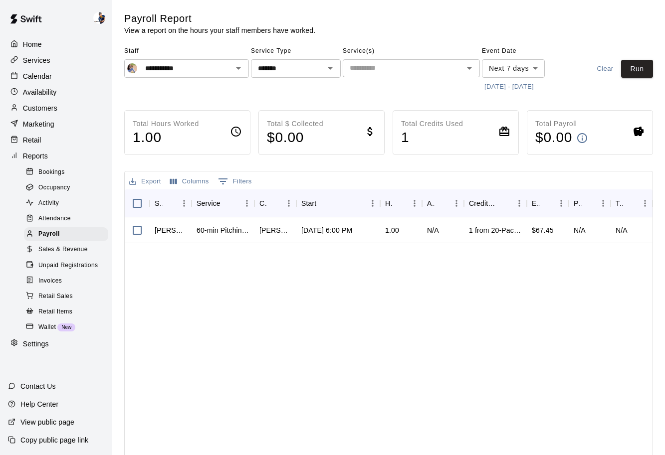
click at [509, 66] on body "**********" at bounding box center [332, 262] width 665 height 524
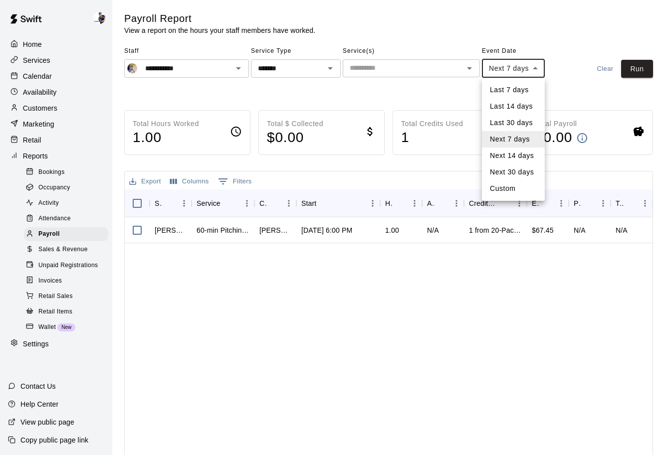
click at [508, 90] on li "Last 7 days" at bounding box center [513, 90] width 63 height 16
type input "****"
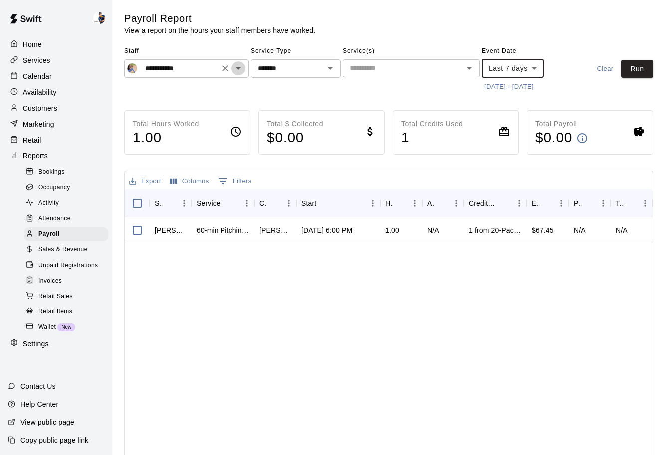
click at [239, 73] on icon "Open" at bounding box center [238, 68] width 12 height 12
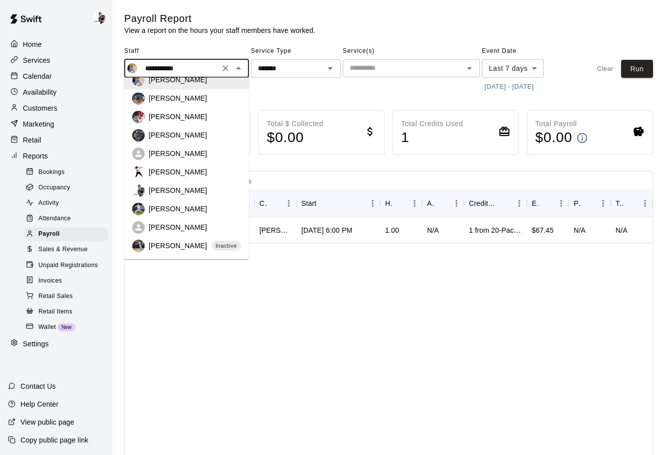
click at [177, 193] on p "[PERSON_NAME]" at bounding box center [178, 191] width 58 height 10
type input "**********"
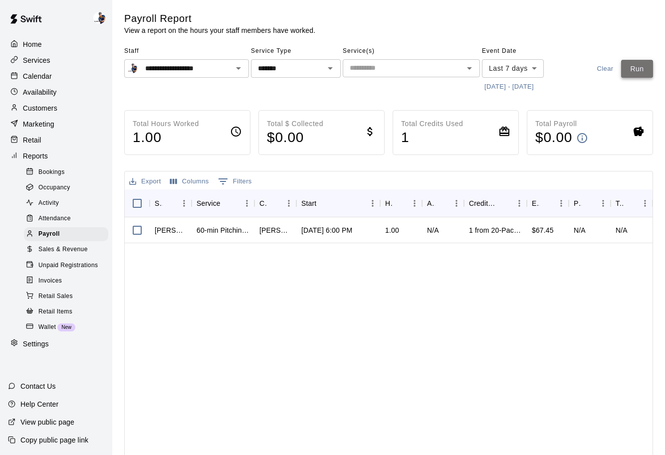
click at [645, 70] on button "Run" at bounding box center [637, 69] width 32 height 18
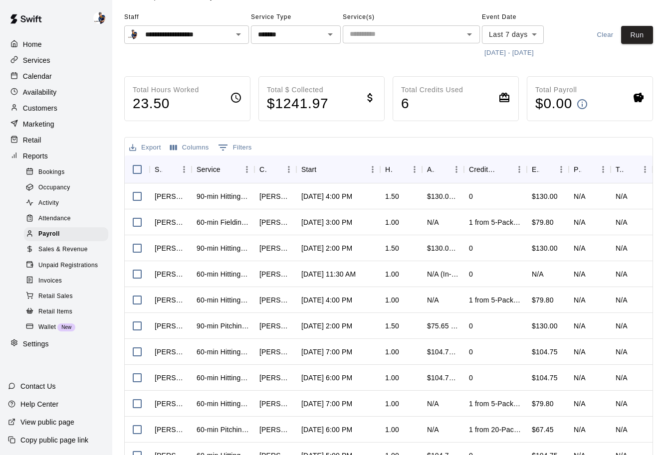
scroll to position [0, 0]
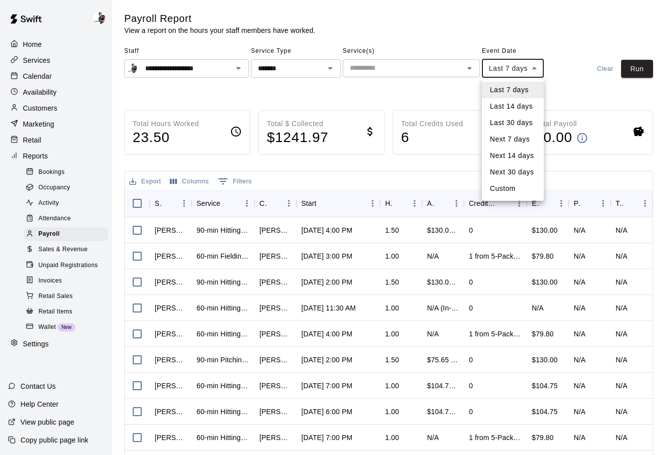
click at [501, 70] on body "**********" at bounding box center [332, 262] width 665 height 524
click at [517, 140] on li "Next 7 days" at bounding box center [513, 139] width 62 height 16
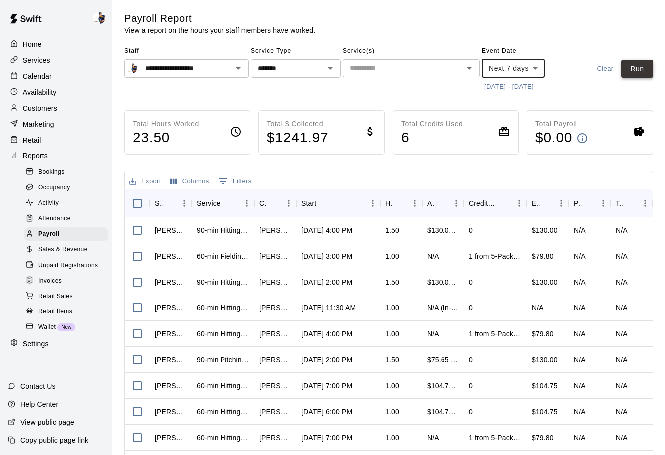
click at [648, 68] on button "Run" at bounding box center [637, 69] width 32 height 18
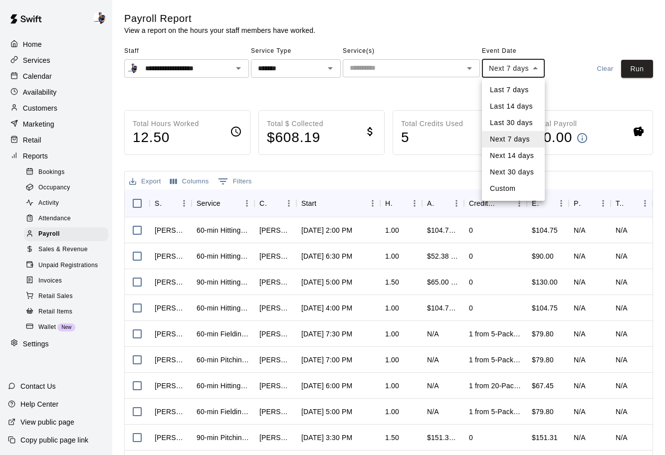
click at [521, 72] on body "**********" at bounding box center [332, 262] width 665 height 524
click at [509, 152] on li "Next 14 days" at bounding box center [513, 156] width 63 height 16
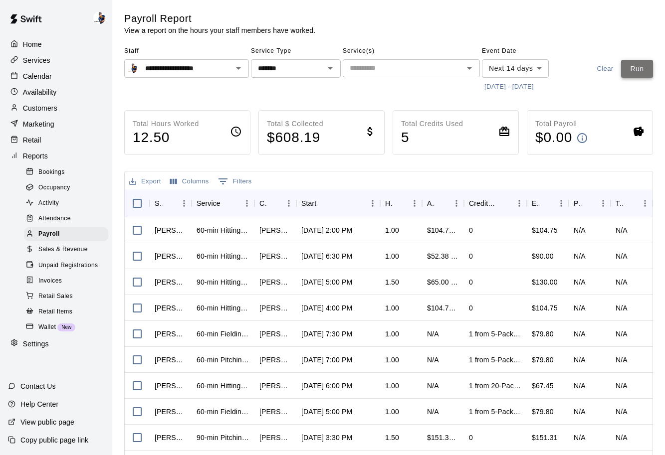
click at [629, 71] on button "Run" at bounding box center [637, 69] width 32 height 18
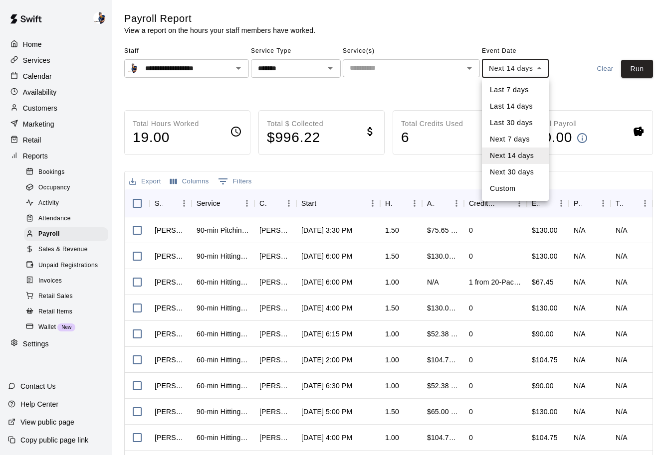
click at [521, 69] on body "**********" at bounding box center [332, 262] width 665 height 524
click at [503, 163] on li "Next 14 days" at bounding box center [515, 156] width 67 height 16
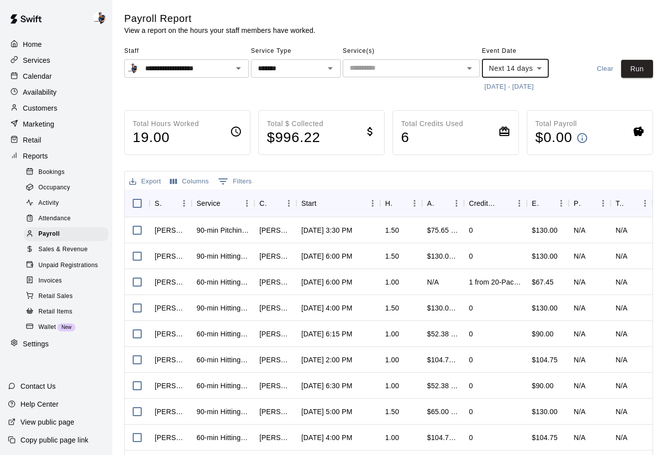
click at [507, 61] on body "**********" at bounding box center [332, 262] width 665 height 524
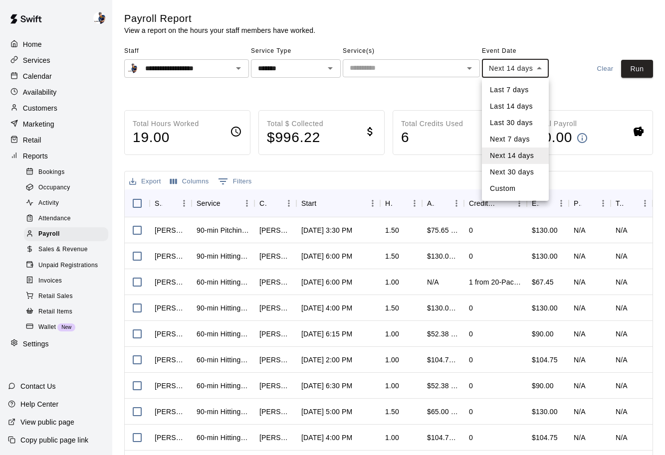
click at [499, 175] on li "Next 30 days" at bounding box center [515, 172] width 67 height 16
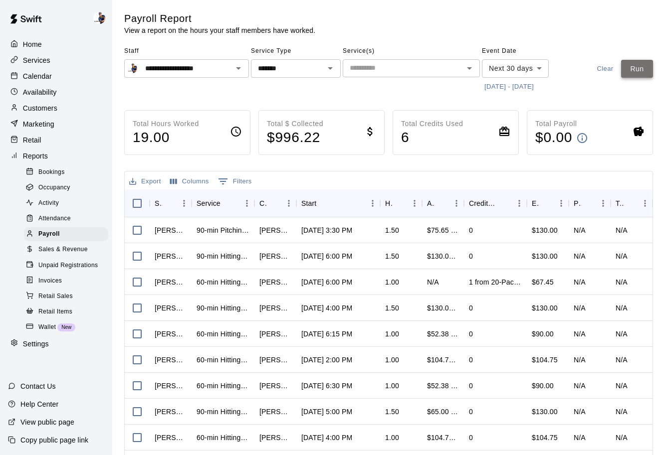
click at [627, 72] on button "Run" at bounding box center [637, 69] width 32 height 18
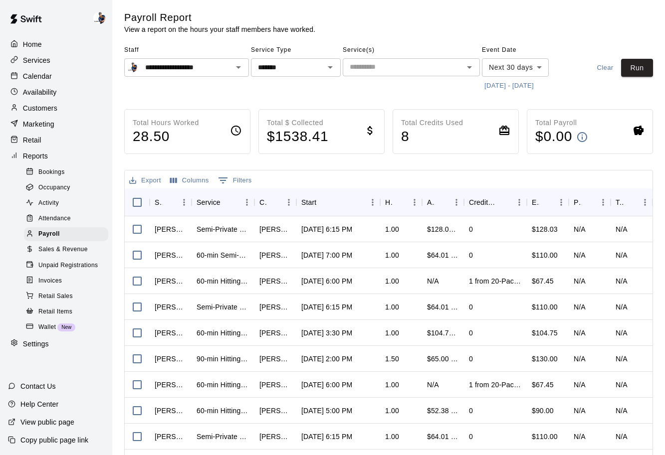
click at [530, 68] on body "**********" at bounding box center [332, 261] width 665 height 524
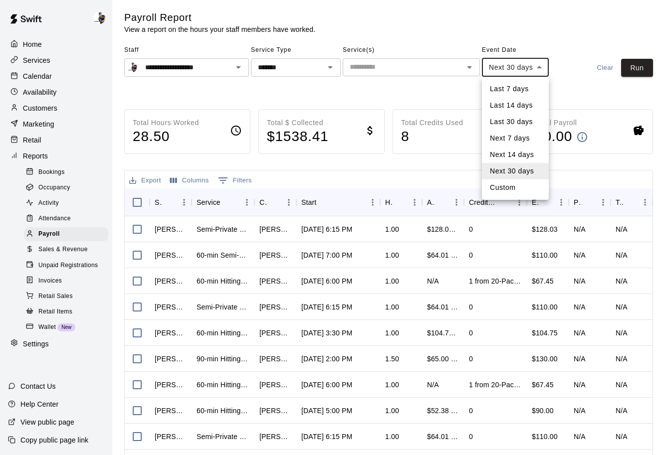
click at [509, 186] on li "Custom" at bounding box center [515, 187] width 67 height 16
type input "******"
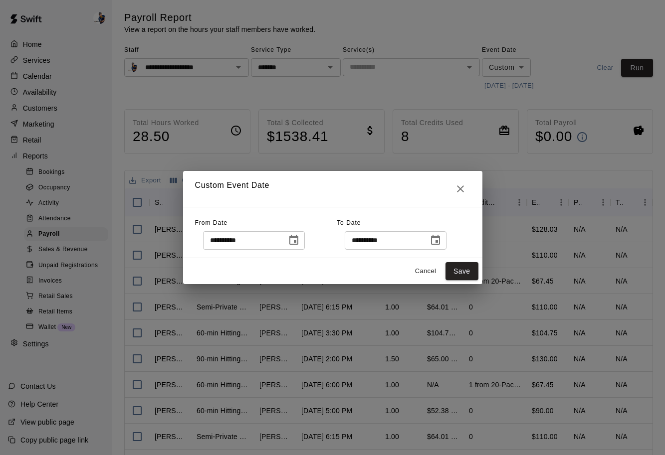
click at [292, 236] on icon "Choose date, selected date is Oct 12, 2025" at bounding box center [293, 240] width 9 height 10
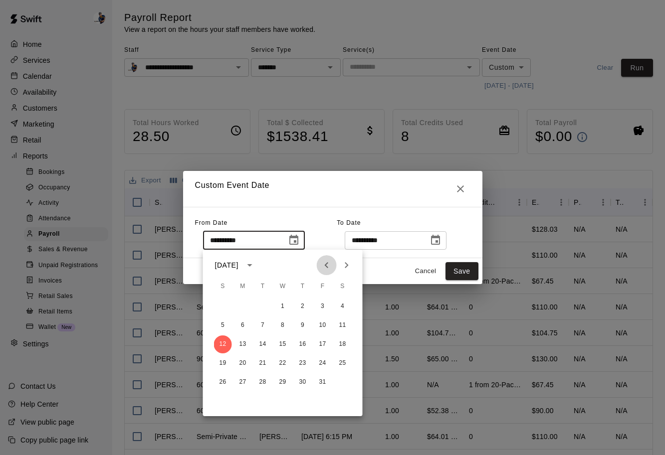
click at [330, 270] on icon "Previous month" at bounding box center [327, 265] width 12 height 12
click at [263, 381] on button "30" at bounding box center [263, 382] width 18 height 18
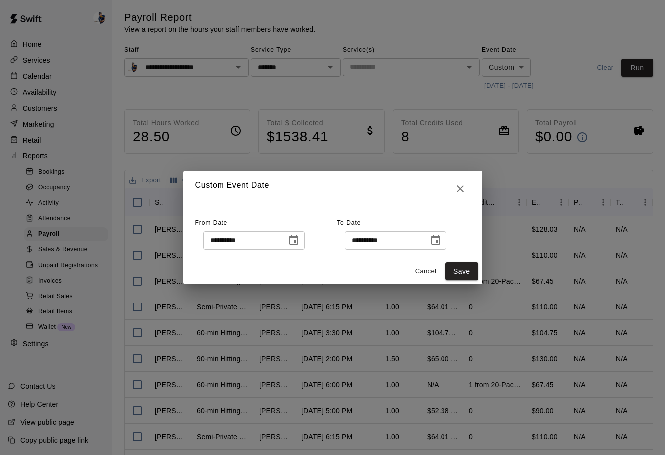
click at [296, 244] on icon "Choose date, selected date is Sep 30, 2025" at bounding box center [293, 240] width 9 height 10
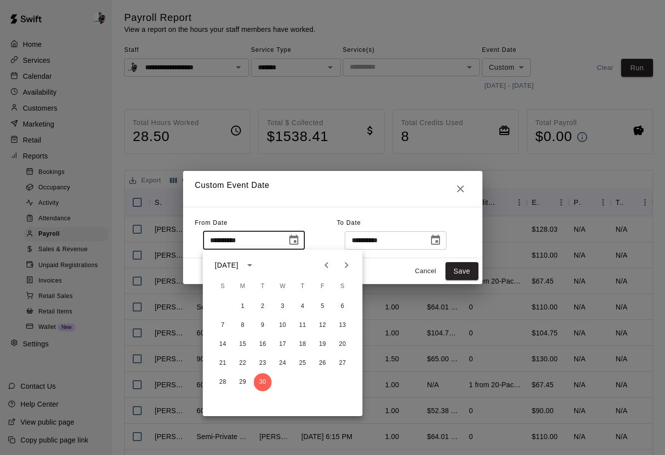
click at [348, 263] on icon "Next month" at bounding box center [346, 265] width 12 height 12
click at [304, 309] on button "2" at bounding box center [303, 307] width 18 height 18
type input "**********"
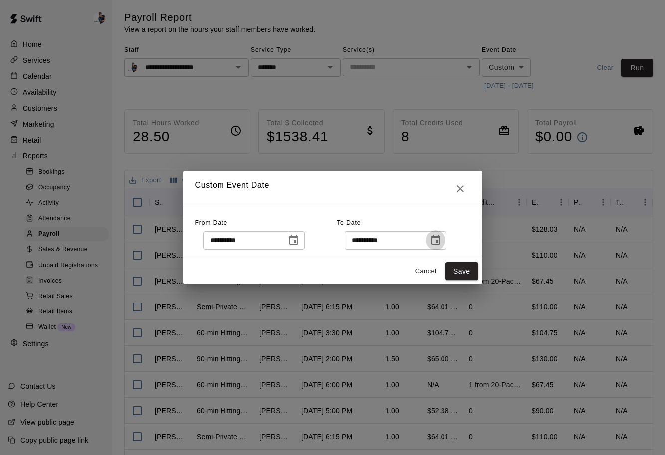
click at [441, 245] on icon "Choose date, selected date is Nov 11, 2025" at bounding box center [435, 240] width 12 height 12
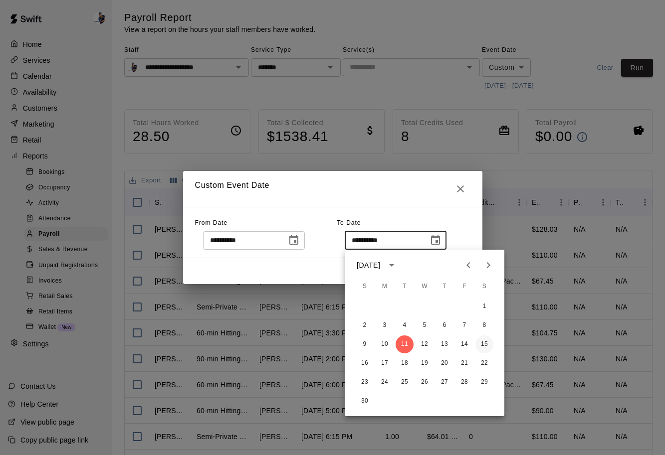
click at [485, 345] on button "15" at bounding box center [484, 344] width 18 height 18
type input "**********"
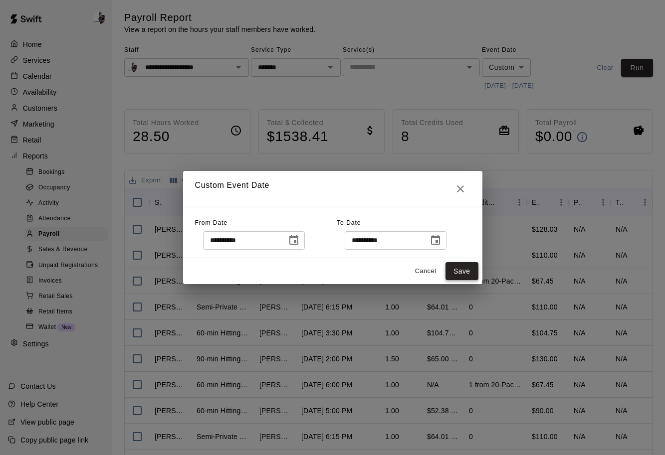
click at [459, 278] on button "Save" at bounding box center [461, 271] width 33 height 18
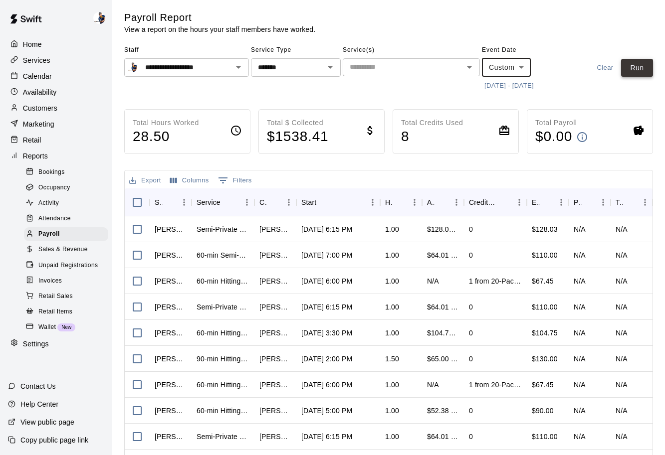
click at [636, 74] on button "Run" at bounding box center [637, 68] width 32 height 18
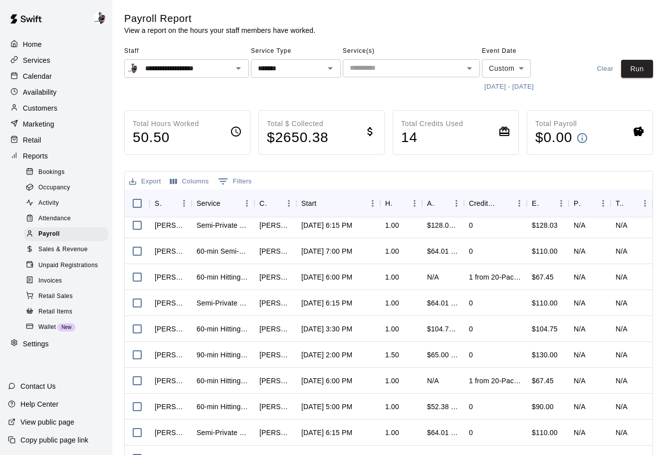
scroll to position [0, 0]
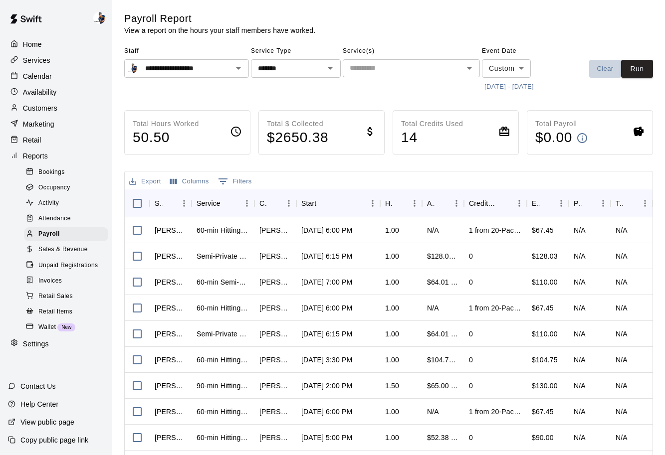
click at [604, 71] on button "Clear" at bounding box center [605, 69] width 32 height 18
type input "****"
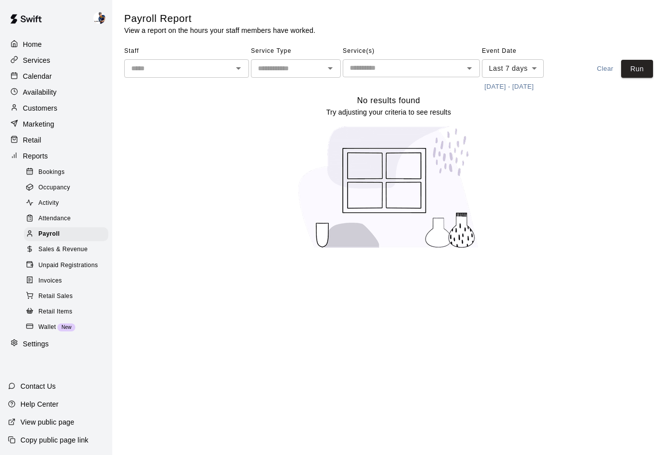
click at [56, 200] on span "Activity" at bounding box center [48, 203] width 20 height 10
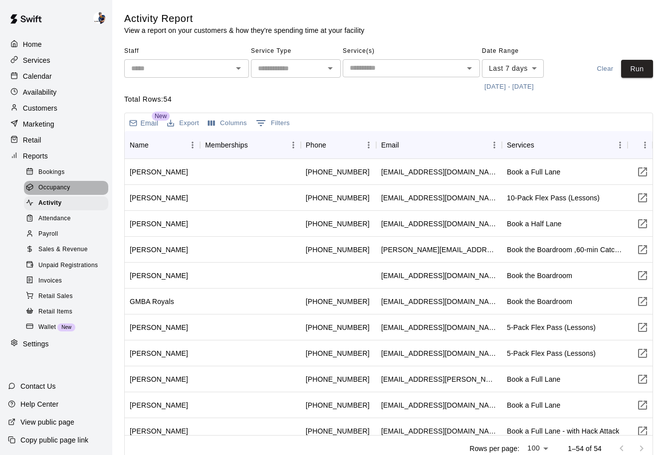
click at [67, 192] on span "Occupancy" at bounding box center [54, 188] width 32 height 10
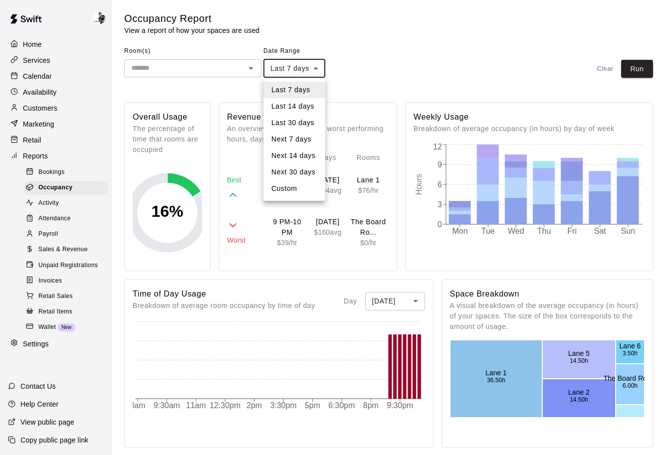
click at [319, 69] on body "Home Services Calendar Availability Customers Marketing Retail Reports Bookings…" at bounding box center [332, 408] width 665 height 817
click at [371, 55] on div at bounding box center [332, 227] width 665 height 455
click at [319, 71] on body "Home Services Calendar Availability Customers Marketing Retail Reports Bookings…" at bounding box center [332, 408] width 665 height 817
click at [370, 57] on div at bounding box center [332, 227] width 665 height 455
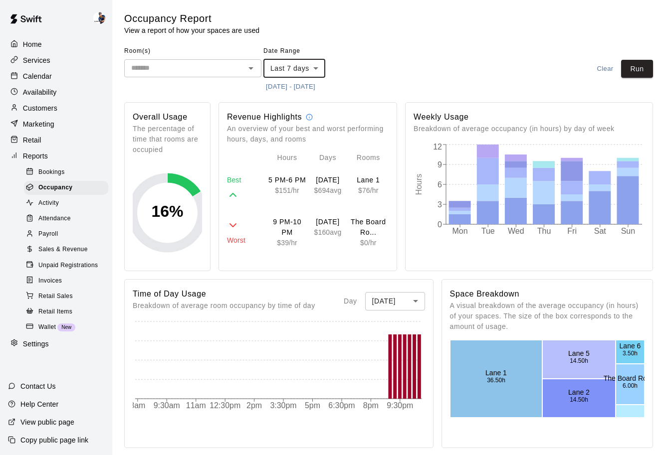
click at [322, 73] on body "Home Services Calendar Availability Customers Marketing Retail Reports Bookings…" at bounding box center [332, 408] width 665 height 817
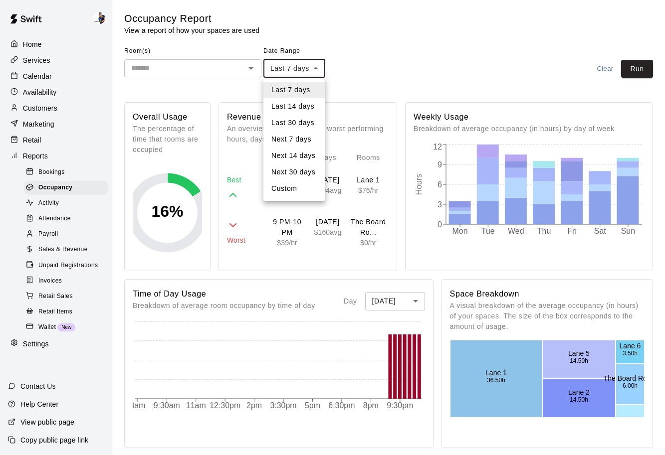
click at [297, 148] on li "Next 14 days" at bounding box center [294, 156] width 62 height 16
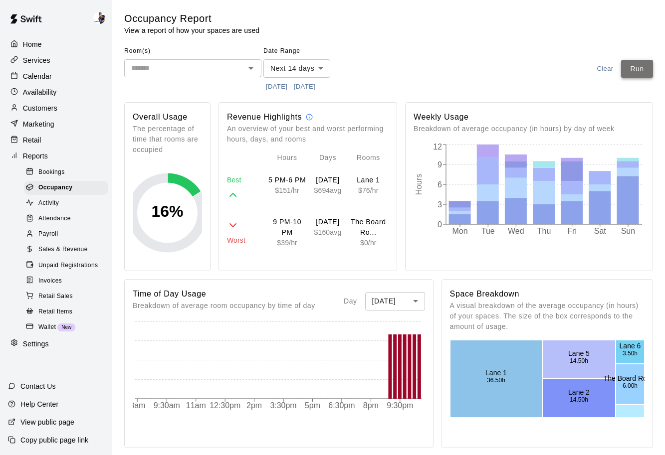
click at [642, 71] on button "Run" at bounding box center [637, 69] width 32 height 18
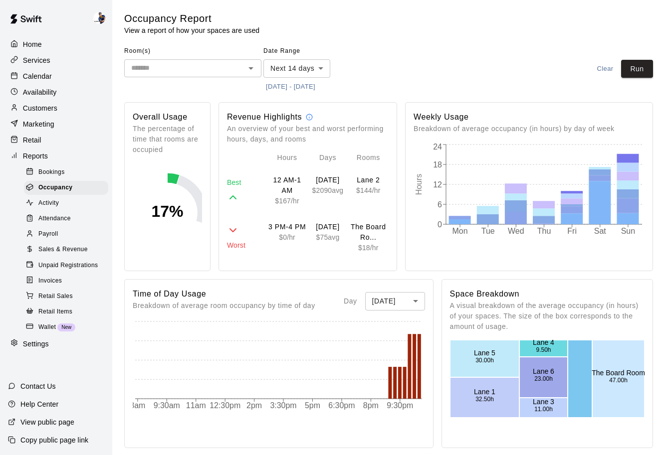
click at [322, 76] on body "**********" at bounding box center [332, 408] width 665 height 817
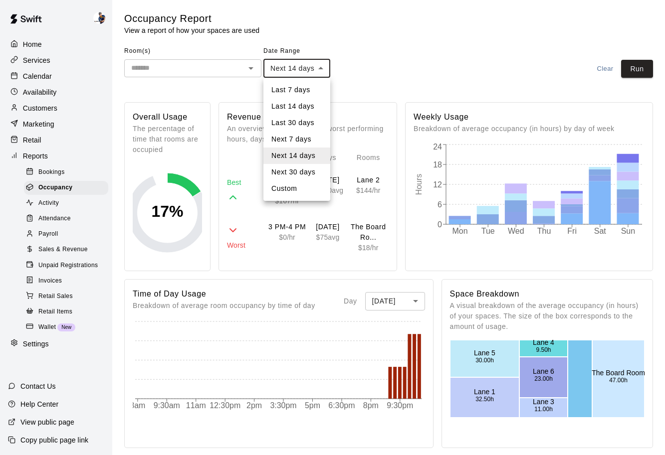
click at [312, 138] on li "Next 7 days" at bounding box center [296, 139] width 67 height 16
type input "********"
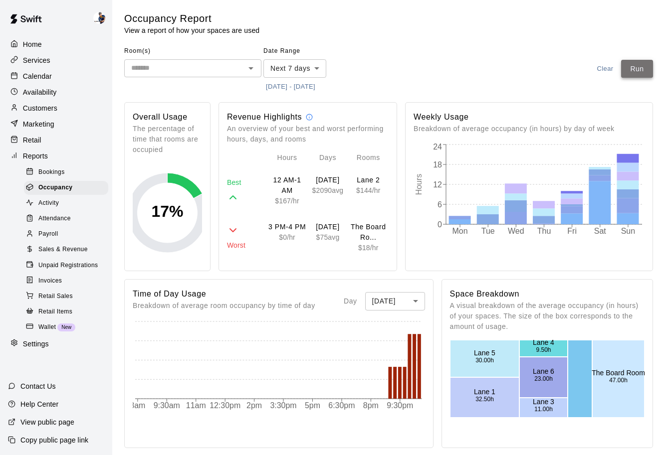
click at [637, 69] on button "Run" at bounding box center [637, 69] width 32 height 18
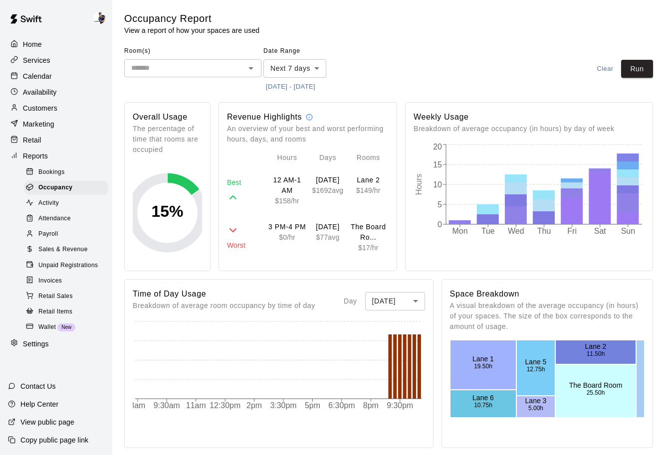
click at [381, 297] on body "Home Services Calendar Availability Customers Marketing Retail Reports Bookings…" at bounding box center [332, 408] width 665 height 817
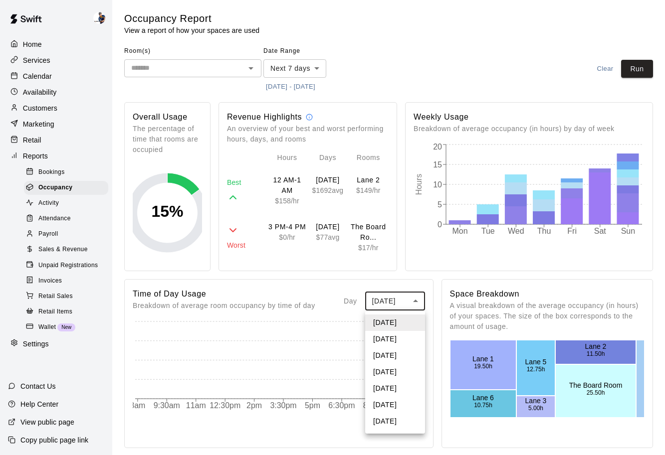
click at [394, 354] on li "[DATE]" at bounding box center [395, 355] width 60 height 16
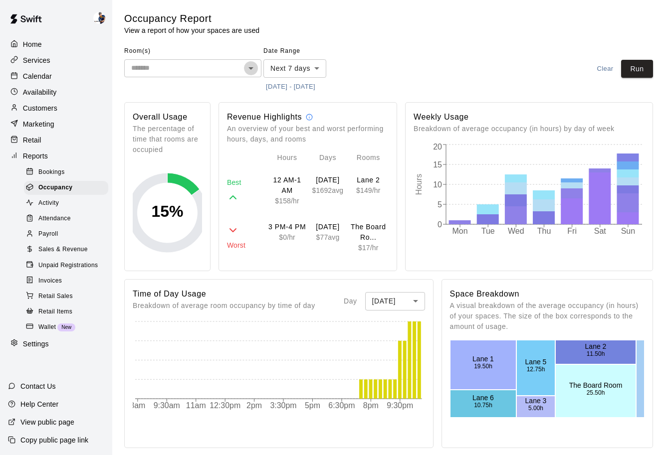
click at [247, 71] on icon "Open" at bounding box center [251, 68] width 12 height 12
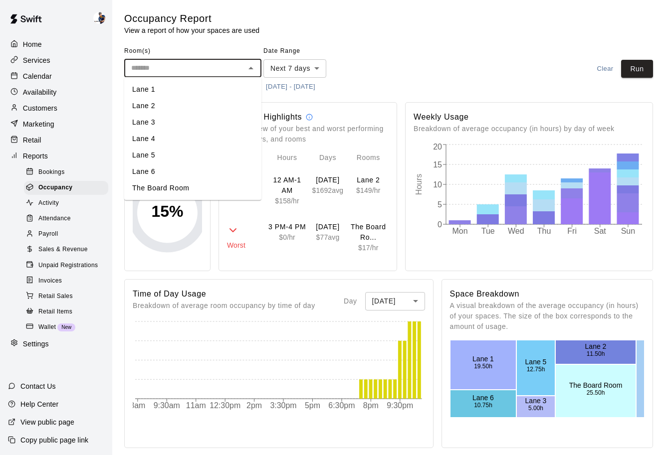
click at [228, 90] on li "Lane 1" at bounding box center [192, 89] width 137 height 16
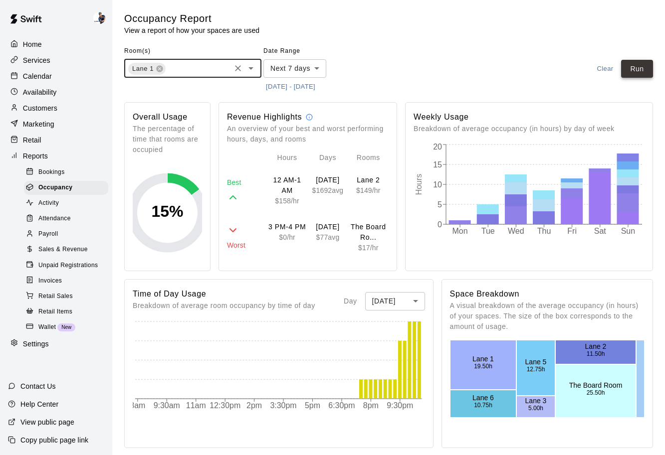
click at [636, 63] on button "Run" at bounding box center [637, 69] width 32 height 18
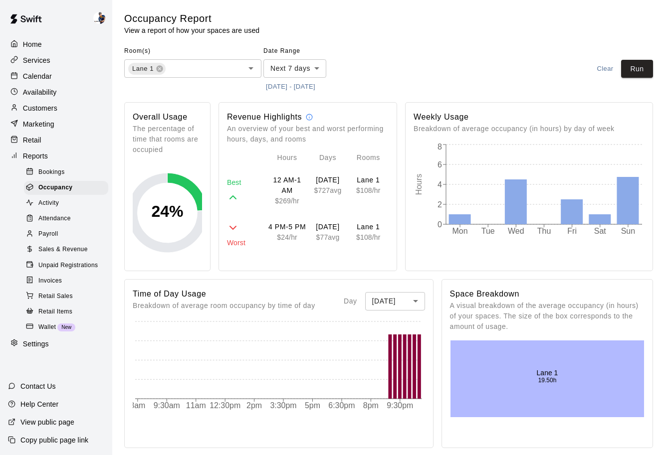
click at [54, 207] on span "Activity" at bounding box center [48, 203] width 20 height 10
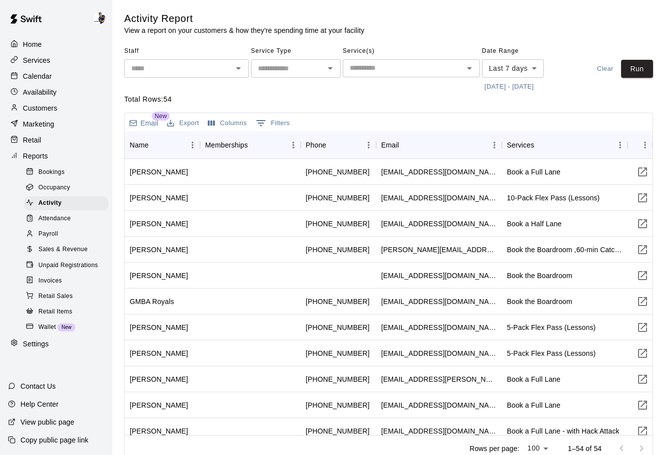
click at [54, 219] on span "Attendance" at bounding box center [54, 219] width 32 height 10
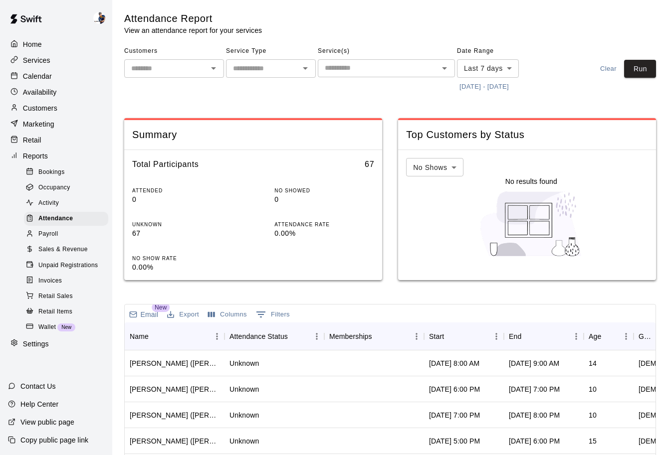
scroll to position [0, 0]
click at [59, 178] on div "Bookings" at bounding box center [66, 173] width 84 height 14
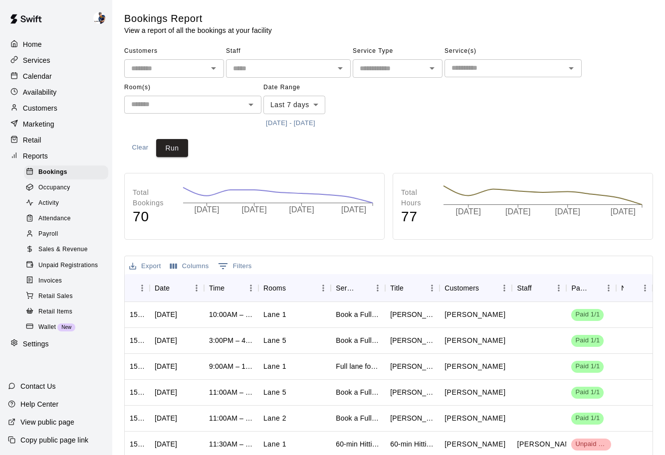
click at [53, 79] on div "Calendar" at bounding box center [56, 76] width 96 height 15
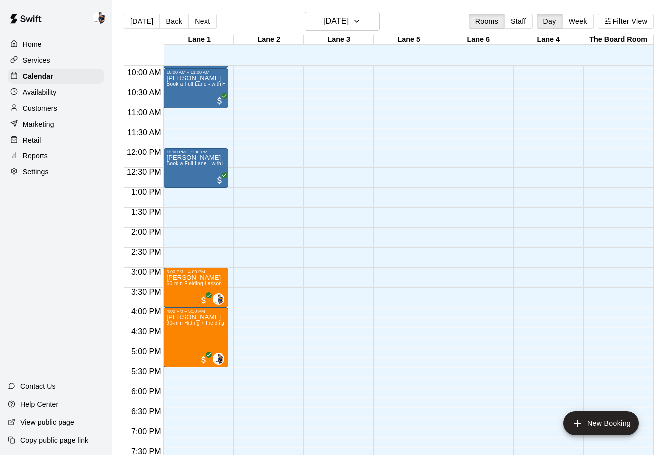
scroll to position [398, 0]
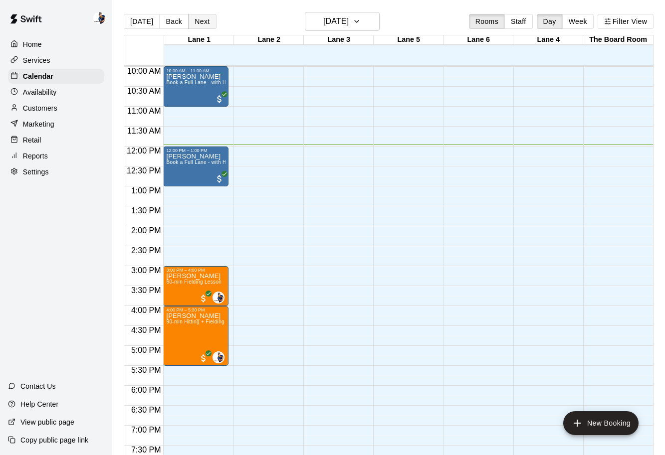
click at [205, 24] on button "Next" at bounding box center [202, 21] width 28 height 15
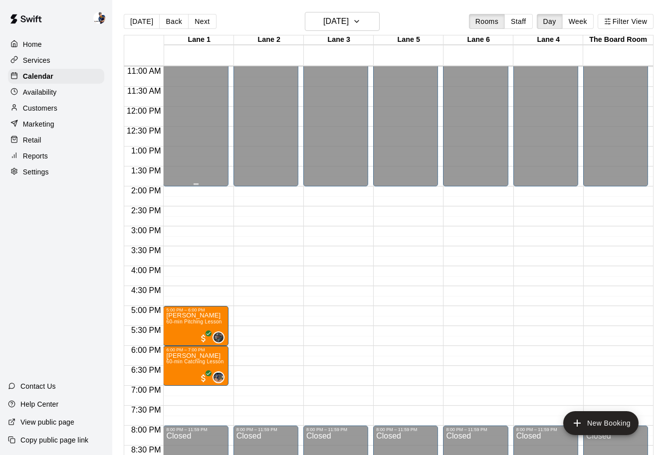
scroll to position [455, 0]
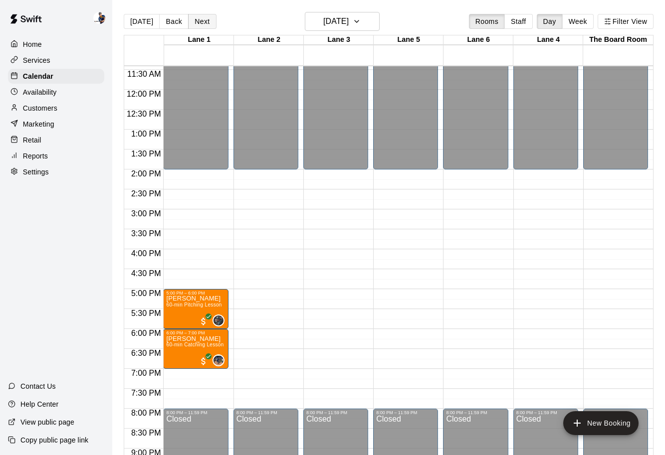
click at [202, 27] on button "Next" at bounding box center [202, 21] width 28 height 15
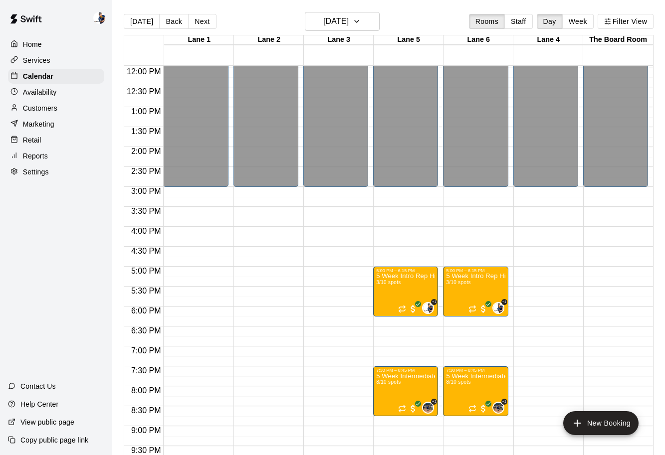
scroll to position [479, 0]
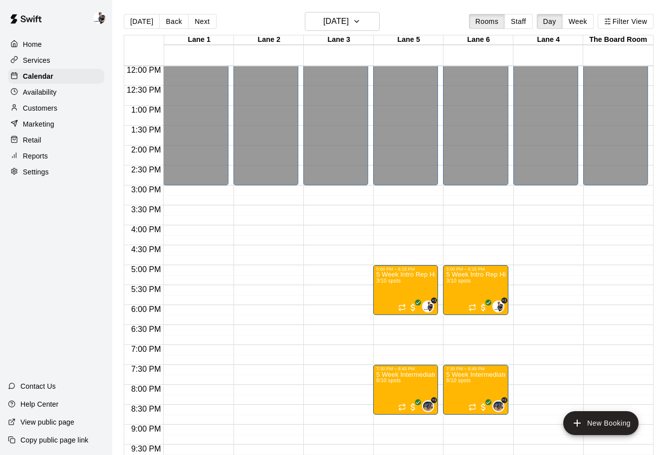
click at [43, 96] on p "Availability" at bounding box center [40, 92] width 34 height 10
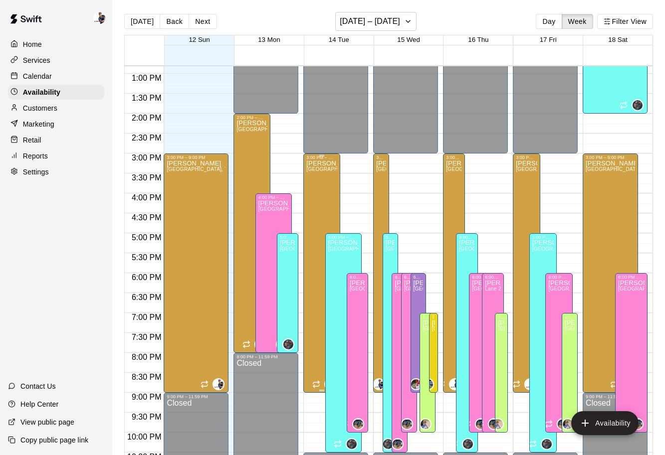
scroll to position [557, 0]
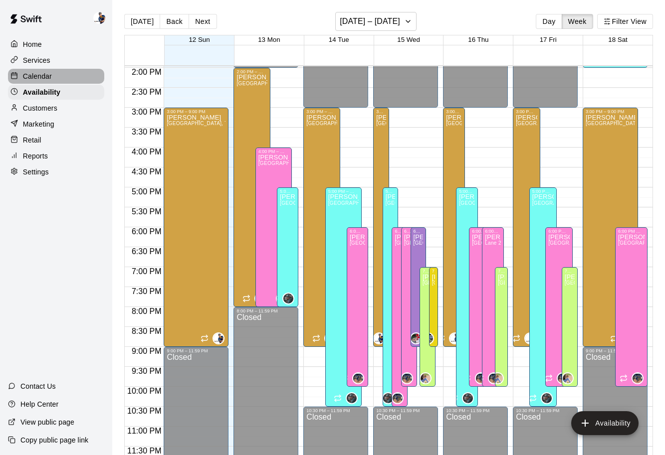
click at [68, 80] on div "Calendar" at bounding box center [56, 76] width 96 height 15
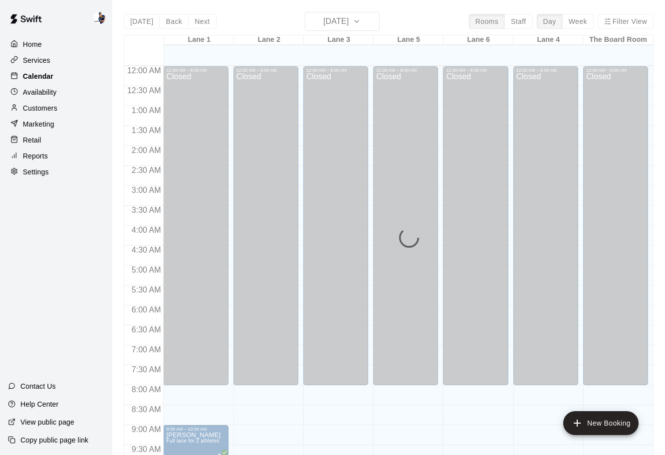
scroll to position [476, 0]
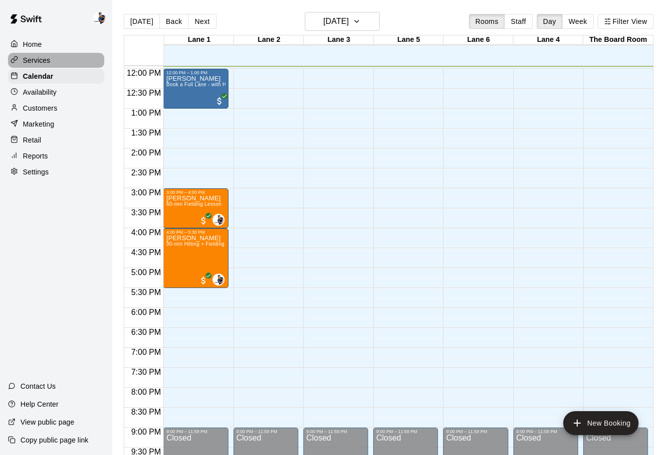
click at [62, 66] on div "Services" at bounding box center [56, 60] width 96 height 15
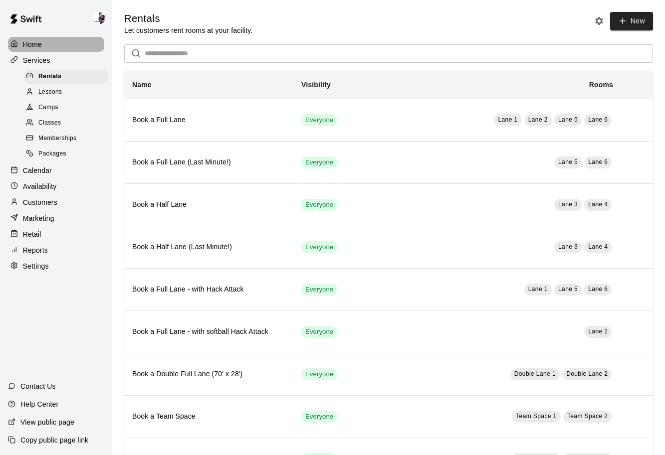
click at [52, 45] on div "Home" at bounding box center [56, 44] width 96 height 15
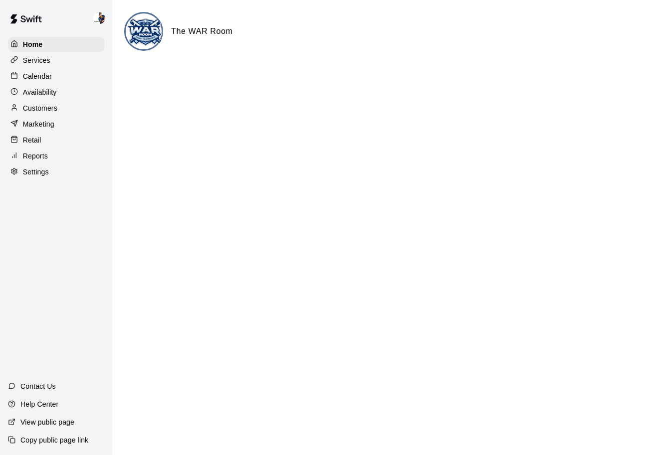
click at [54, 122] on div "Marketing" at bounding box center [56, 124] width 96 height 15
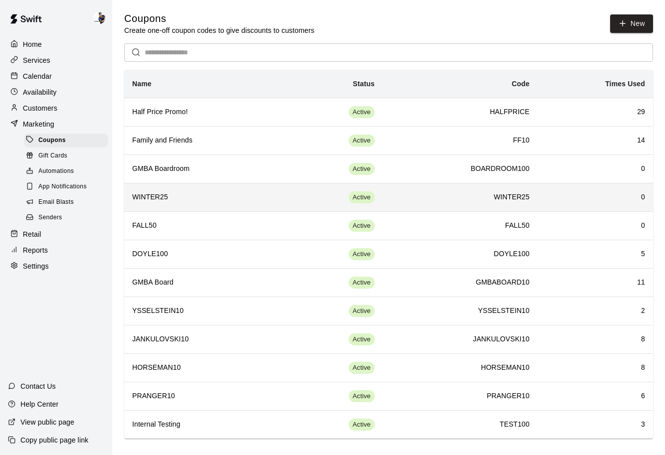
click at [214, 199] on h6 "WINTER25" at bounding box center [203, 197] width 142 height 11
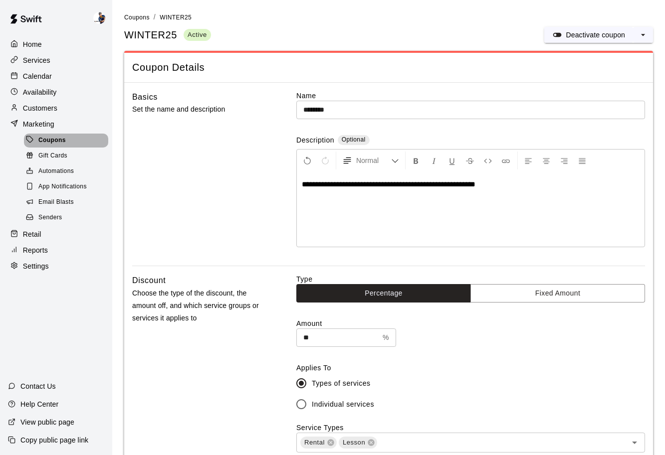
click at [78, 139] on div "Coupons" at bounding box center [66, 141] width 84 height 14
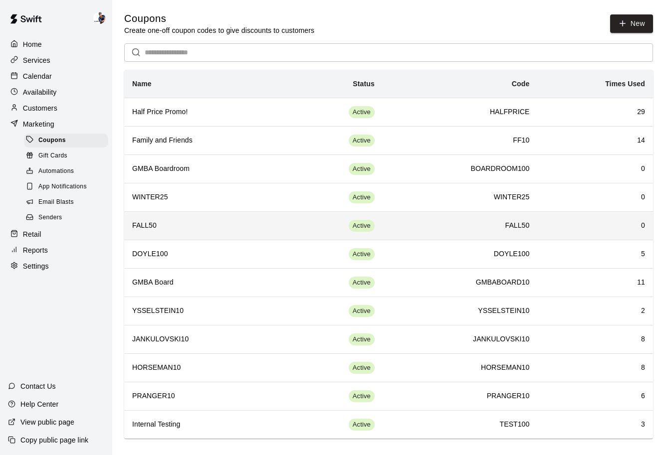
click at [211, 220] on h6 "FALL50" at bounding box center [203, 225] width 142 height 11
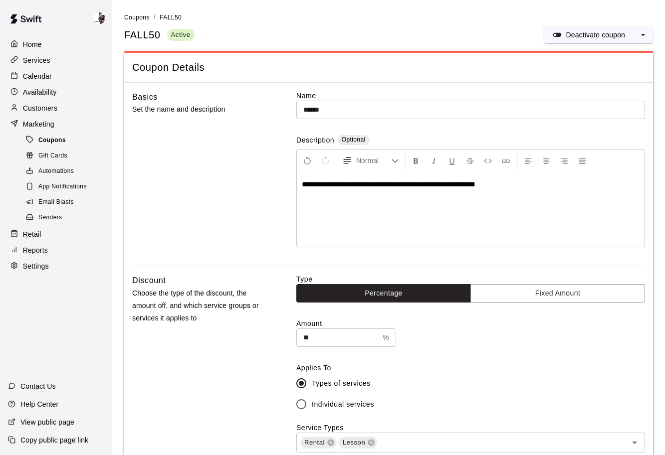
click at [49, 138] on span "Coupons" at bounding box center [51, 141] width 27 height 10
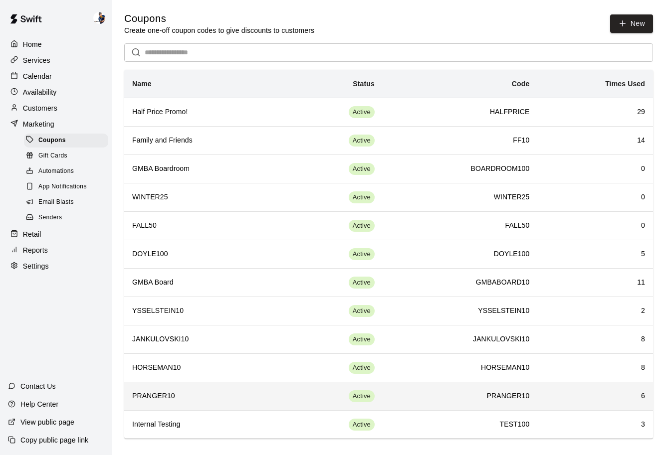
click at [283, 406] on td "Active" at bounding box center [332, 396] width 101 height 28
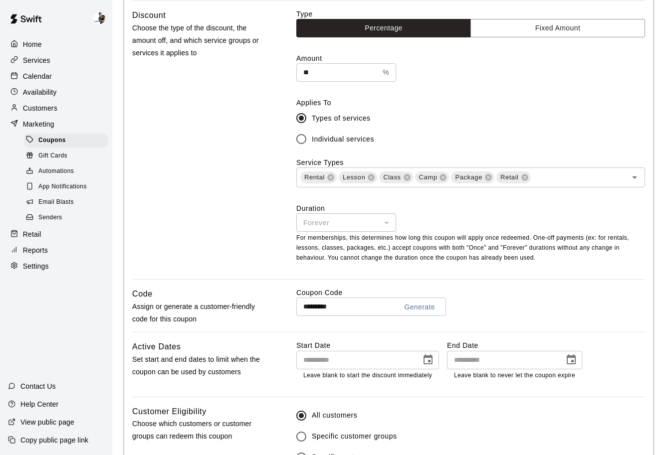
scroll to position [266, 0]
click at [51, 143] on span "Coupons" at bounding box center [51, 141] width 27 height 10
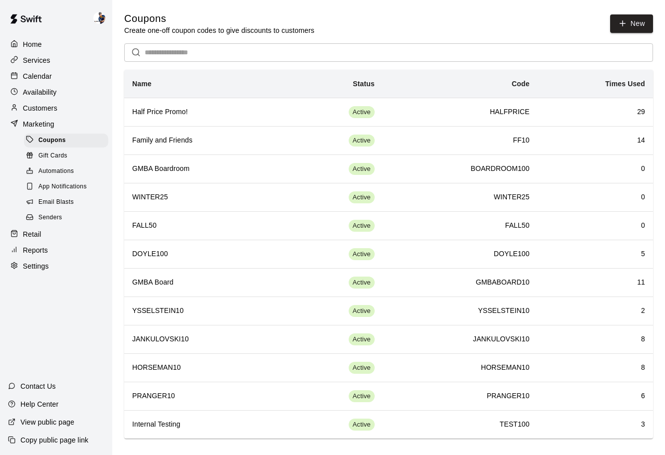
click at [38, 69] on div "Calendar" at bounding box center [56, 76] width 96 height 15
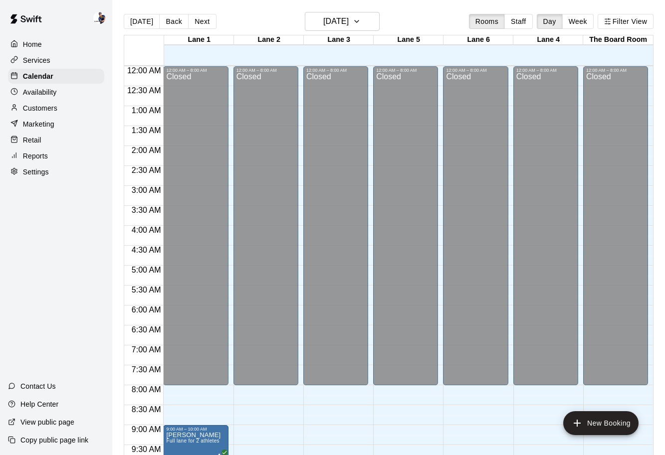
scroll to position [477, 0]
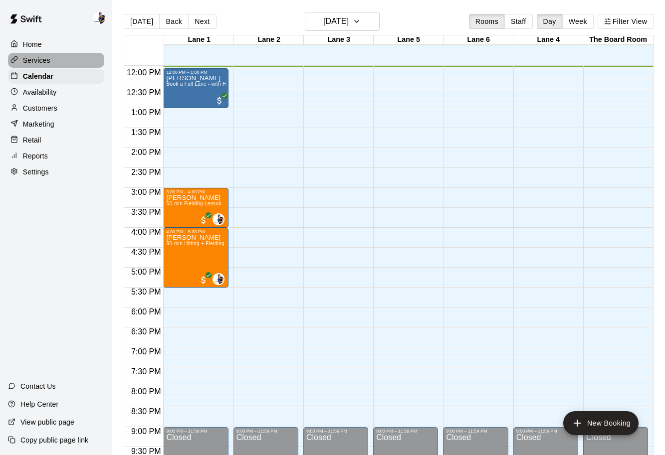
click at [41, 61] on p "Services" at bounding box center [36, 60] width 27 height 10
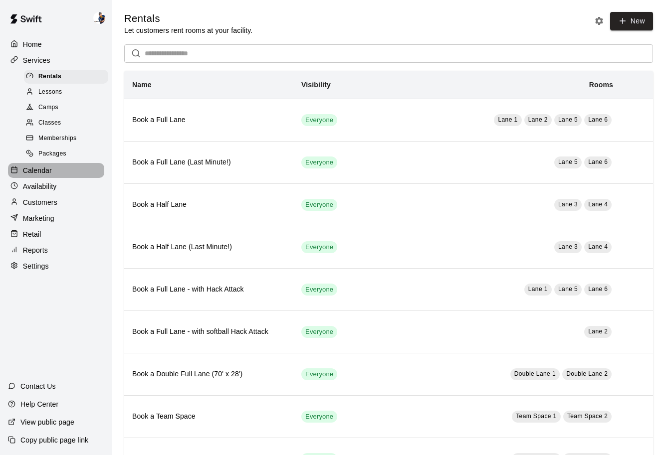
click at [32, 171] on p "Calendar" at bounding box center [37, 171] width 29 height 10
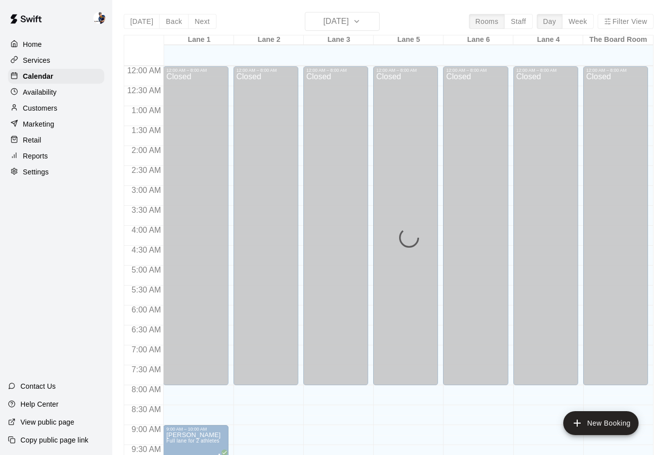
scroll to position [477, 0]
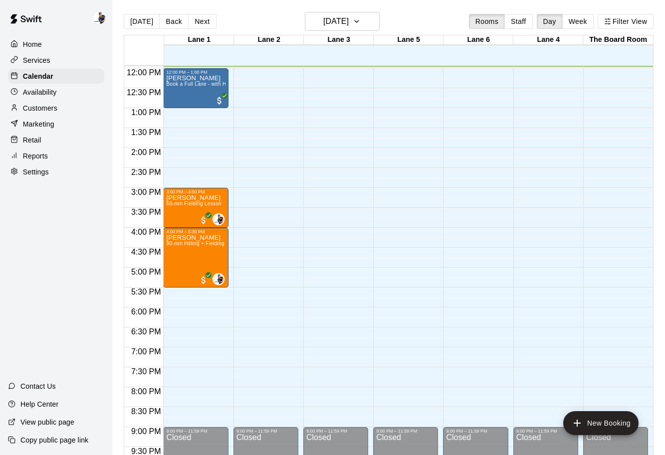
click at [60, 425] on p "View public page" at bounding box center [47, 422] width 54 height 10
click at [59, 144] on div "Retail" at bounding box center [56, 140] width 96 height 15
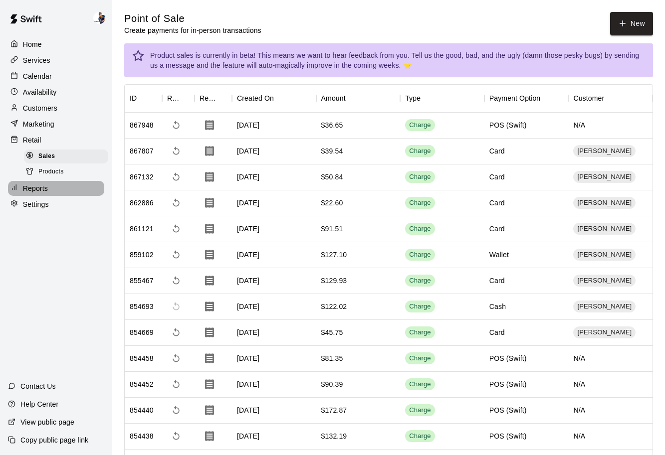
click at [47, 189] on p "Reports" at bounding box center [35, 188] width 25 height 10
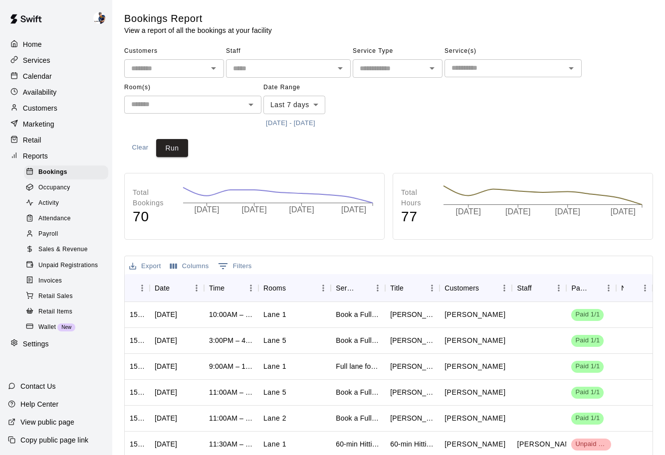
click at [84, 255] on div "Sales & Revenue" at bounding box center [66, 250] width 84 height 14
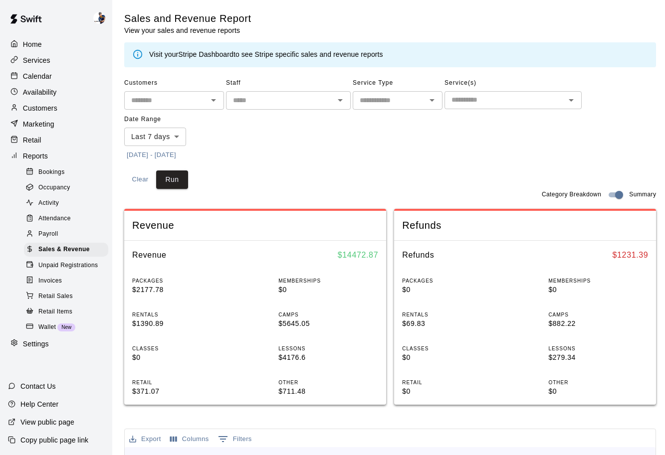
click at [176, 137] on body "Home Services Calendar Availability Customers Marketing Retail Reports Bookings…" at bounding box center [332, 391] width 665 height 782
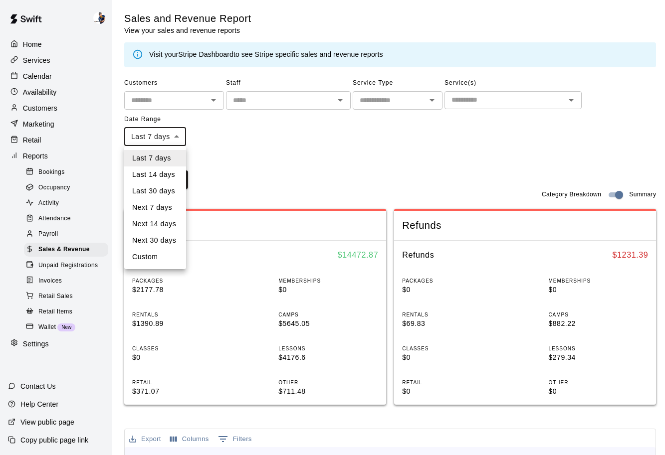
click at [165, 254] on li "Custom" at bounding box center [155, 257] width 62 height 16
type input "******"
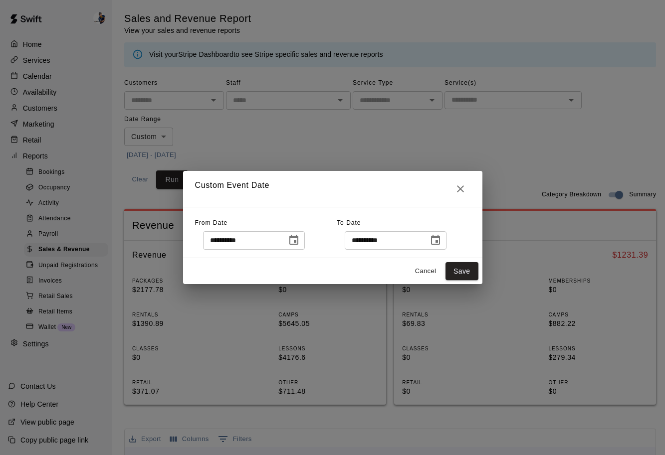
click at [293, 242] on icon "Choose date, selected date is Oct 5, 2025" at bounding box center [294, 240] width 12 height 12
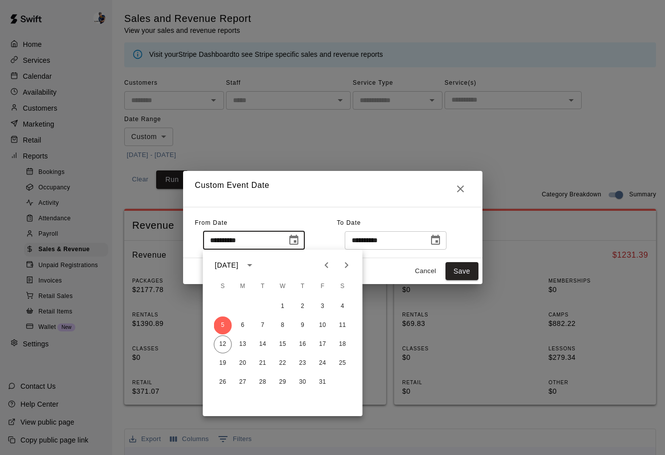
click at [328, 271] on icon "Previous month" at bounding box center [327, 265] width 12 height 12
click at [321, 262] on icon "Previous month" at bounding box center [327, 265] width 12 height 12
click at [324, 311] on button "1" at bounding box center [323, 307] width 18 height 18
type input "**********"
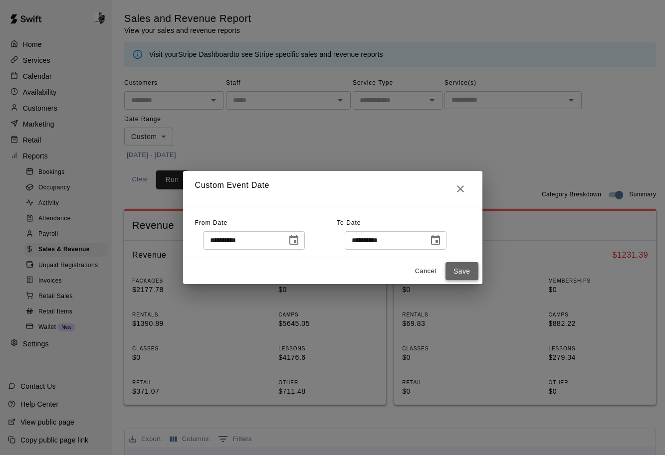
click at [452, 277] on button "Save" at bounding box center [461, 271] width 33 height 18
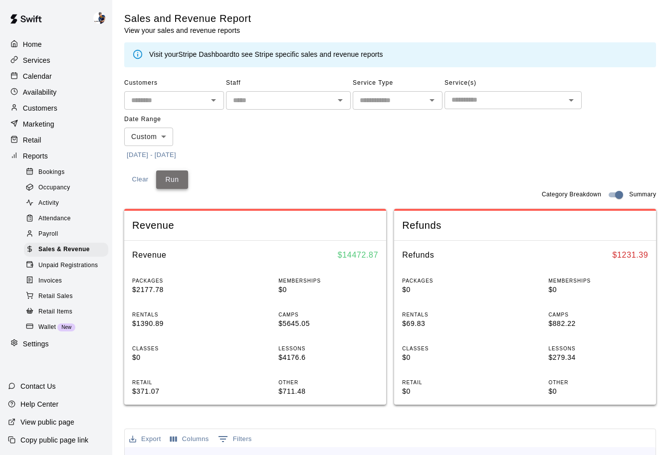
click at [178, 178] on button "Run" at bounding box center [172, 179] width 32 height 18
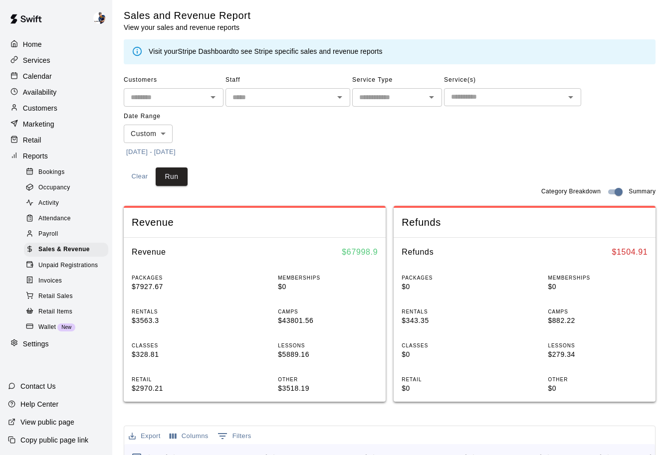
scroll to position [2, 0]
click at [64, 247] on span "Sales & Revenue" at bounding box center [63, 250] width 51 height 10
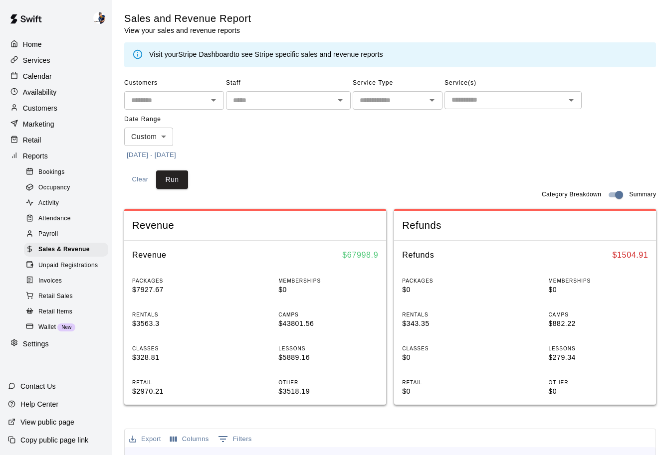
click at [57, 172] on span "Bookings" at bounding box center [51, 172] width 26 height 10
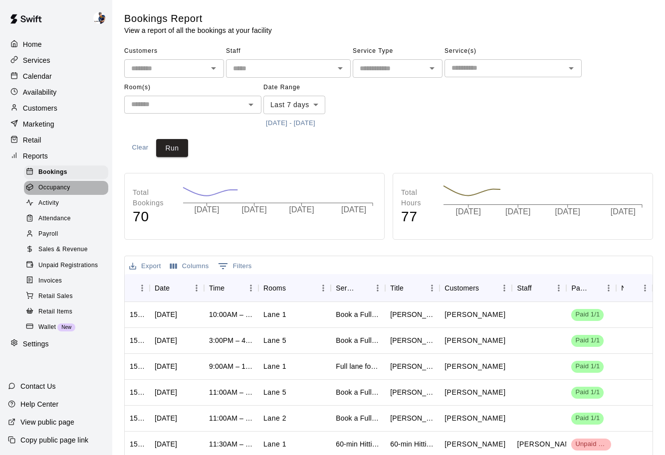
click at [57, 186] on span "Occupancy" at bounding box center [54, 188] width 32 height 10
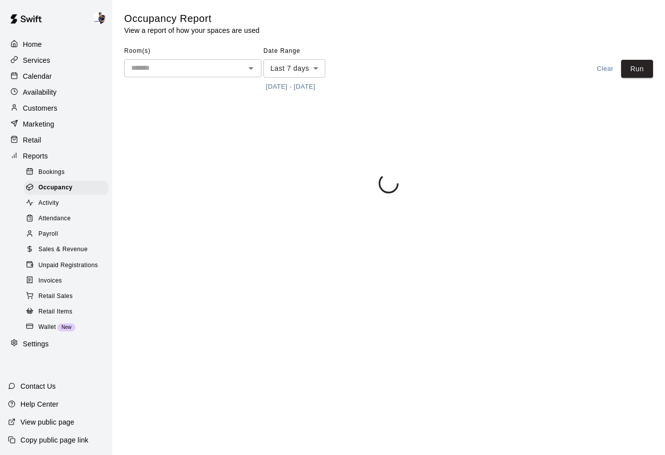
click at [56, 201] on span "Activity" at bounding box center [48, 203] width 20 height 10
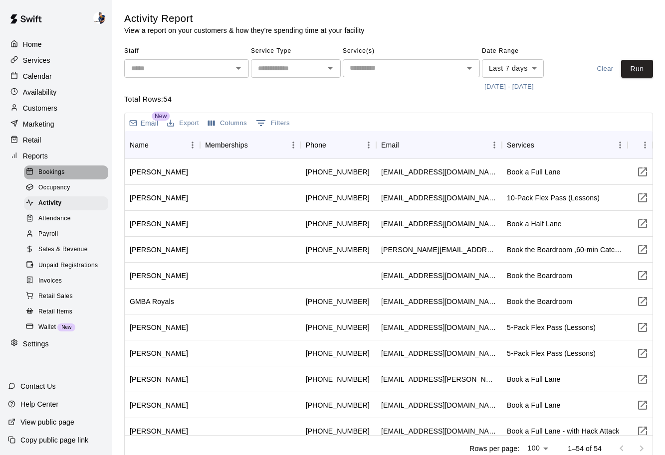
click at [58, 170] on span "Bookings" at bounding box center [51, 172] width 26 height 10
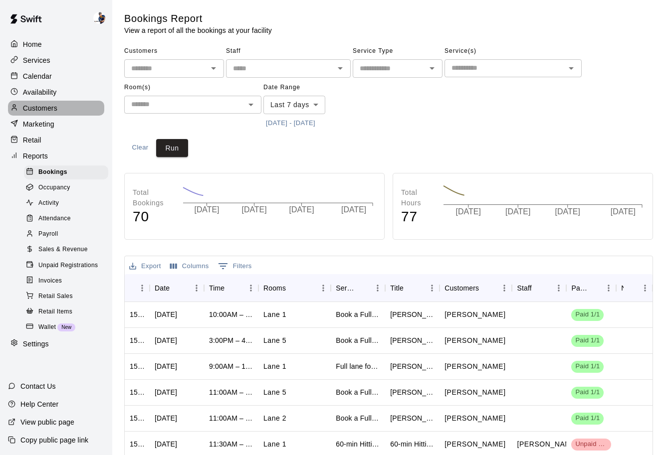
click at [56, 107] on p "Customers" at bounding box center [40, 108] width 34 height 10
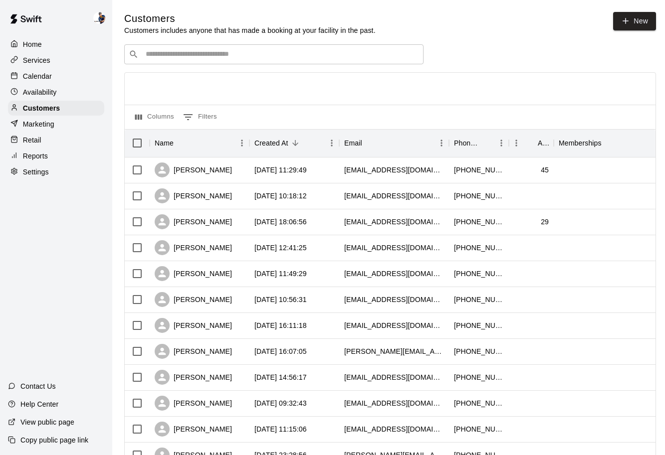
scroll to position [16, 0]
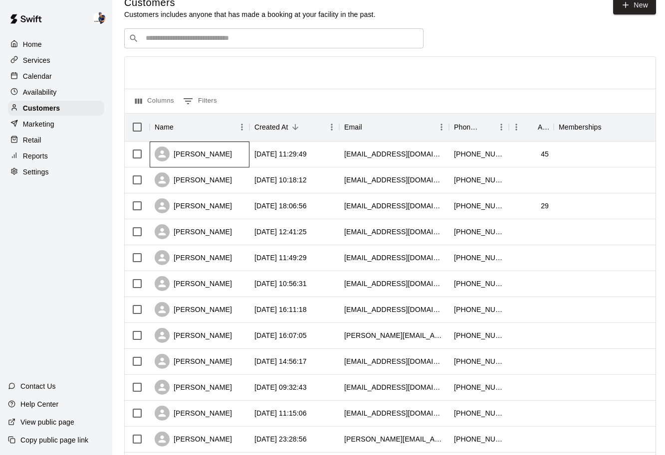
click at [200, 155] on div "[PERSON_NAME]" at bounding box center [193, 154] width 77 height 15
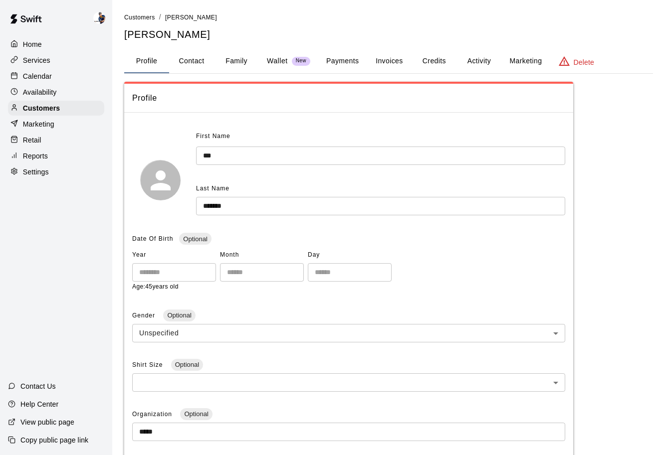
click at [386, 62] on button "Invoices" at bounding box center [388, 61] width 45 height 24
